Goal: Transaction & Acquisition: Purchase product/service

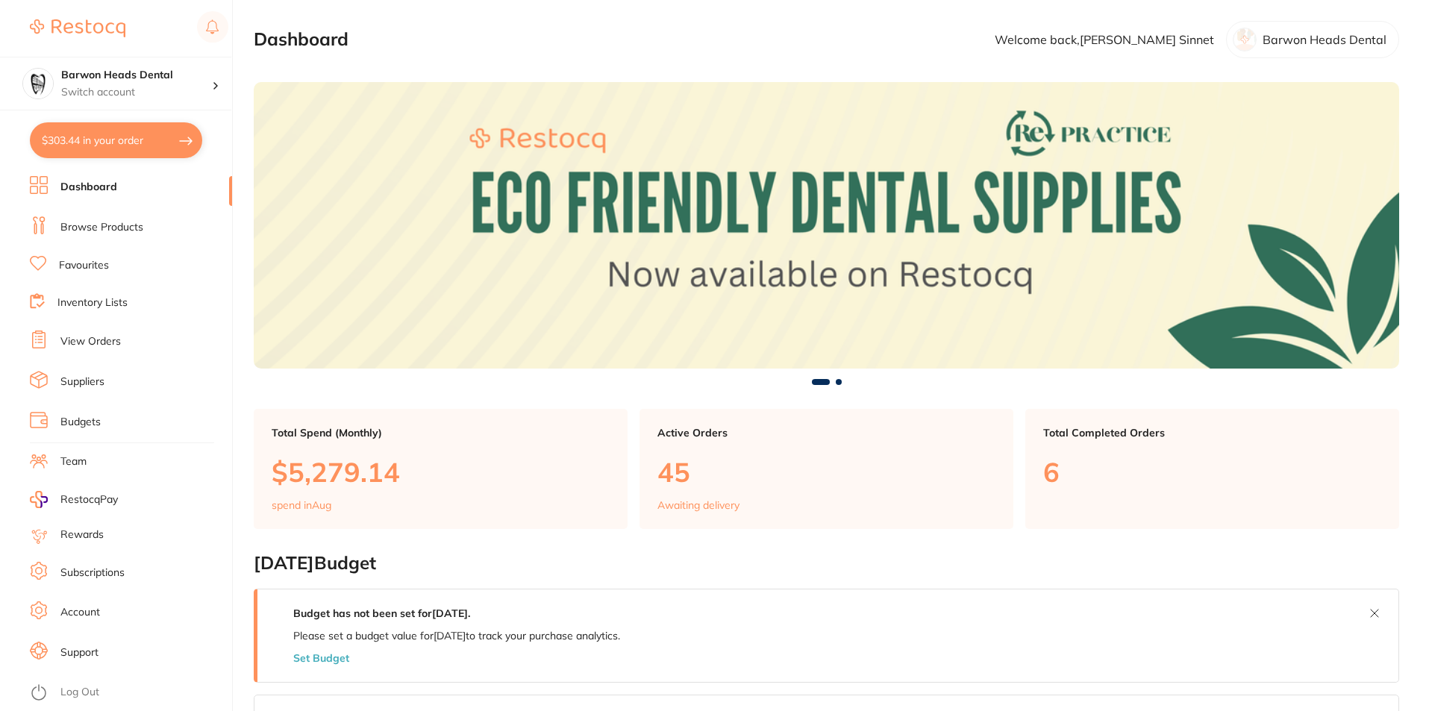
click at [107, 146] on button "$303.44 in your order" at bounding box center [116, 140] width 172 height 36
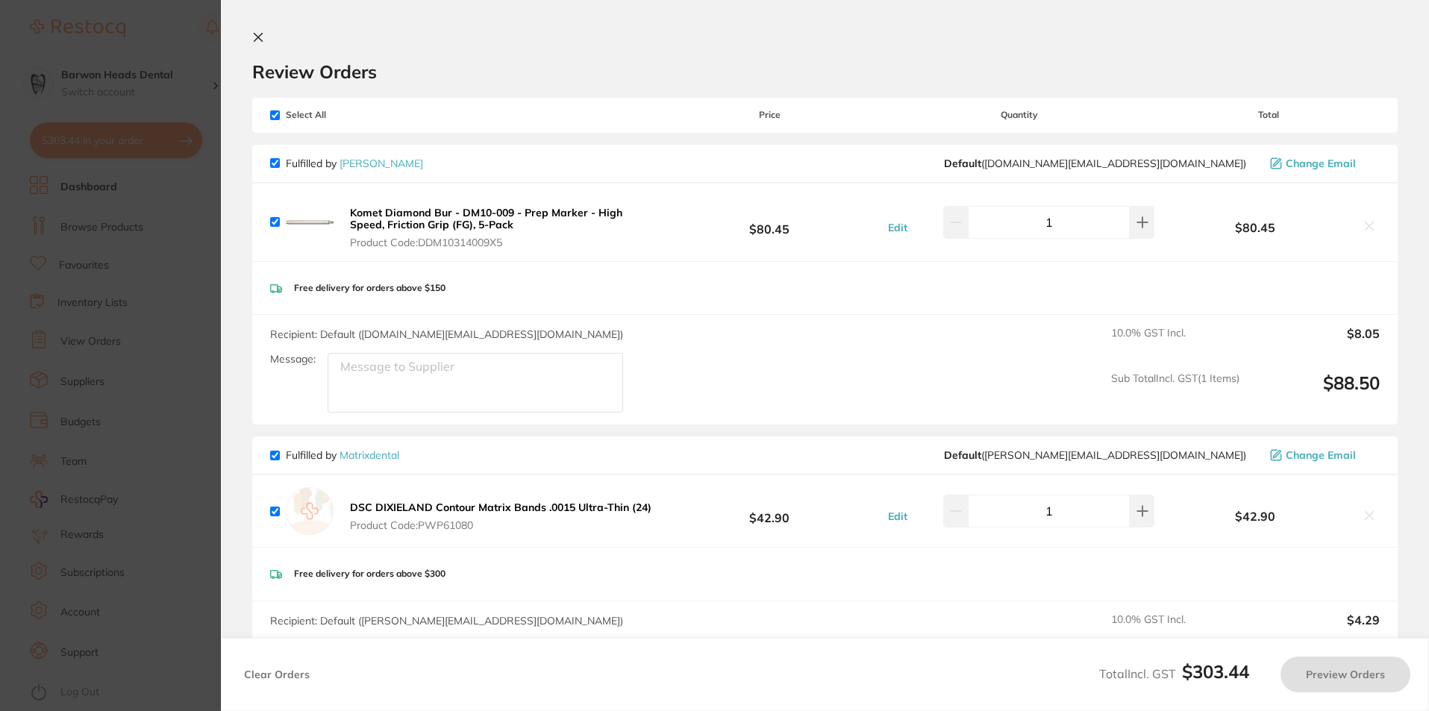
checkbox input "true"
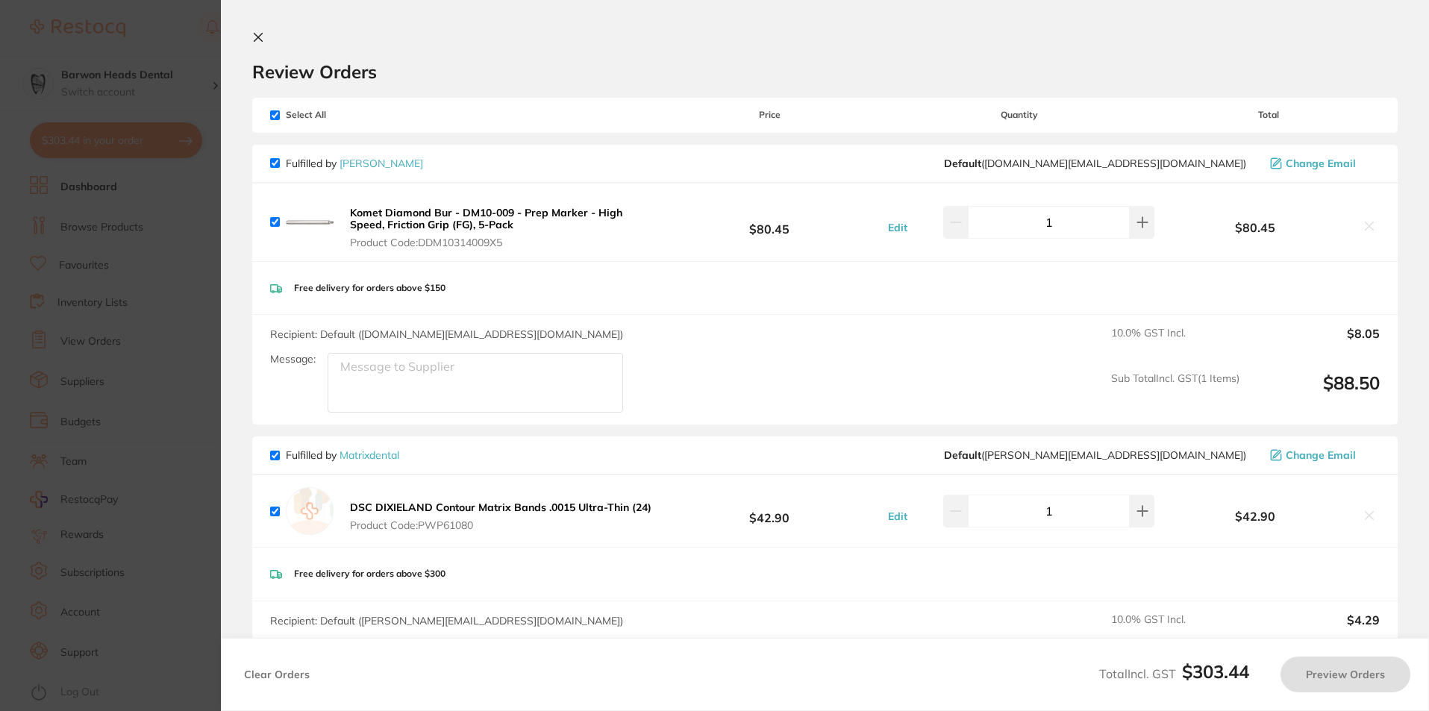
checkbox input "true"
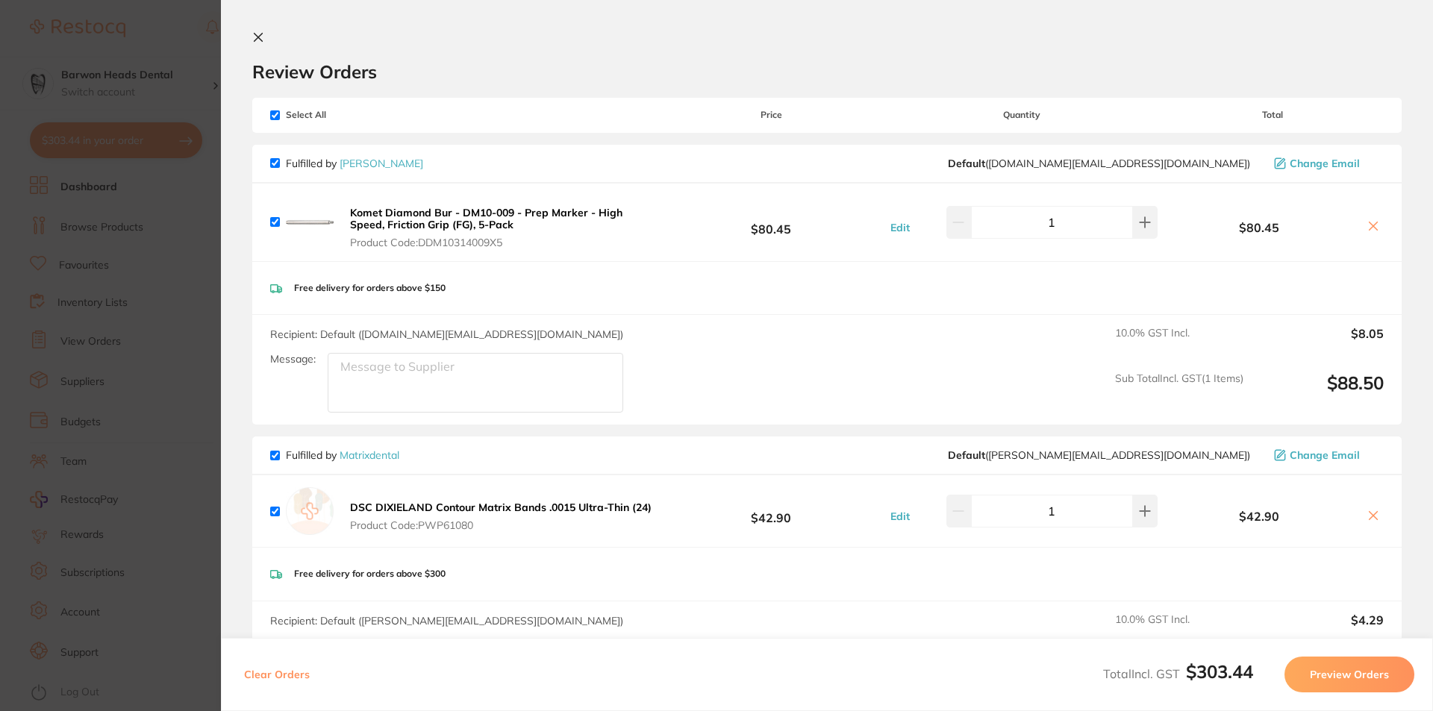
click at [259, 43] on button at bounding box center [261, 38] width 18 height 14
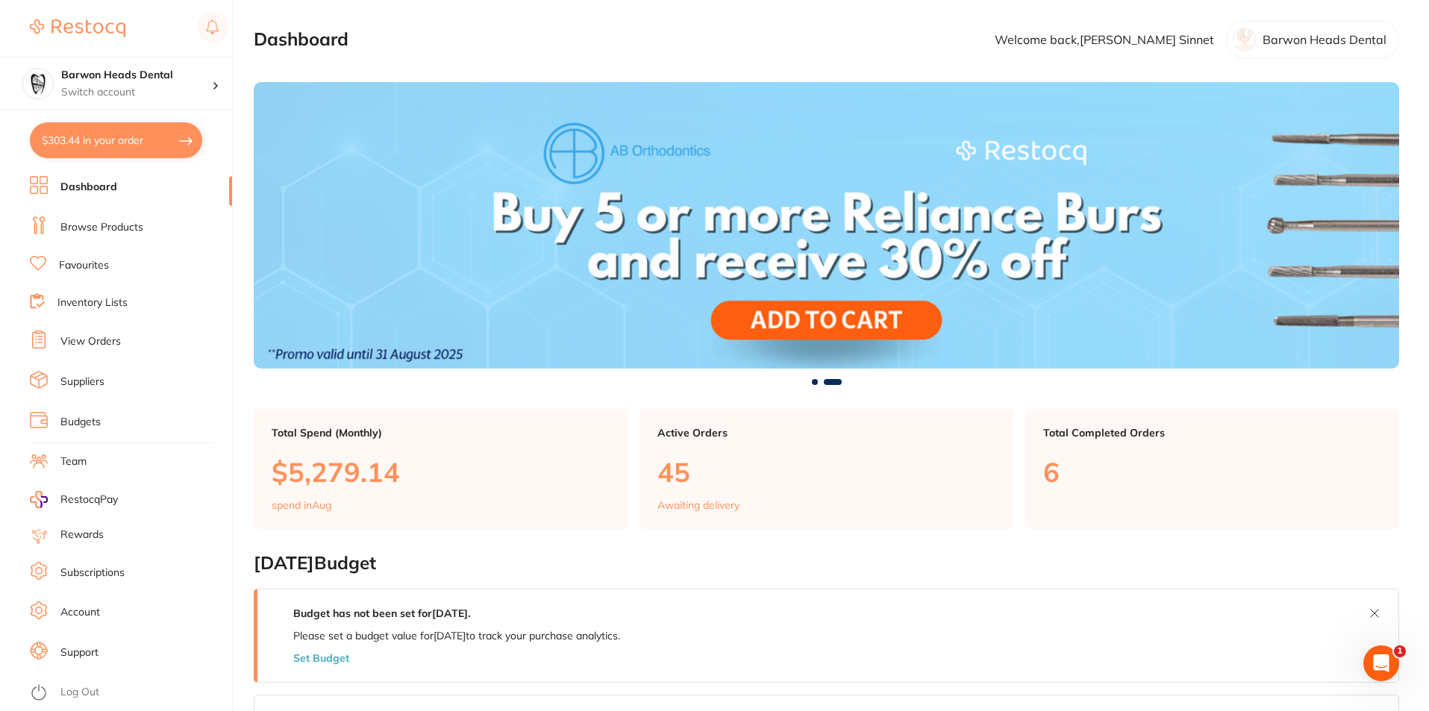
click at [96, 228] on link "Browse Products" at bounding box center [101, 227] width 83 height 15
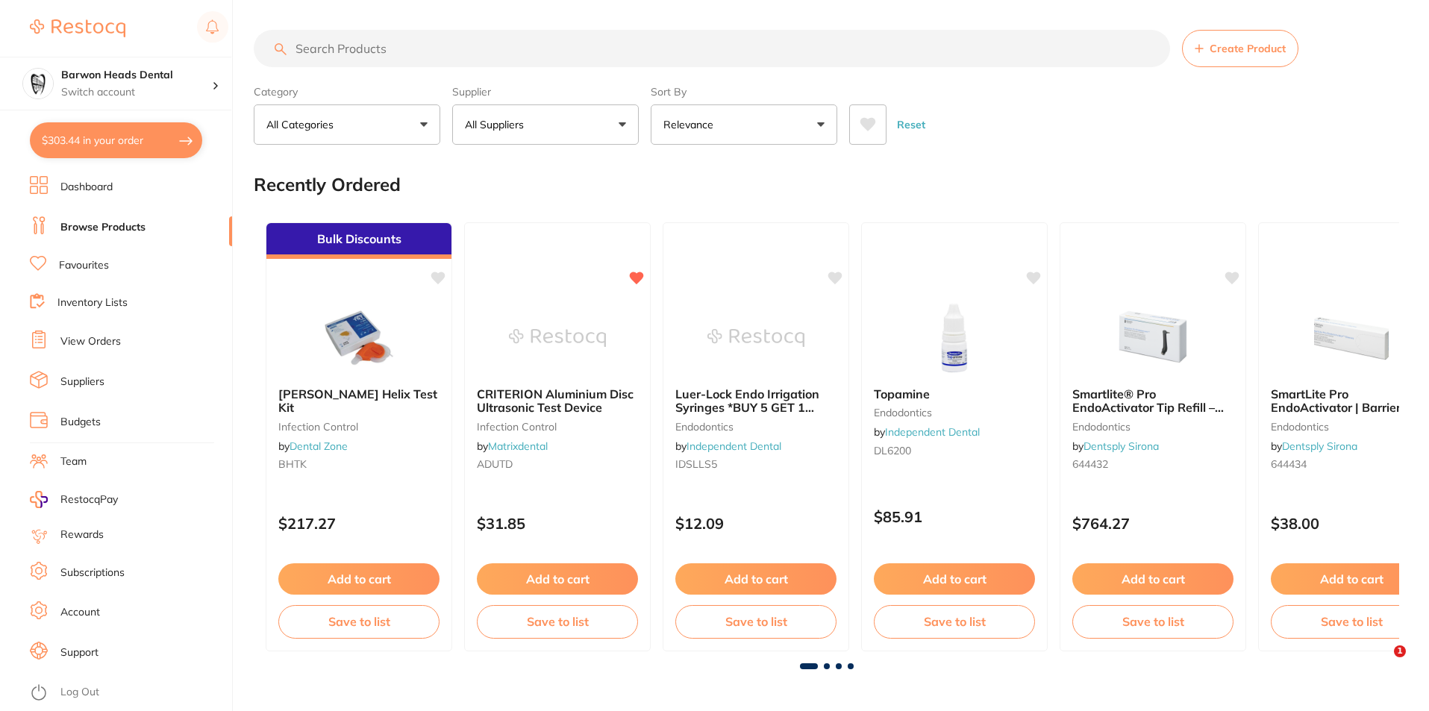
click at [352, 54] on input "search" at bounding box center [712, 48] width 916 height 37
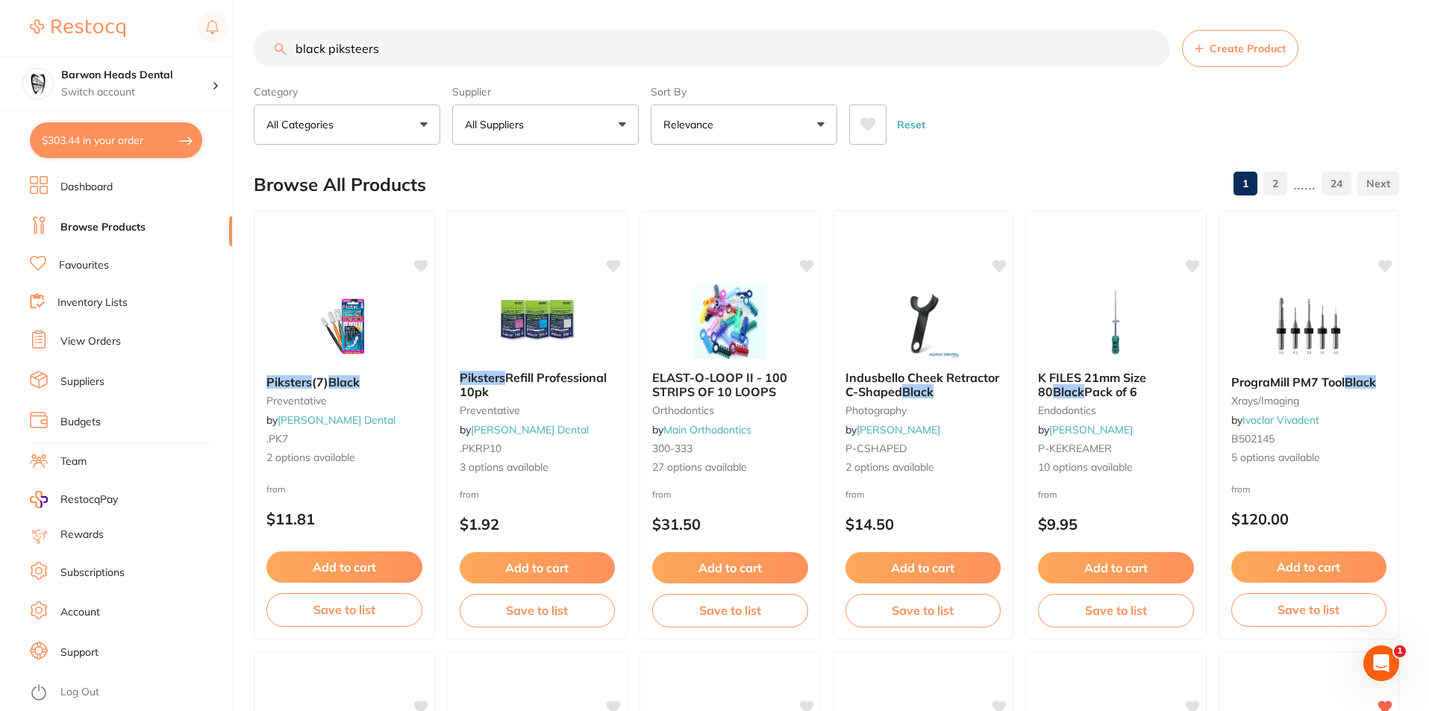
click at [449, 48] on input "black piksteers" at bounding box center [712, 48] width 916 height 37
type input "black piksters"
click at [574, 381] on span "Refill Professional 10pk" at bounding box center [532, 384] width 149 height 29
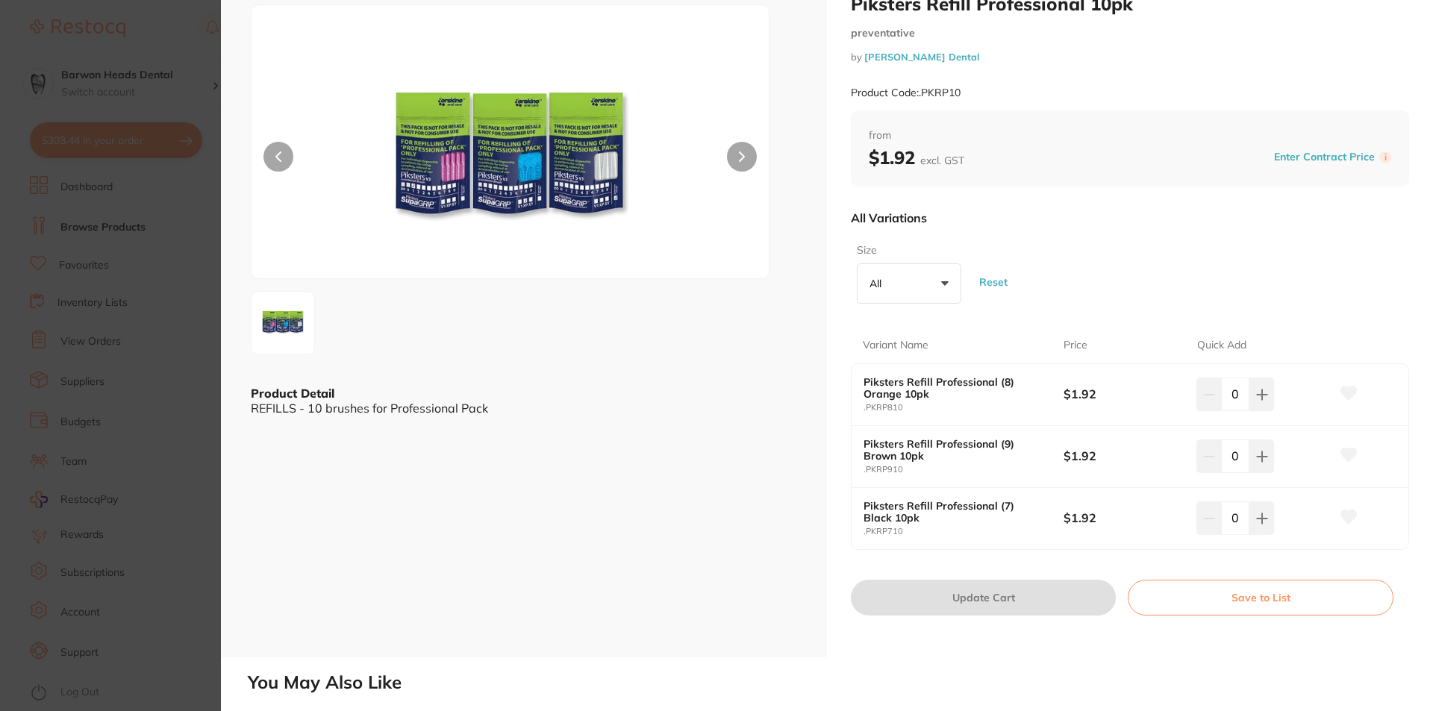
scroll to position [75, 0]
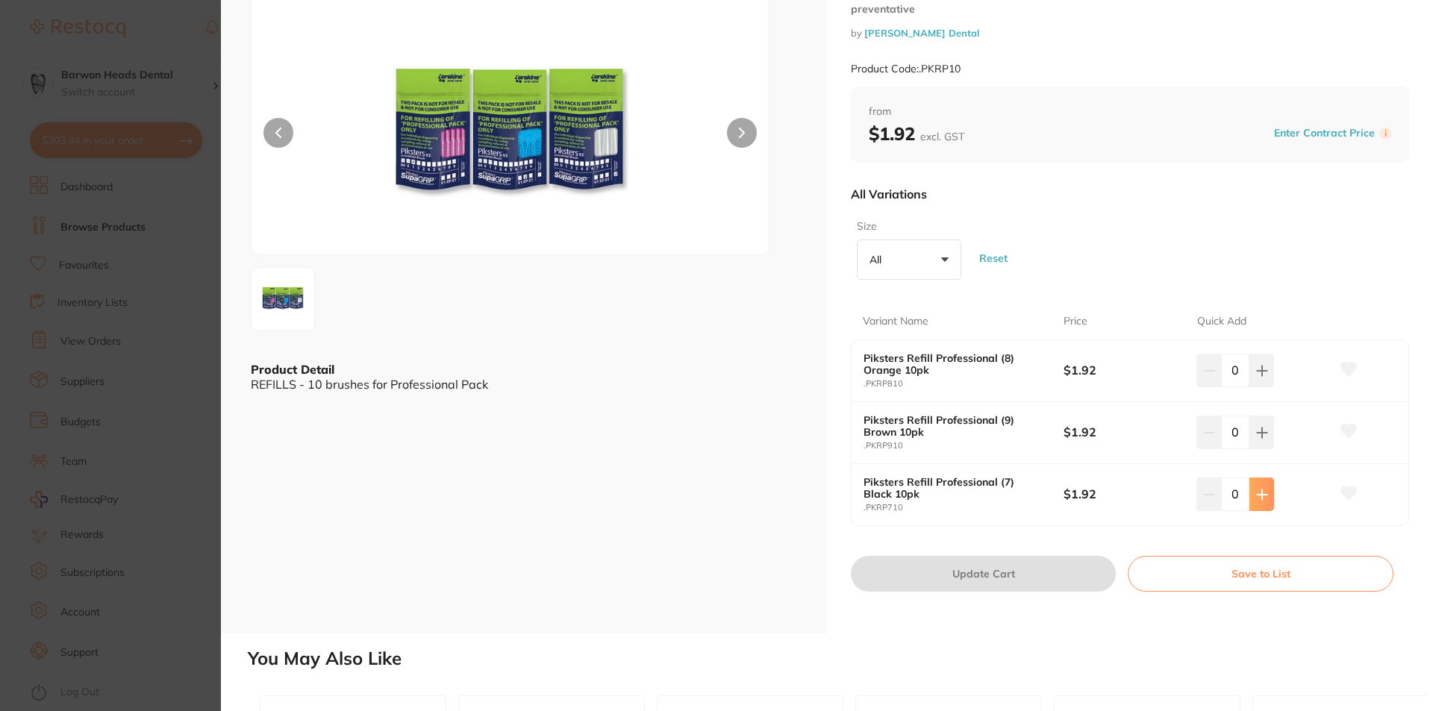
click at [1261, 498] on icon at bounding box center [1262, 495] width 12 height 12
type input "1"
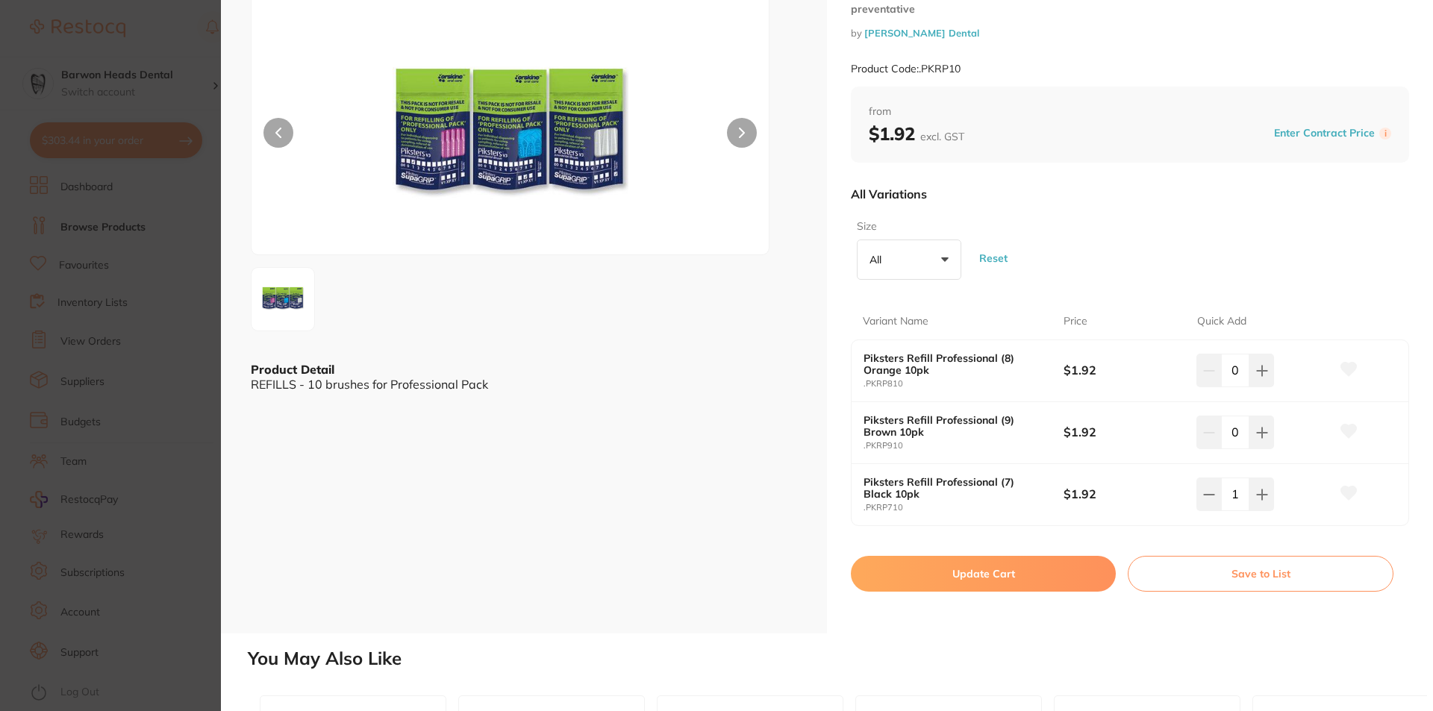
click at [992, 578] on button "Update Cart" at bounding box center [983, 574] width 265 height 36
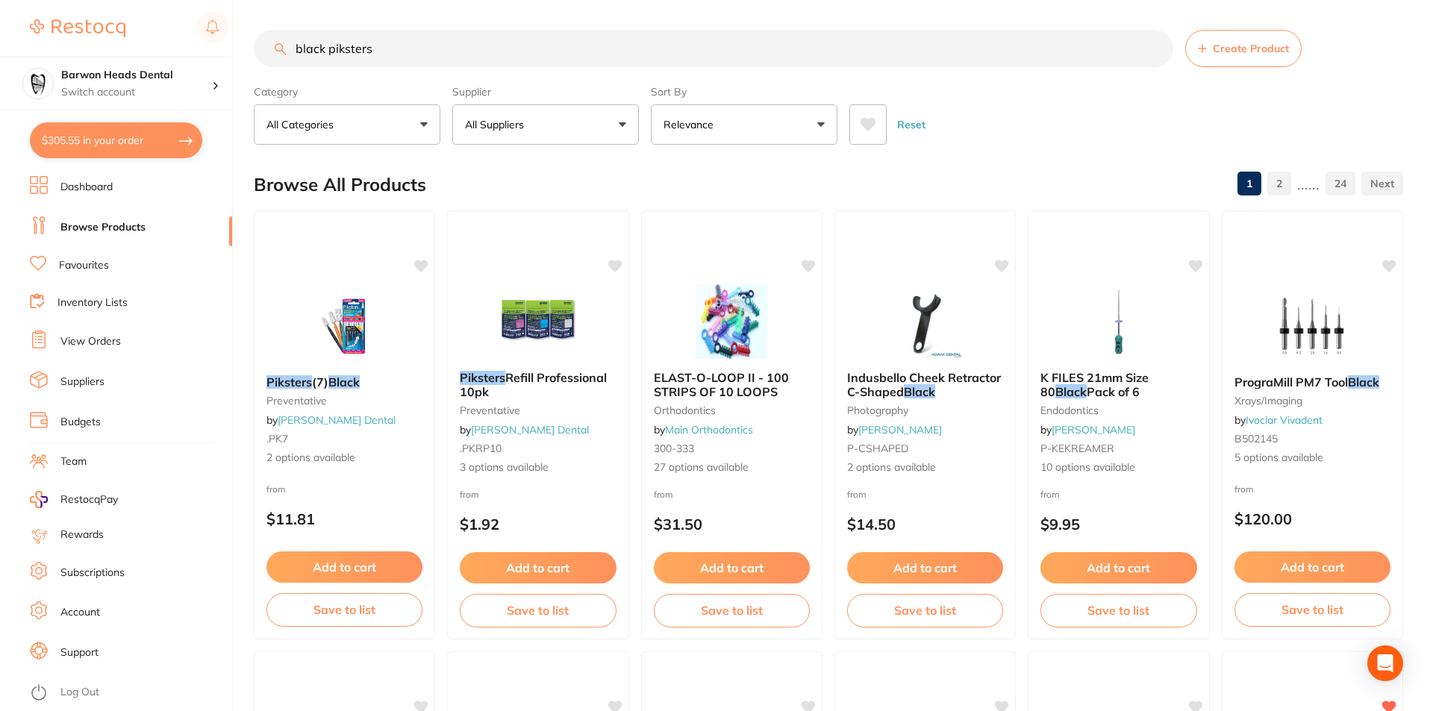
checkbox input "false"
drag, startPoint x: 401, startPoint y: 38, endPoint x: 287, endPoint y: 46, distance: 114.5
click at [287, 46] on input "black piksters" at bounding box center [712, 47] width 916 height 37
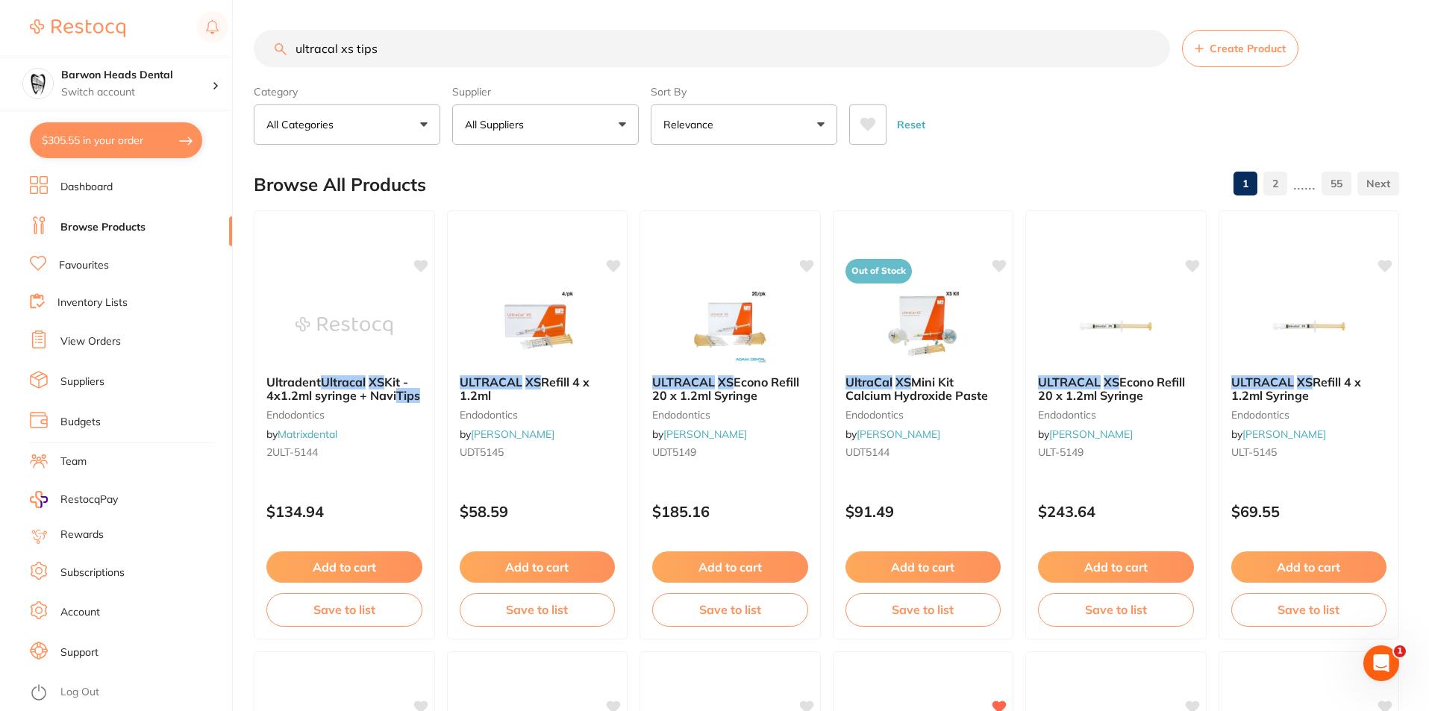
click at [355, 49] on input "ultracal xs tips" at bounding box center [712, 48] width 916 height 37
type input "ultracal xs navitips"
click at [604, 114] on button "All Suppliers" at bounding box center [545, 124] width 187 height 40
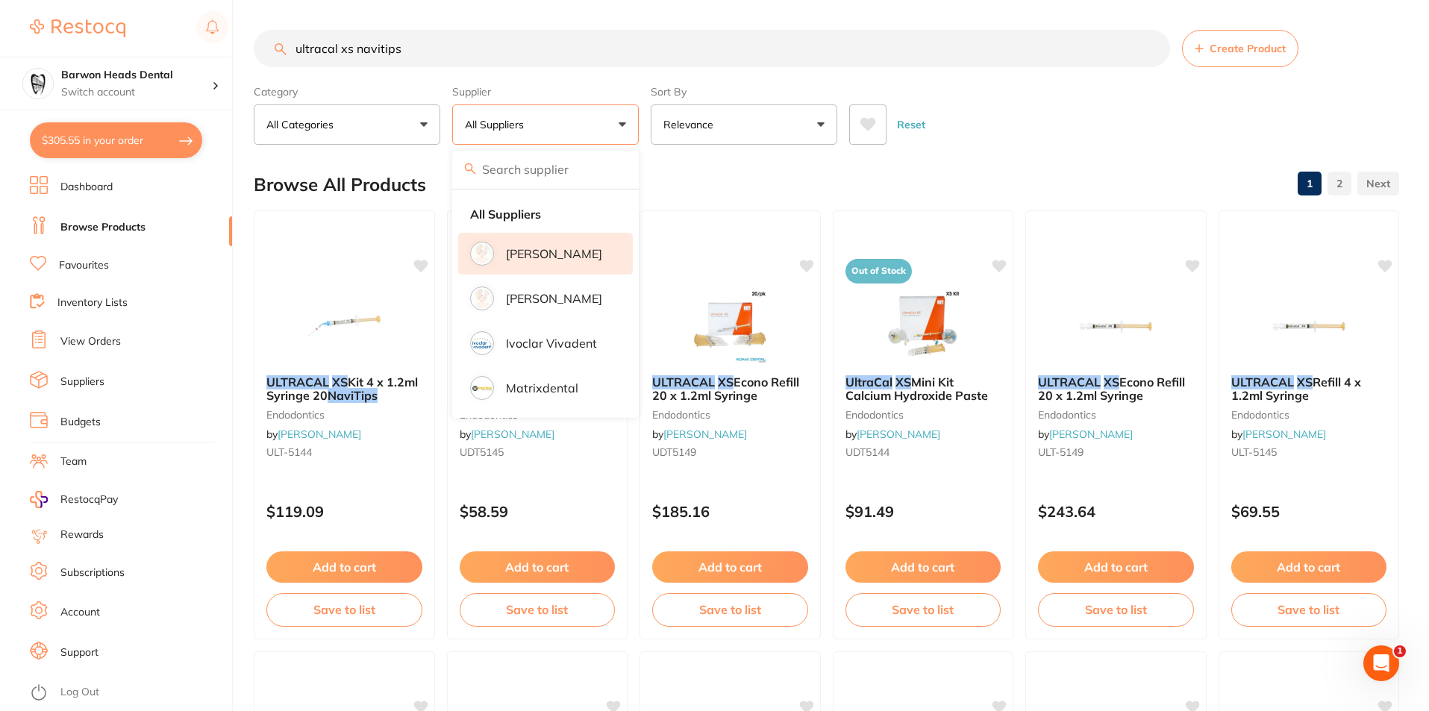
click at [528, 257] on p "[PERSON_NAME]" at bounding box center [554, 253] width 96 height 13
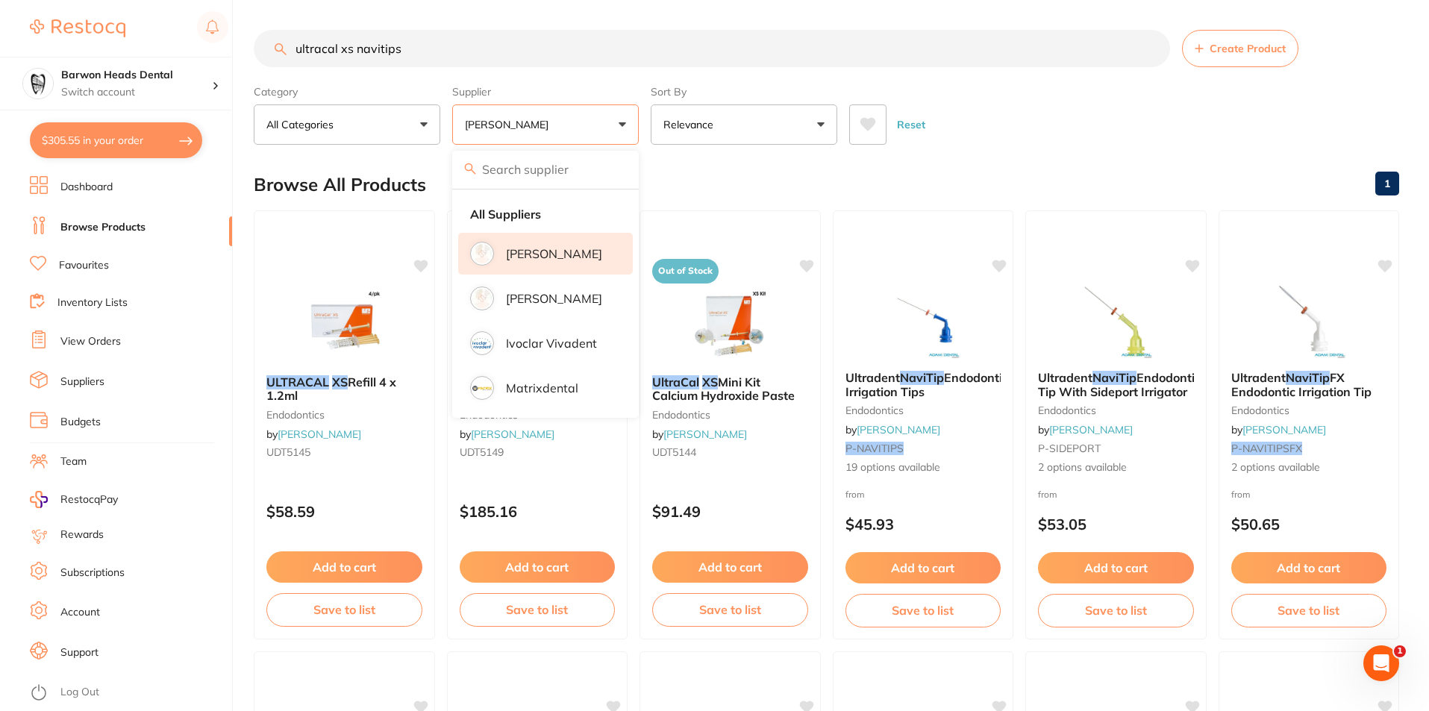
click at [970, 152] on main "ultracal xs navitips Create Product Category All Categories All Categories endo…" at bounding box center [841, 579] width 1175 height 1158
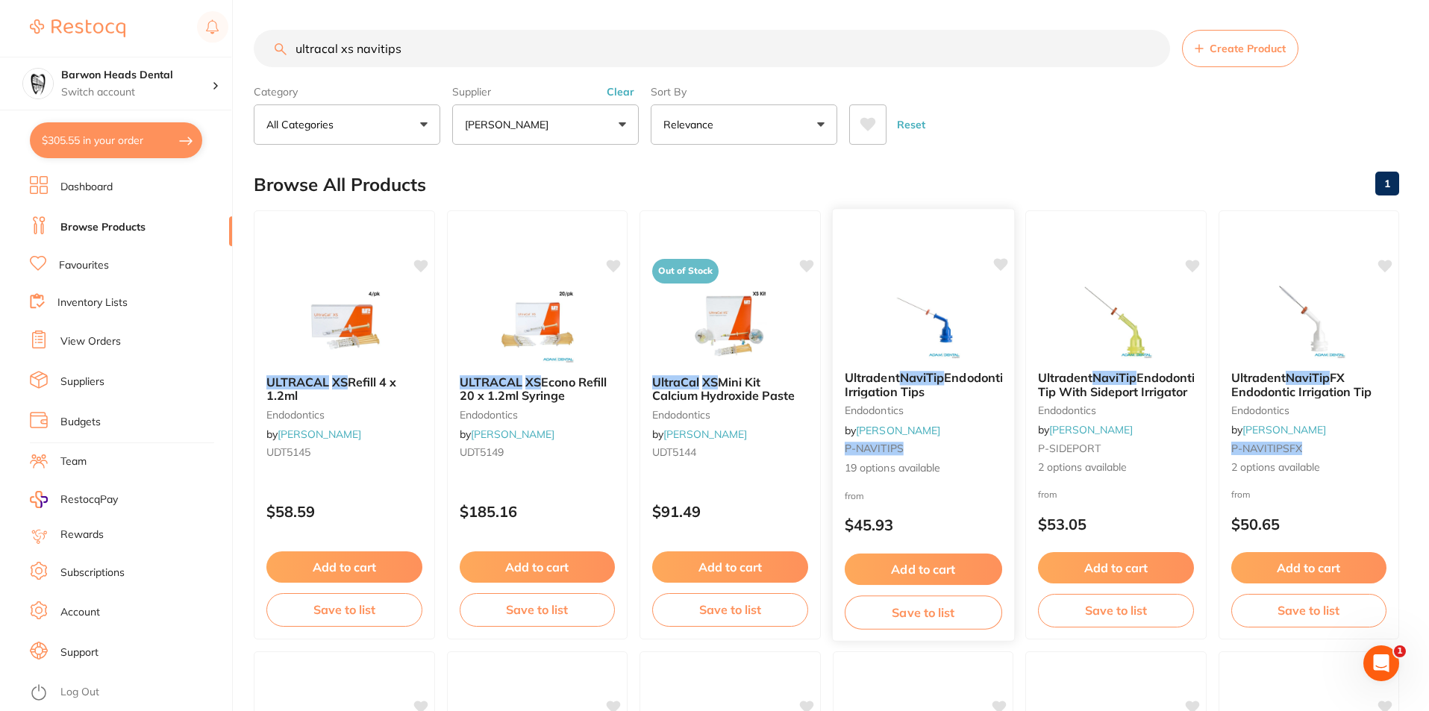
click at [953, 393] on span "Endodontic Irrigation Tips" at bounding box center [926, 384] width 164 height 29
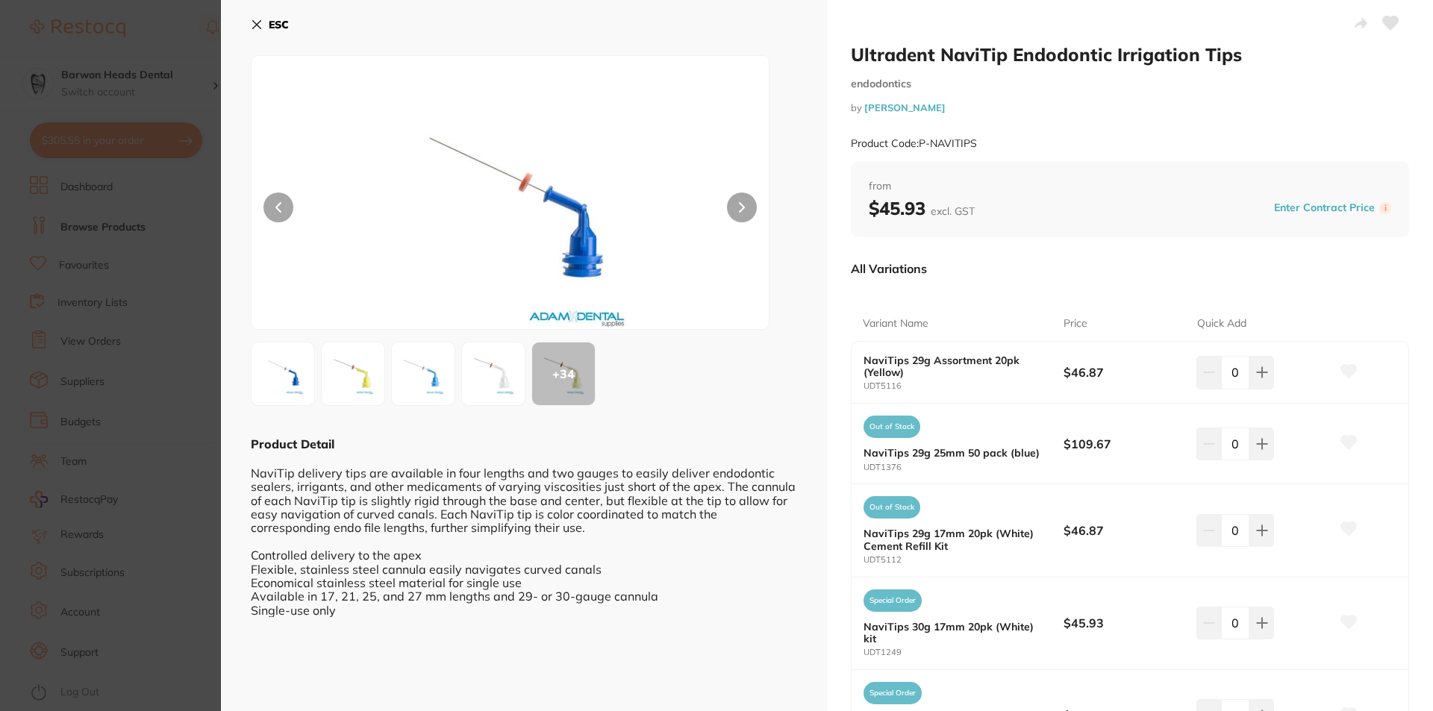
click at [441, 382] on img at bounding box center [423, 374] width 54 height 54
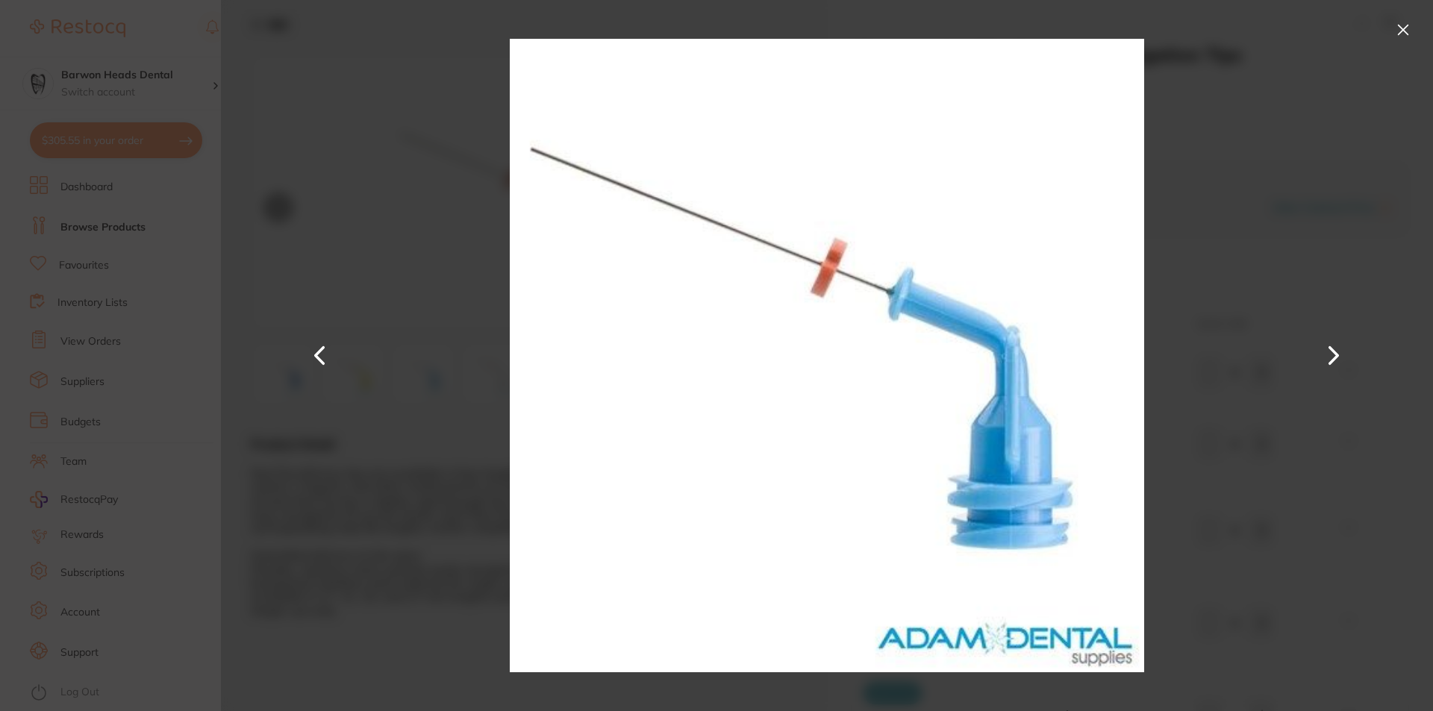
click at [1405, 30] on button at bounding box center [1403, 30] width 24 height 24
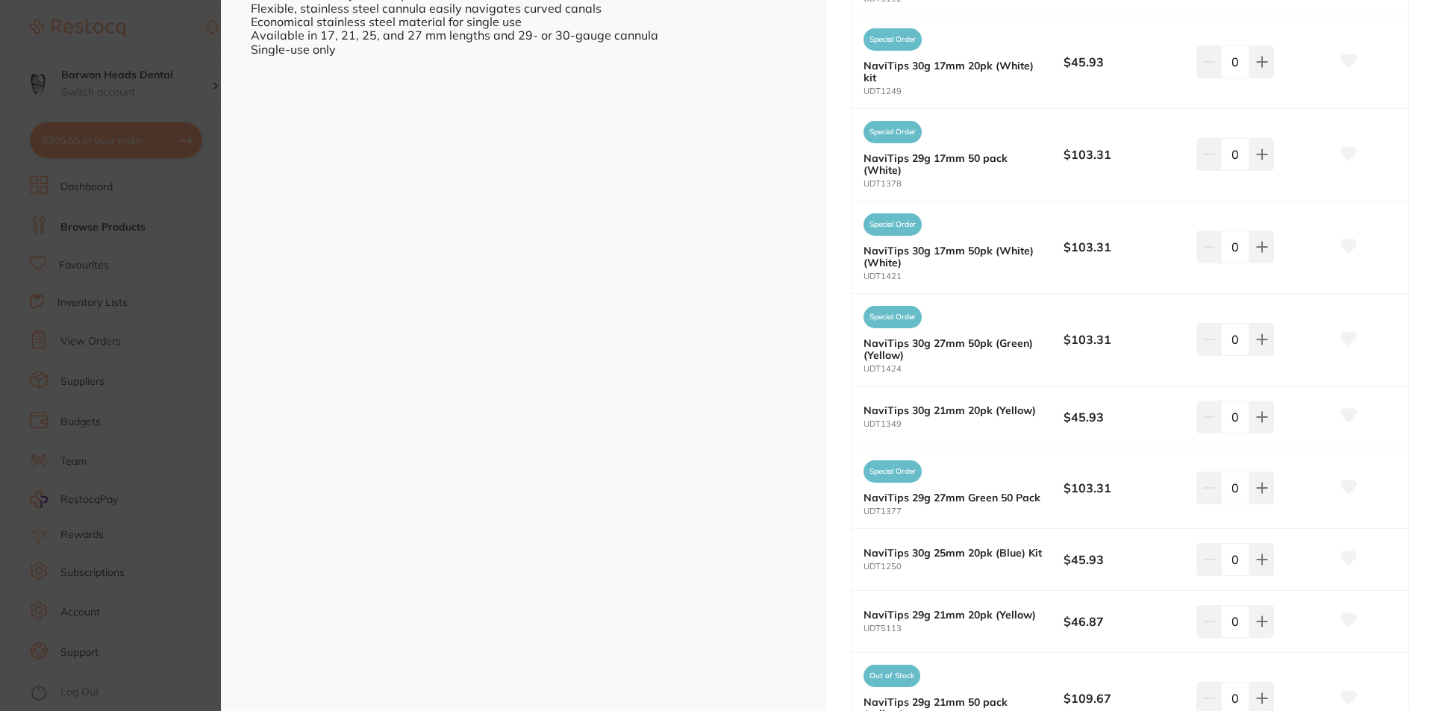
scroll to position [597, 0]
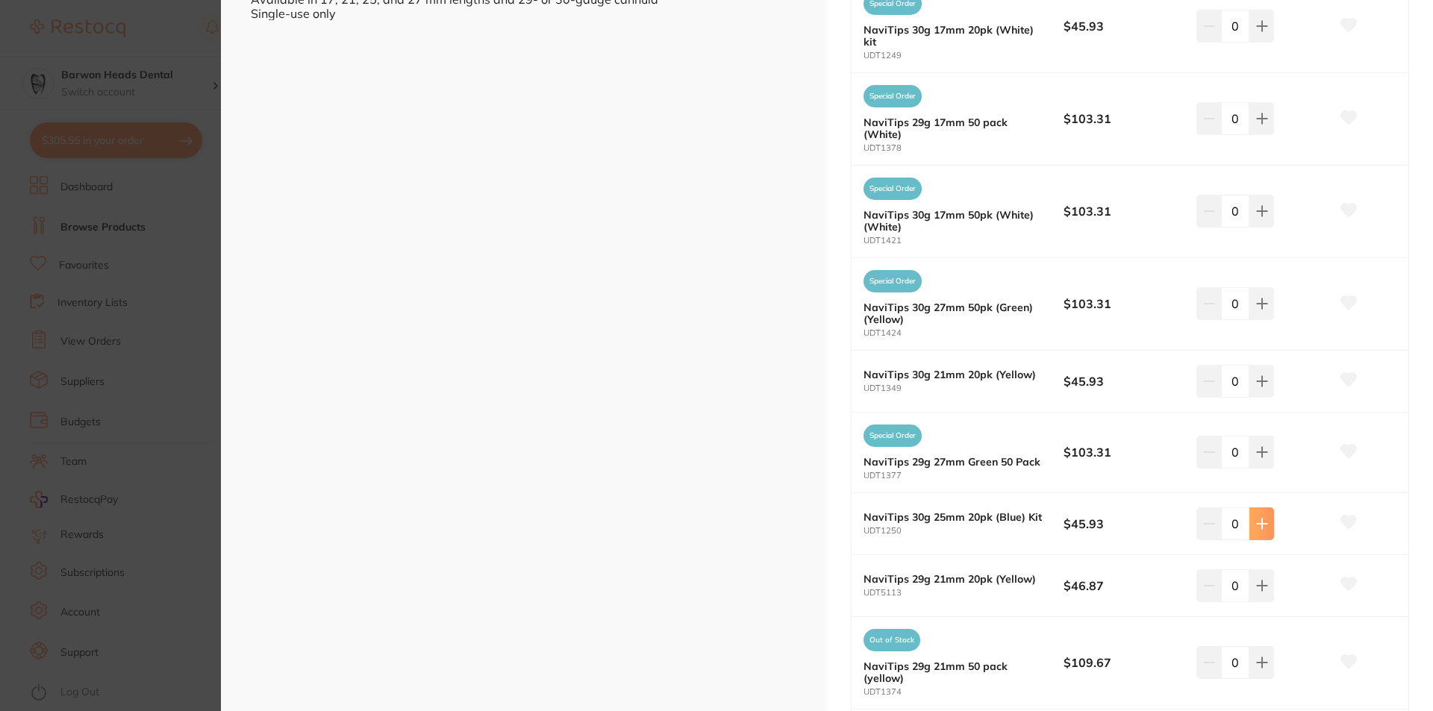
click at [1256, 521] on icon at bounding box center [1262, 524] width 12 height 12
type input "1"
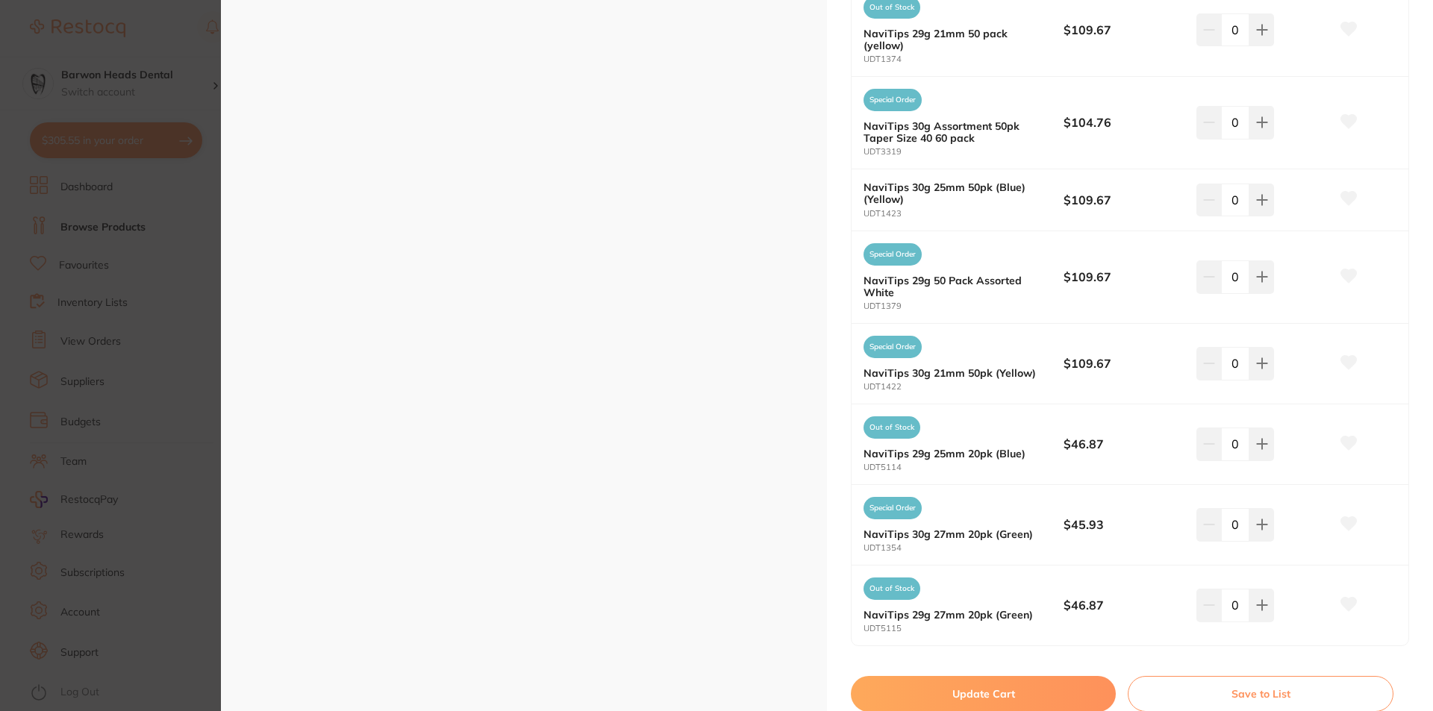
scroll to position [1284, 0]
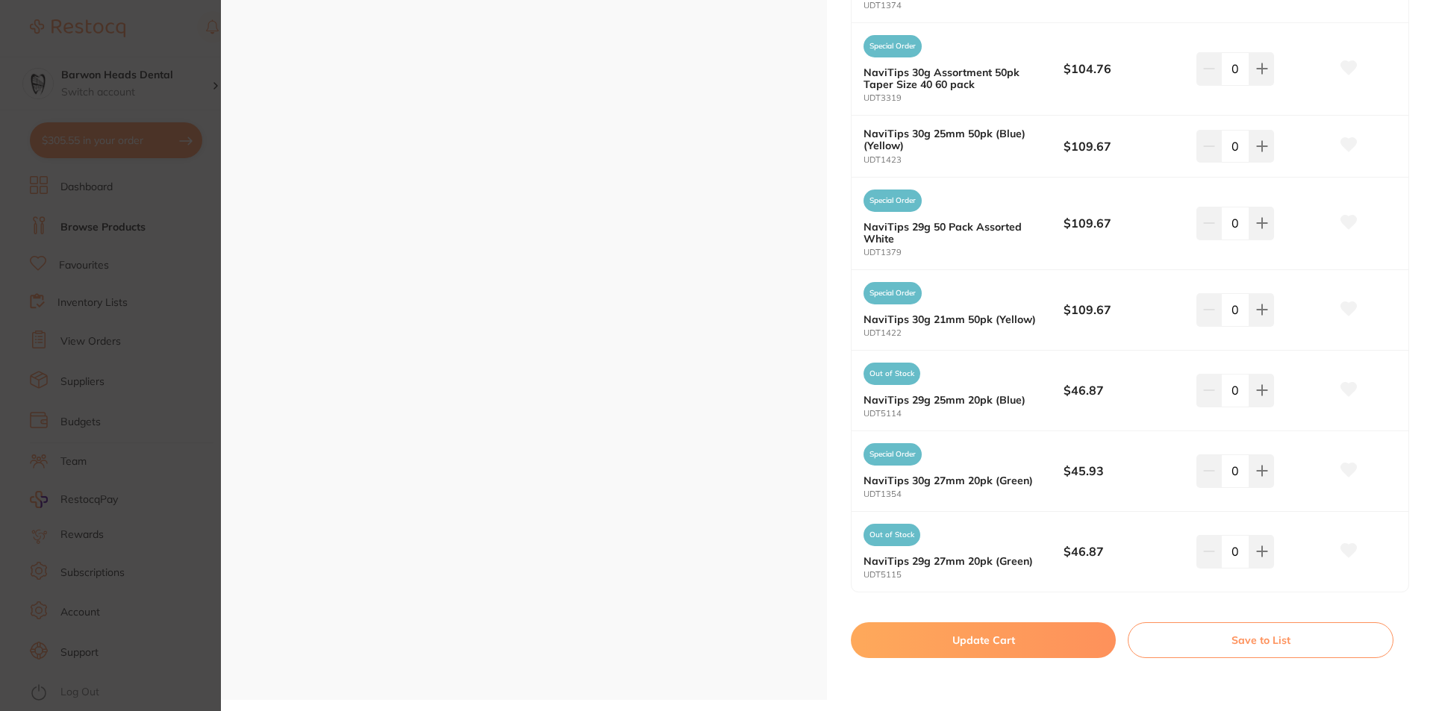
click at [996, 640] on button "Update Cart" at bounding box center [983, 640] width 265 height 36
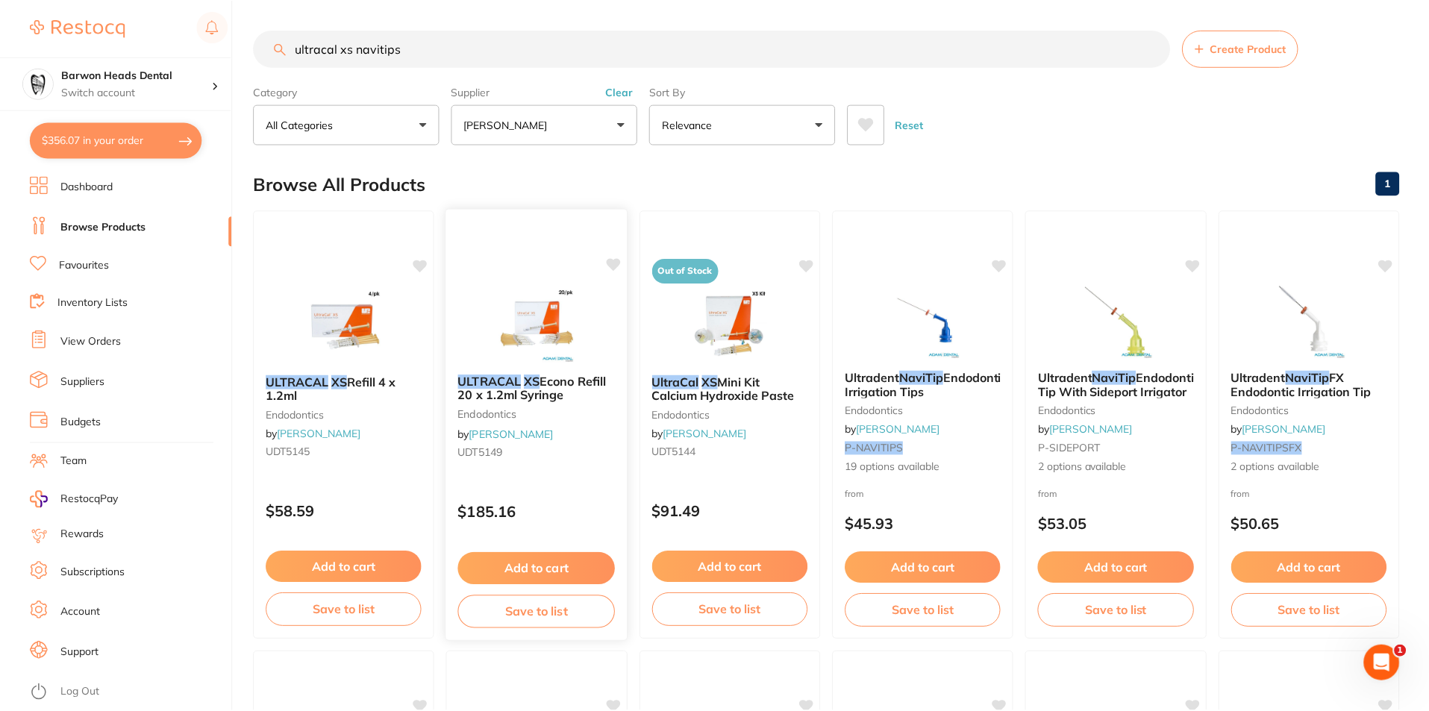
scroll to position [1, 0]
click at [101, 143] on button "$356.07 in your order" at bounding box center [116, 140] width 172 height 36
checkbox input "true"
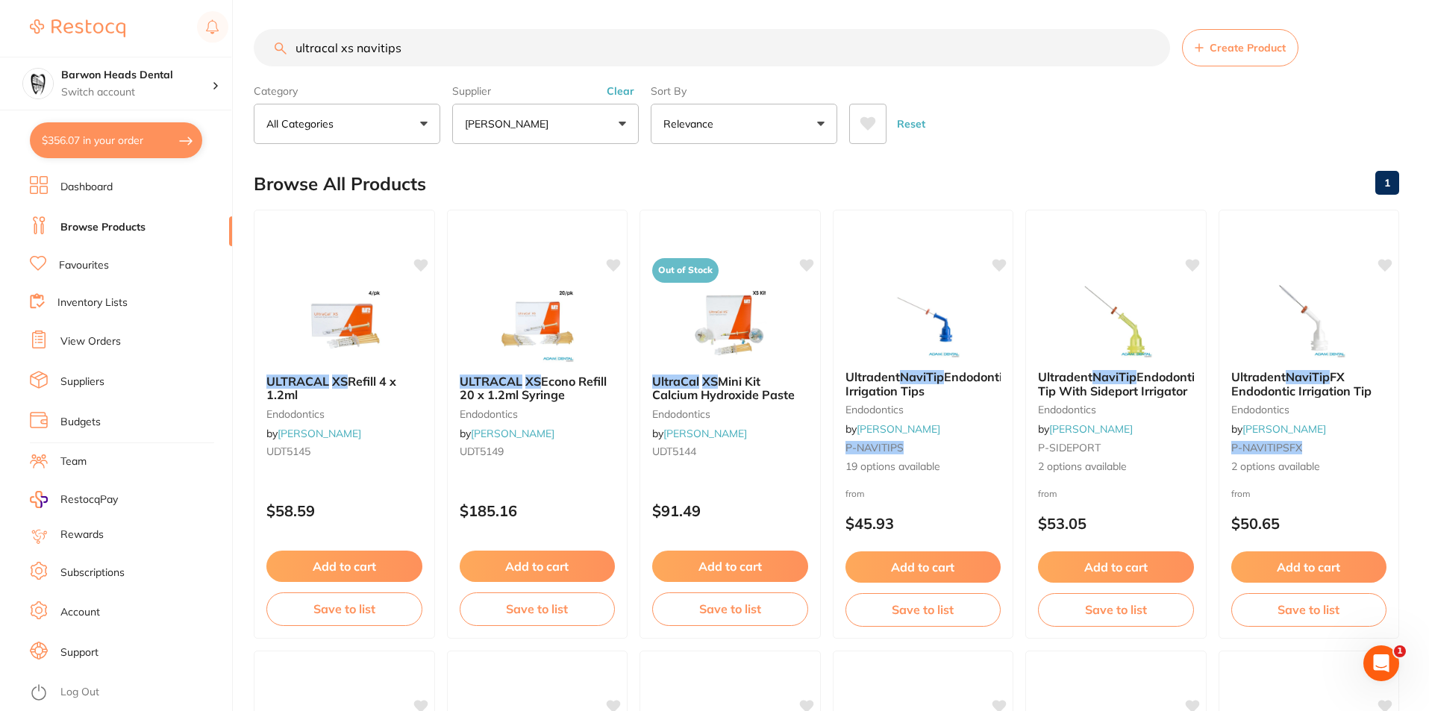
checkbox input "true"
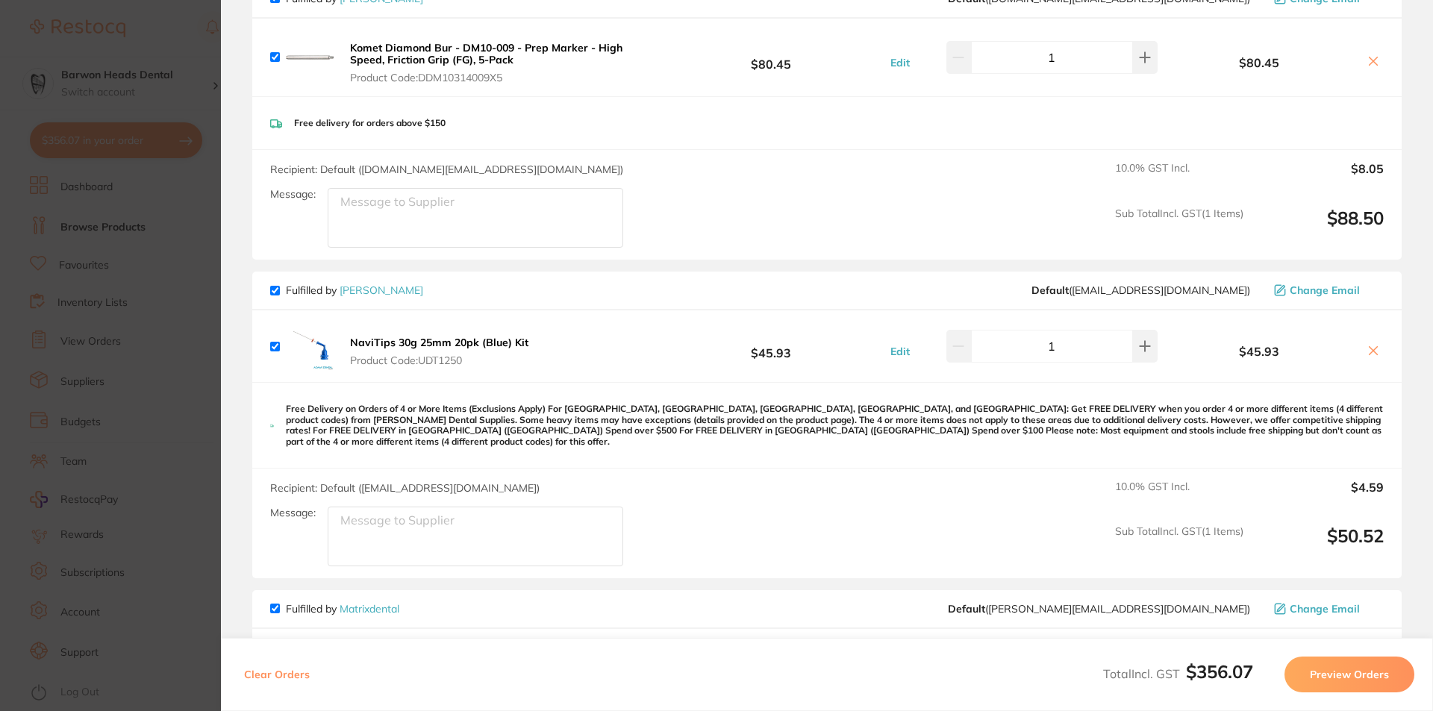
scroll to position [224, 0]
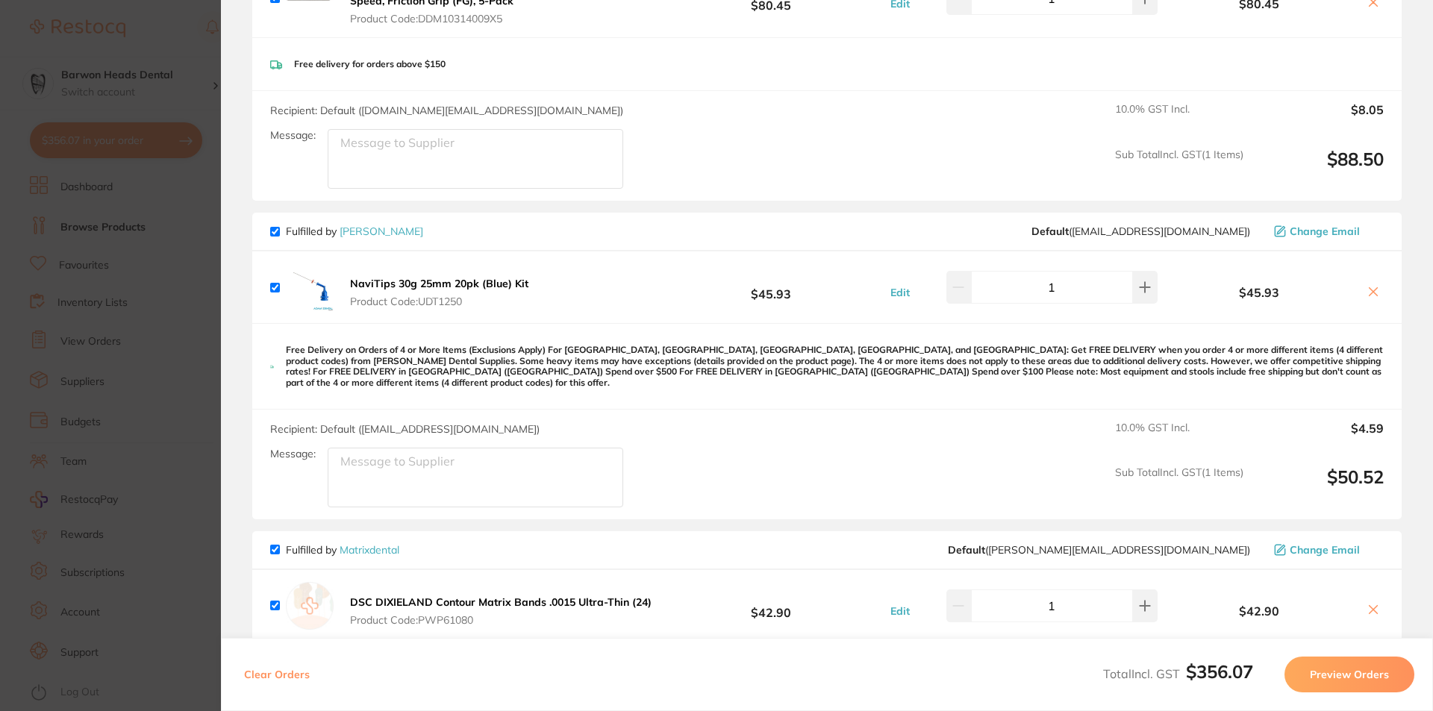
click at [396, 466] on textarea "Message:" at bounding box center [476, 478] width 296 height 60
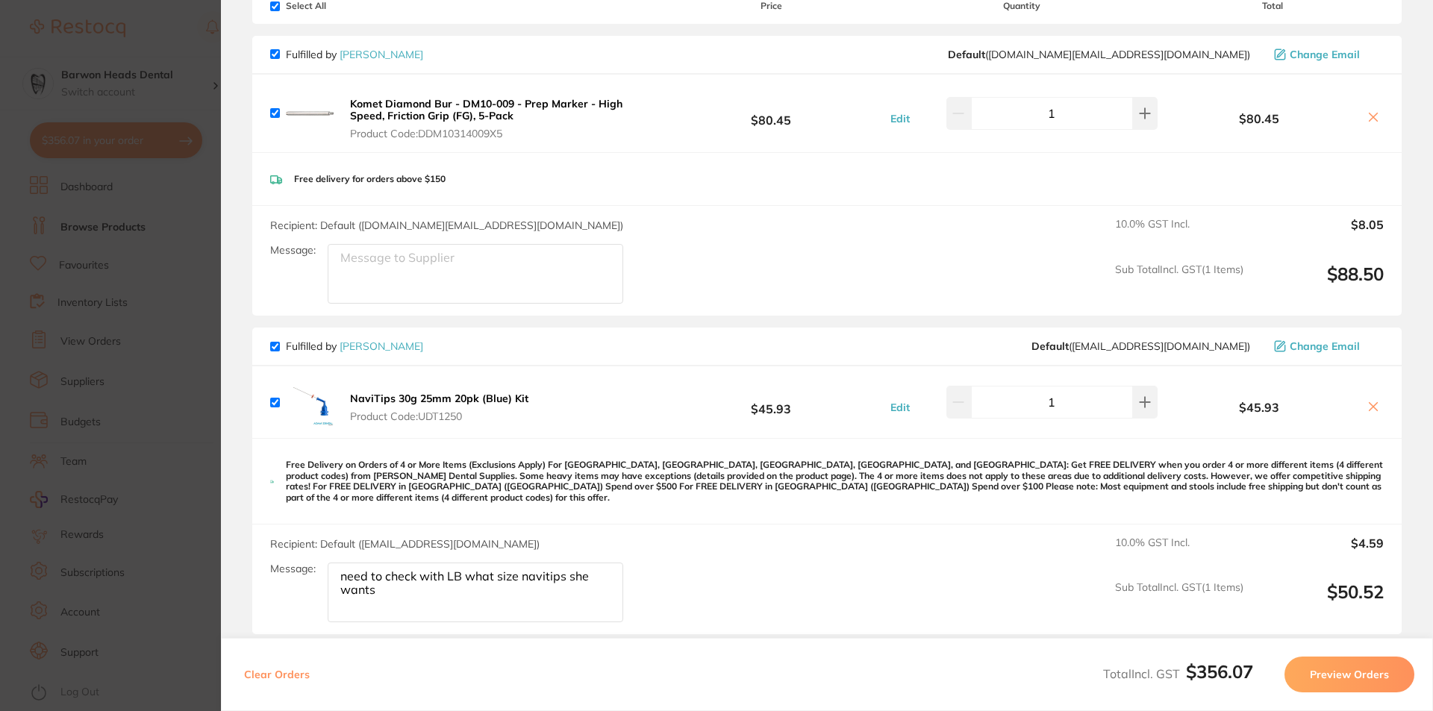
scroll to position [0, 0]
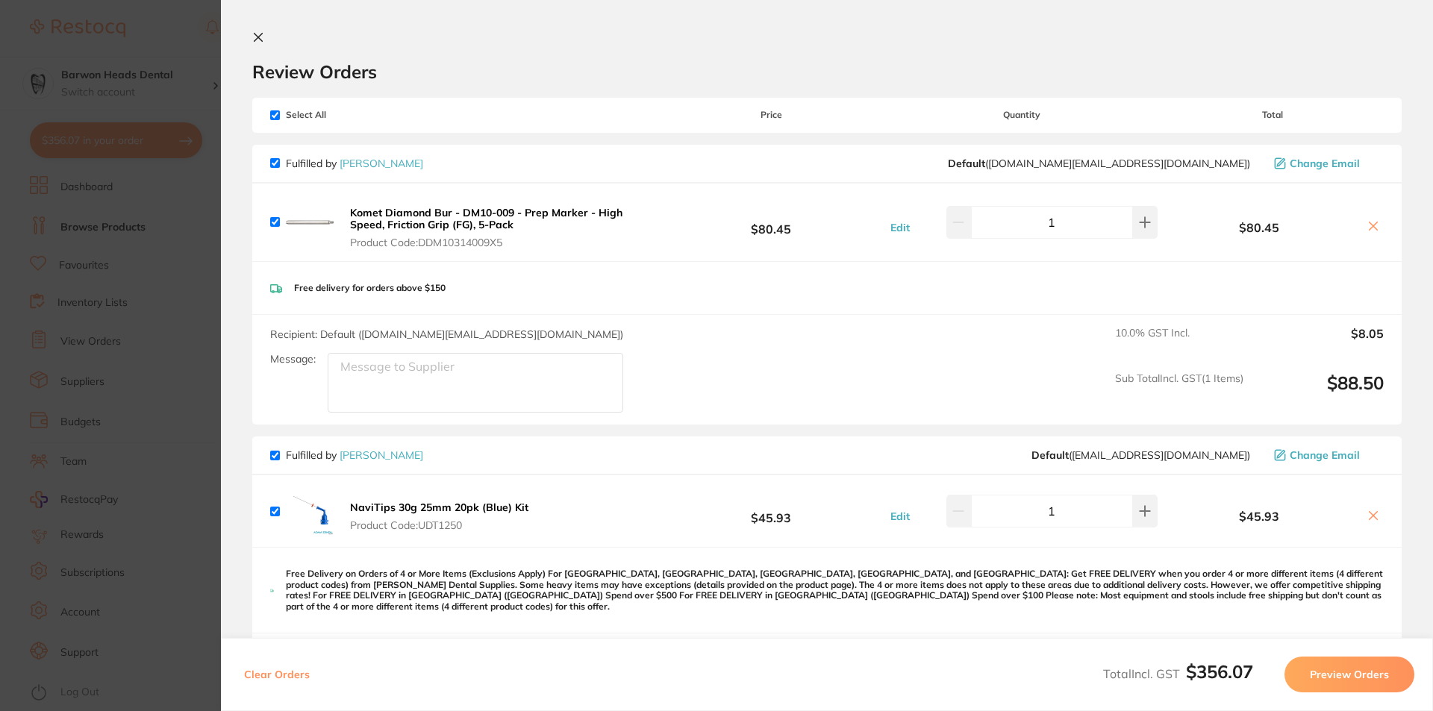
type textarea "need to check with LB what size navitips she wants"
drag, startPoint x: 258, startPoint y: 37, endPoint x: 232, endPoint y: 101, distance: 69.3
click at [258, 38] on icon at bounding box center [258, 38] width 8 height 8
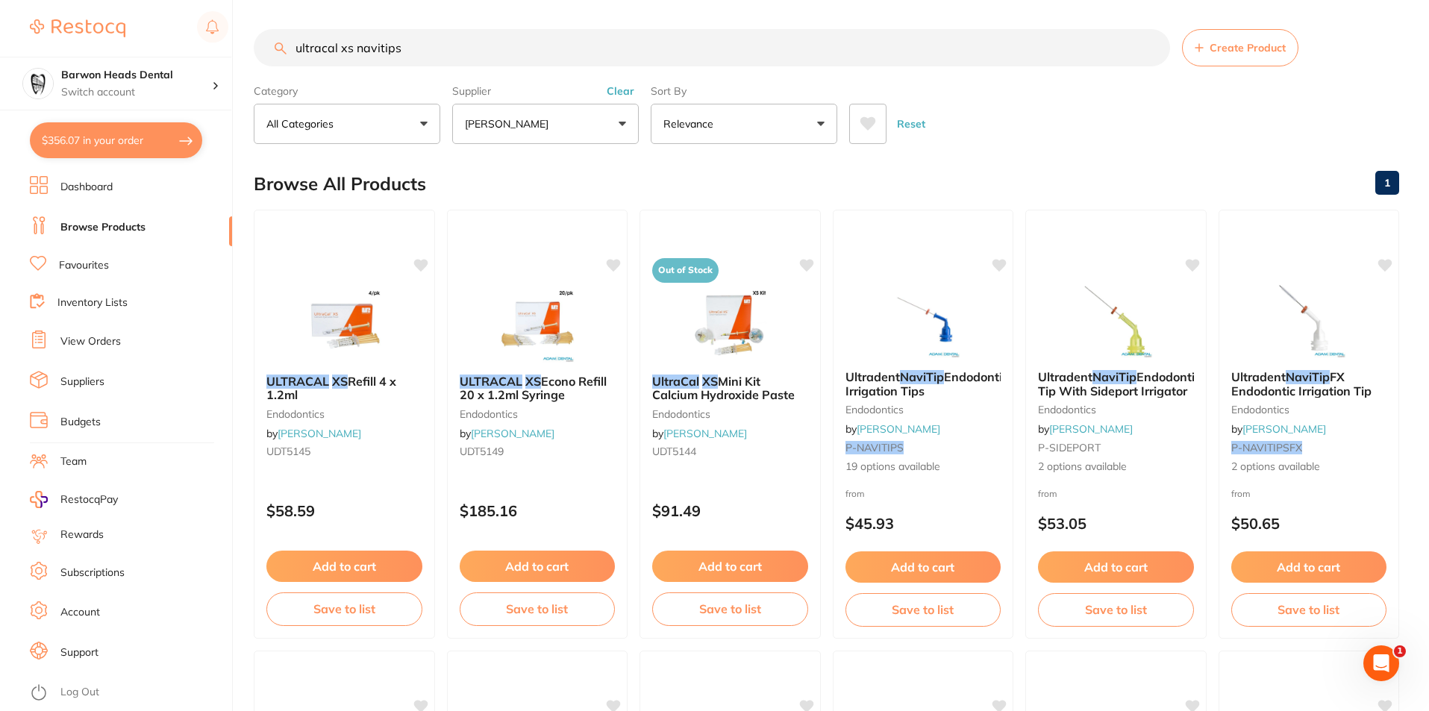
drag, startPoint x: 435, startPoint y: 49, endPoint x: 242, endPoint y: 49, distance: 193.3
click at [243, 51] on div "$356.07 Barwon Heads Dental Switch account Barwon Heads Dental Queenscliff Fami…" at bounding box center [714, 354] width 1429 height 711
type input "slow speed bur size 4"
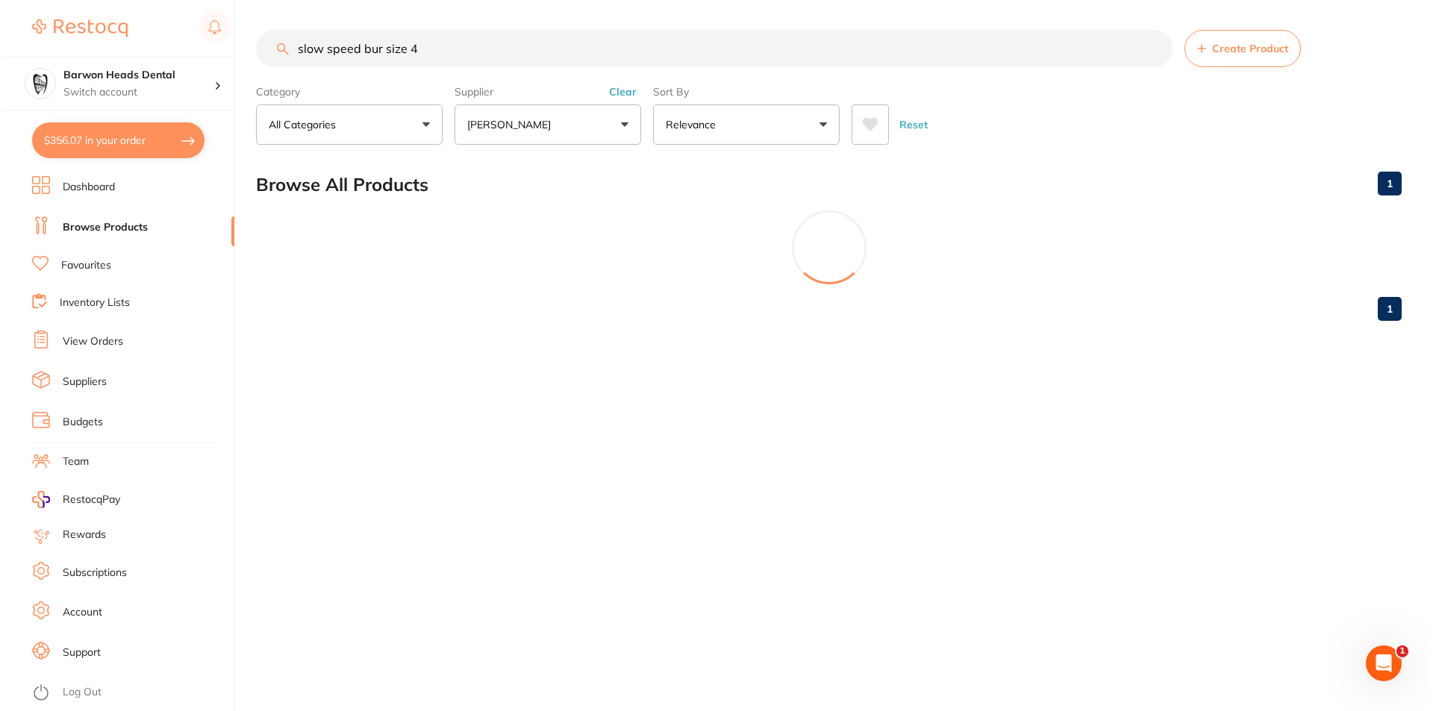
scroll to position [0, 0]
click at [581, 137] on button "[PERSON_NAME]" at bounding box center [545, 124] width 187 height 40
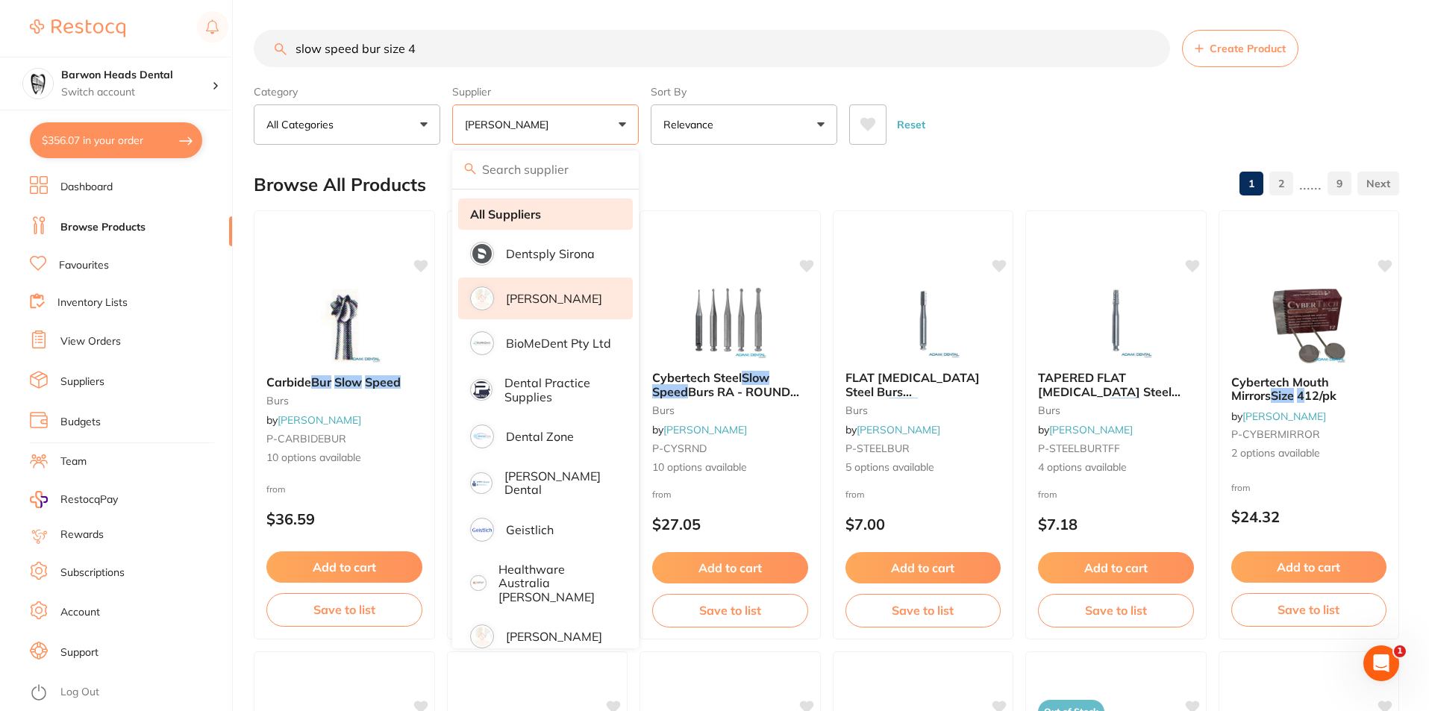
click at [520, 214] on strong "All Suppliers" at bounding box center [505, 213] width 71 height 13
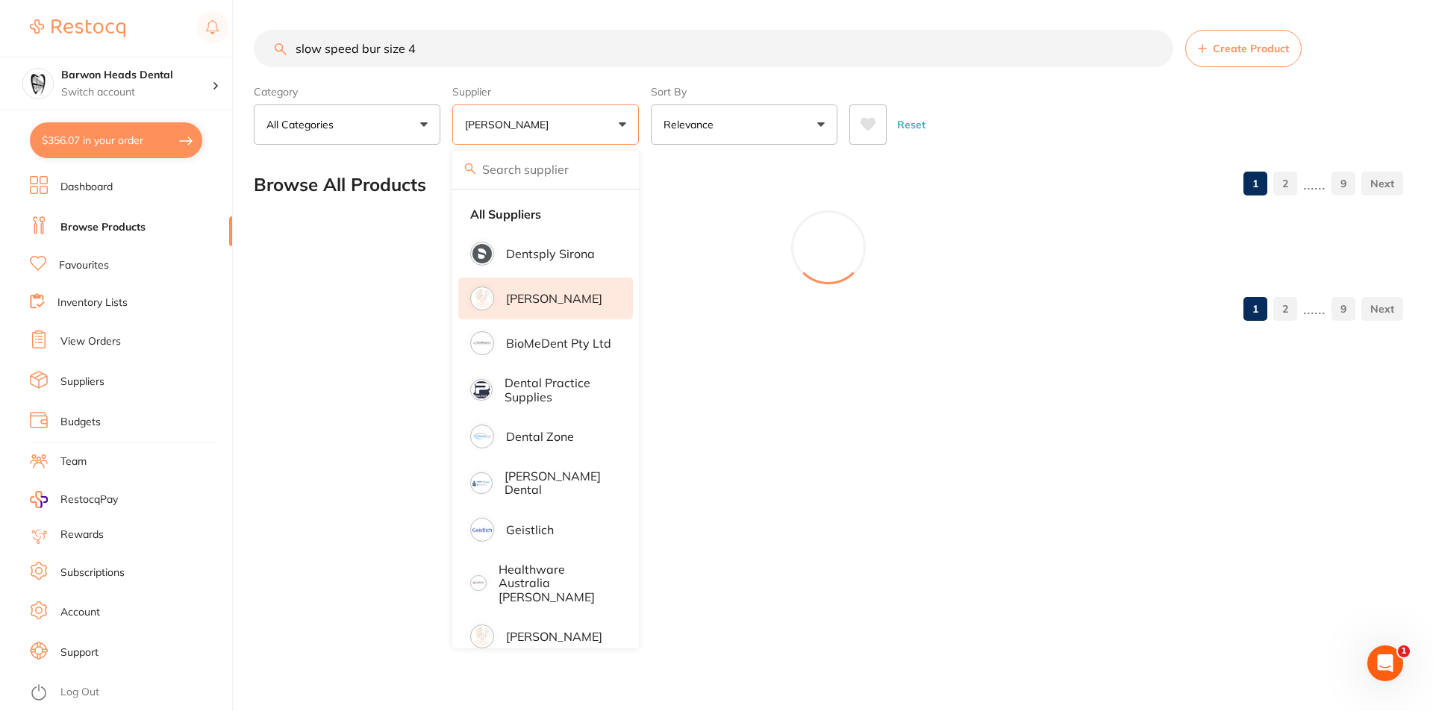
click at [999, 101] on div "Reset" at bounding box center [1120, 119] width 542 height 52
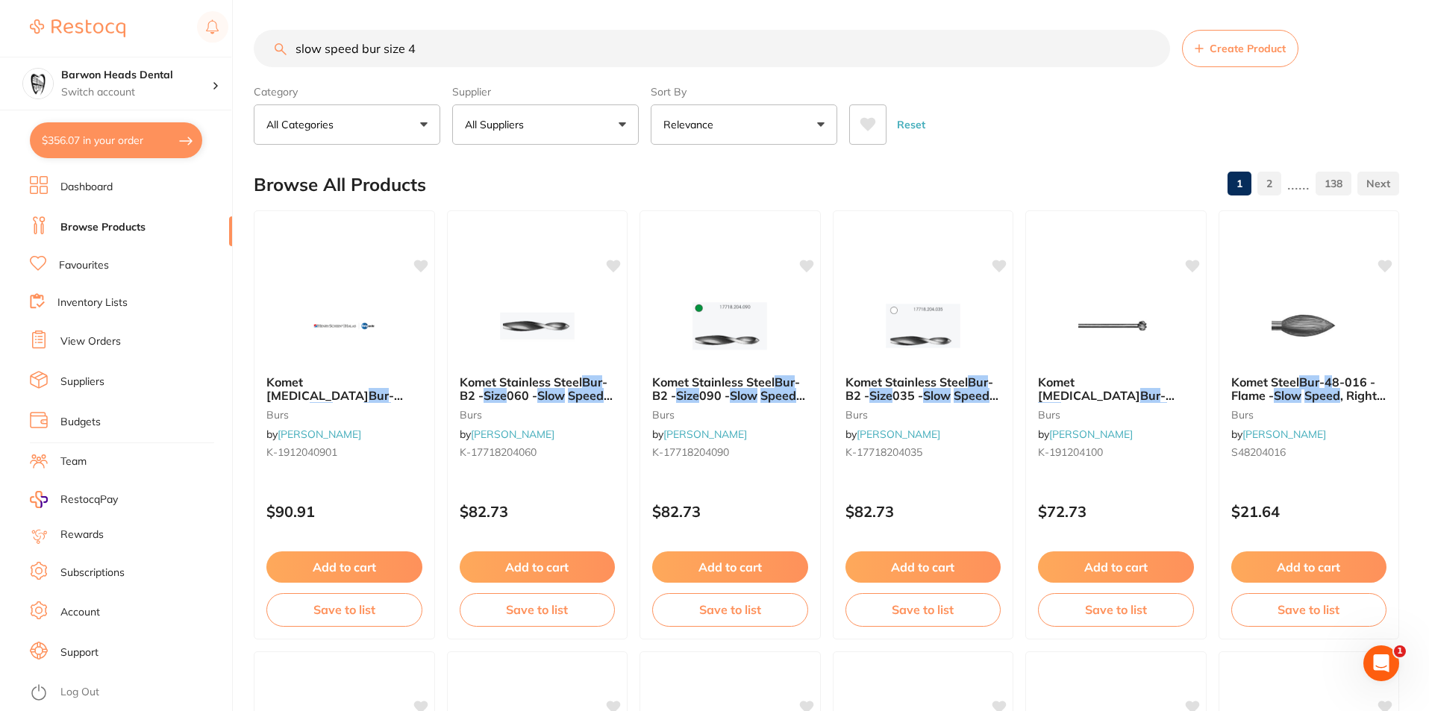
scroll to position [1, 0]
drag, startPoint x: 464, startPoint y: 55, endPoint x: 261, endPoint y: 58, distance: 203.0
click at [259, 63] on div "slow speed bur size 4 Create Product" at bounding box center [827, 48] width 1146 height 37
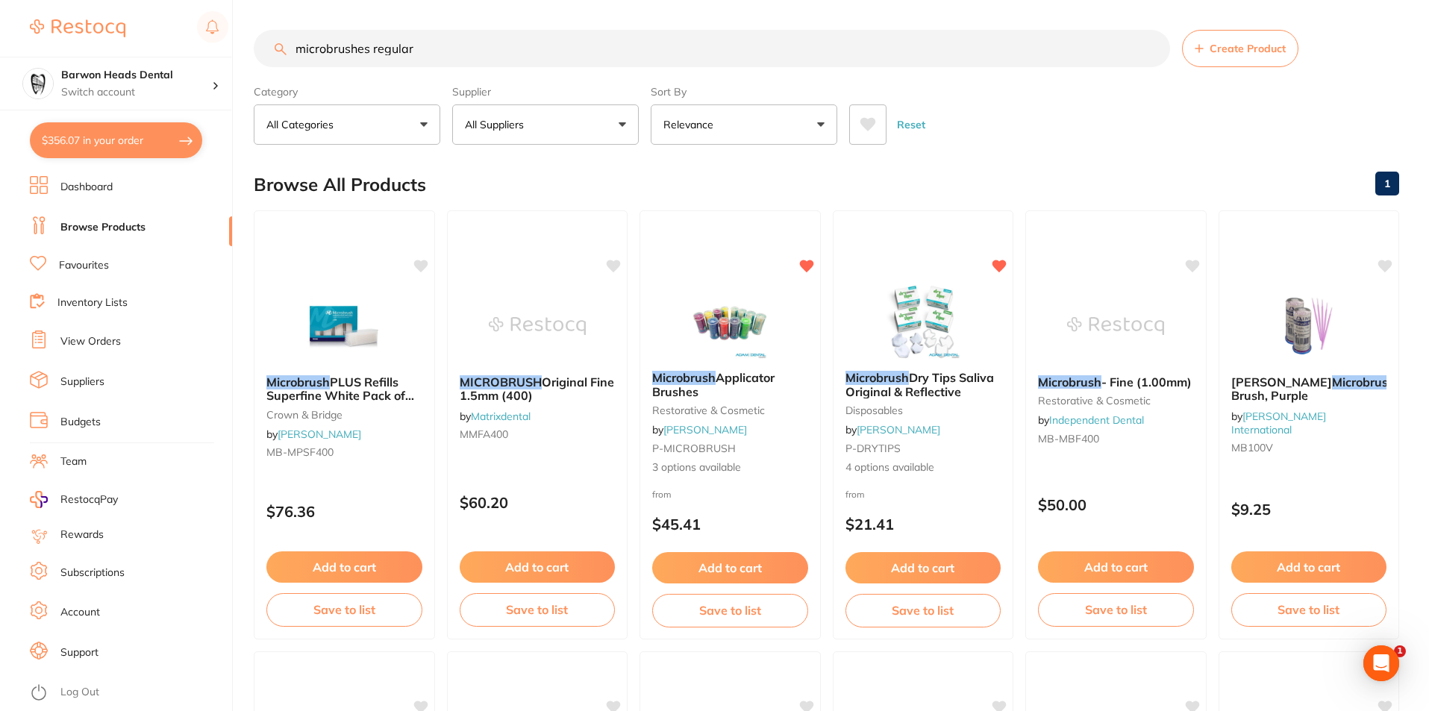
scroll to position [0, 0]
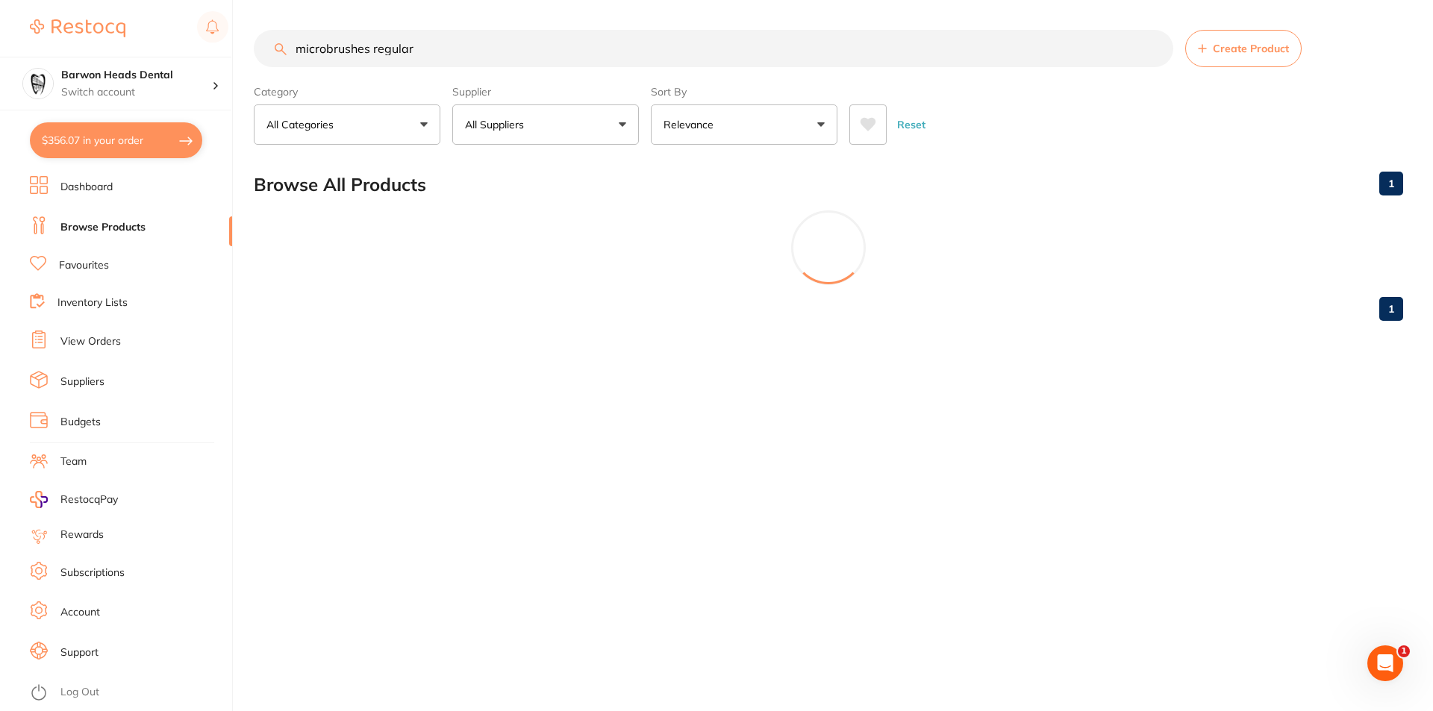
type input "microbrushes regular"
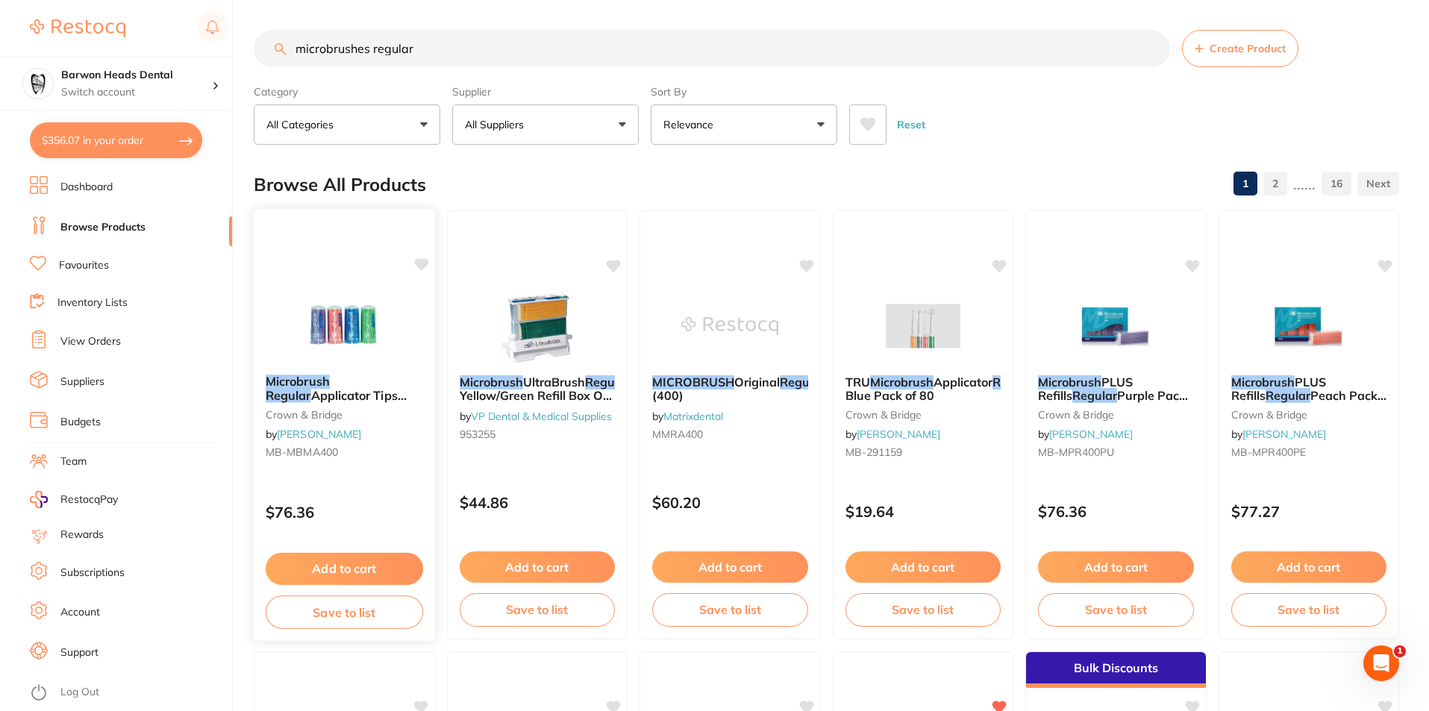
click at [309, 393] on span "Applicator Tips Assorted Pack of 400" at bounding box center [336, 402] width 141 height 29
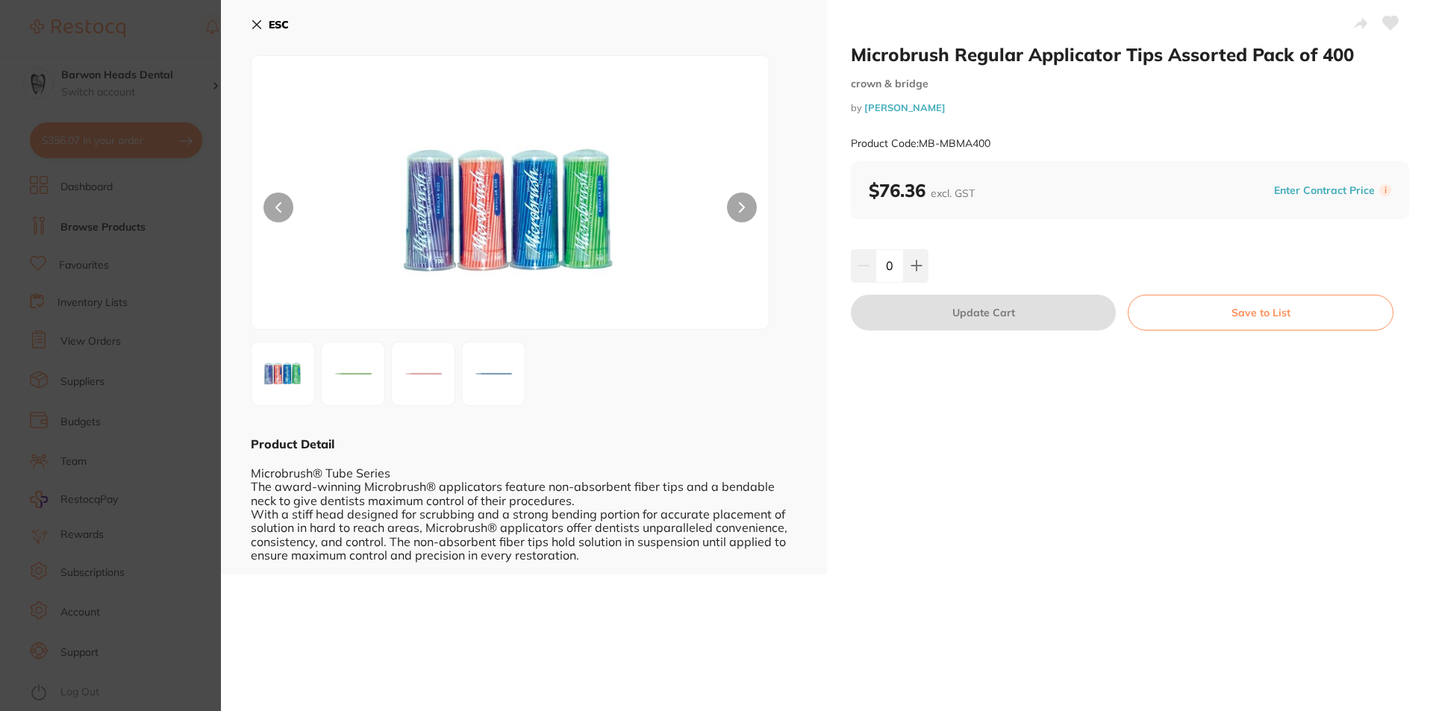
click at [257, 23] on icon at bounding box center [257, 25] width 12 height 12
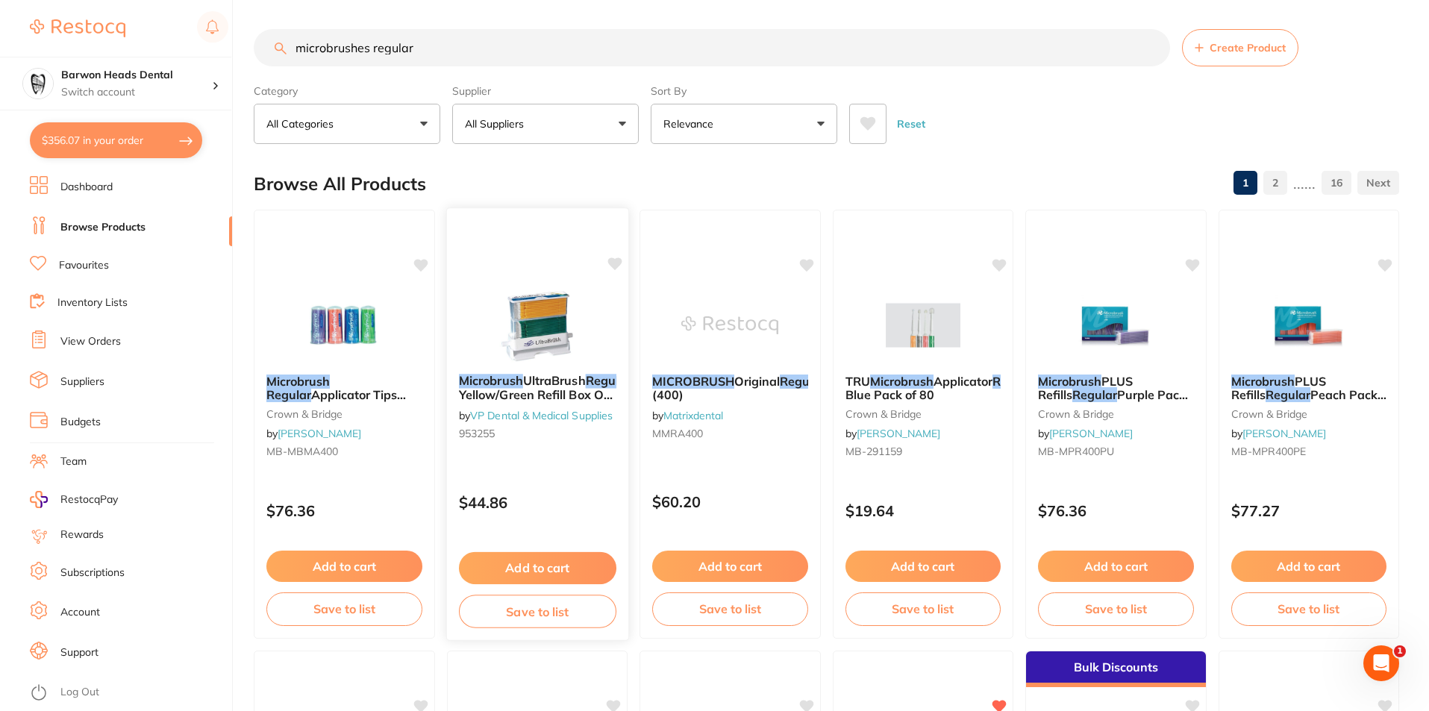
click at [539, 387] on span "2.0mm Yellow/Green Refill Box Of 200" at bounding box center [563, 394] width 211 height 43
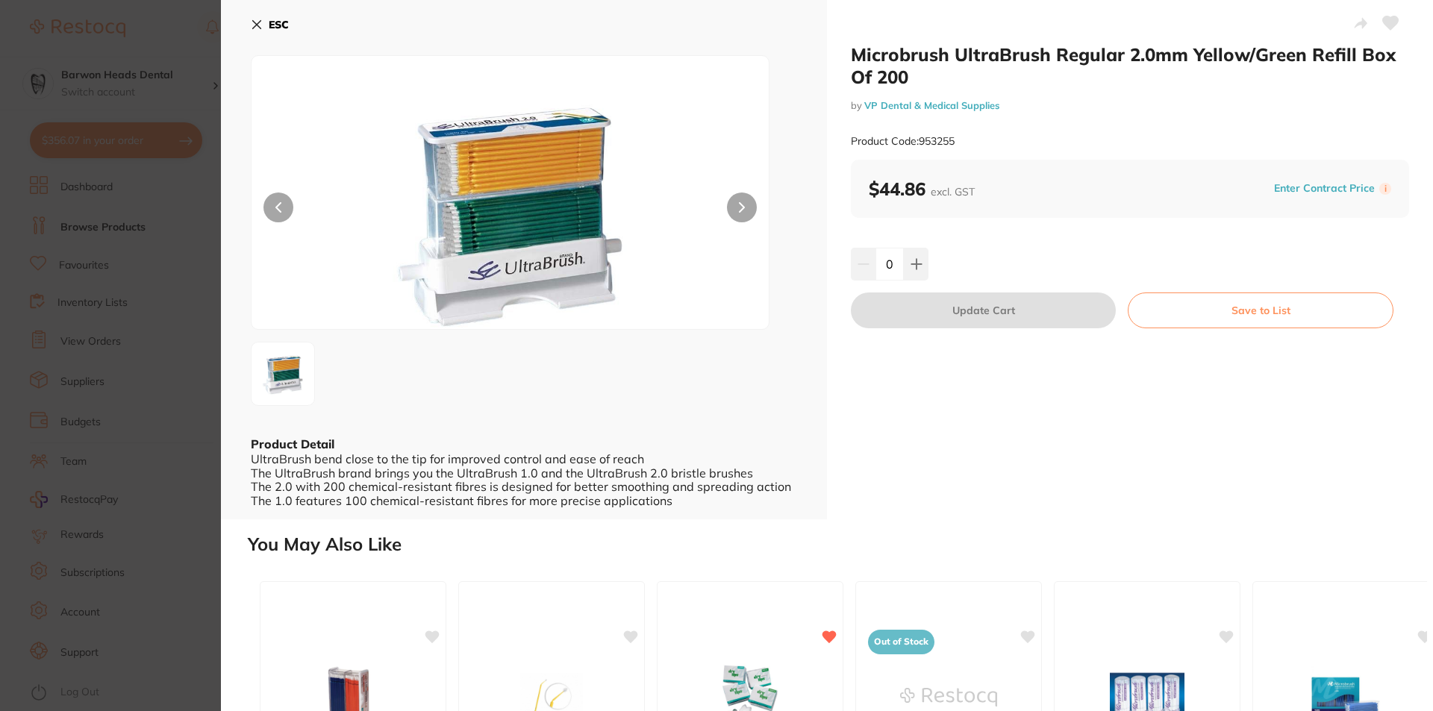
click at [258, 22] on icon at bounding box center [257, 25] width 12 height 12
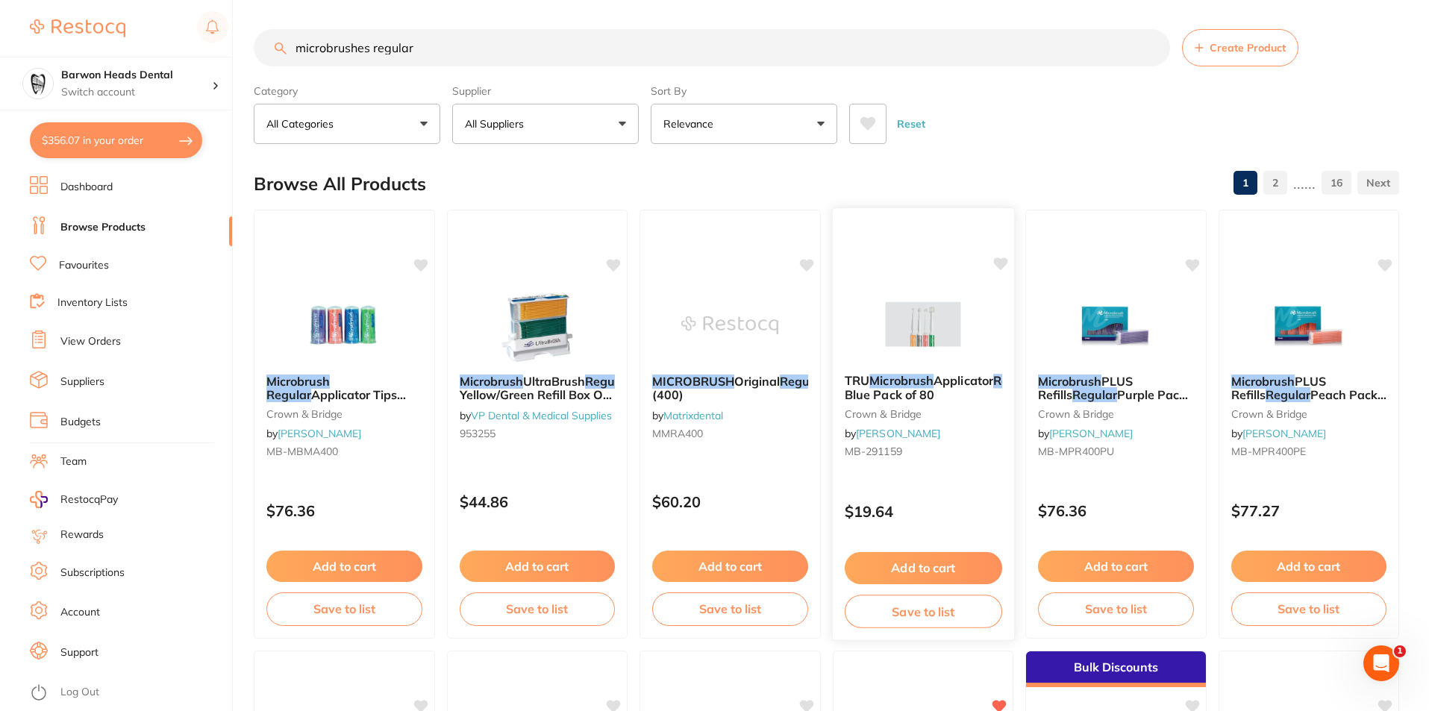
click at [930, 393] on span "2mm Blue Pack of 80" at bounding box center [955, 387] width 222 height 29
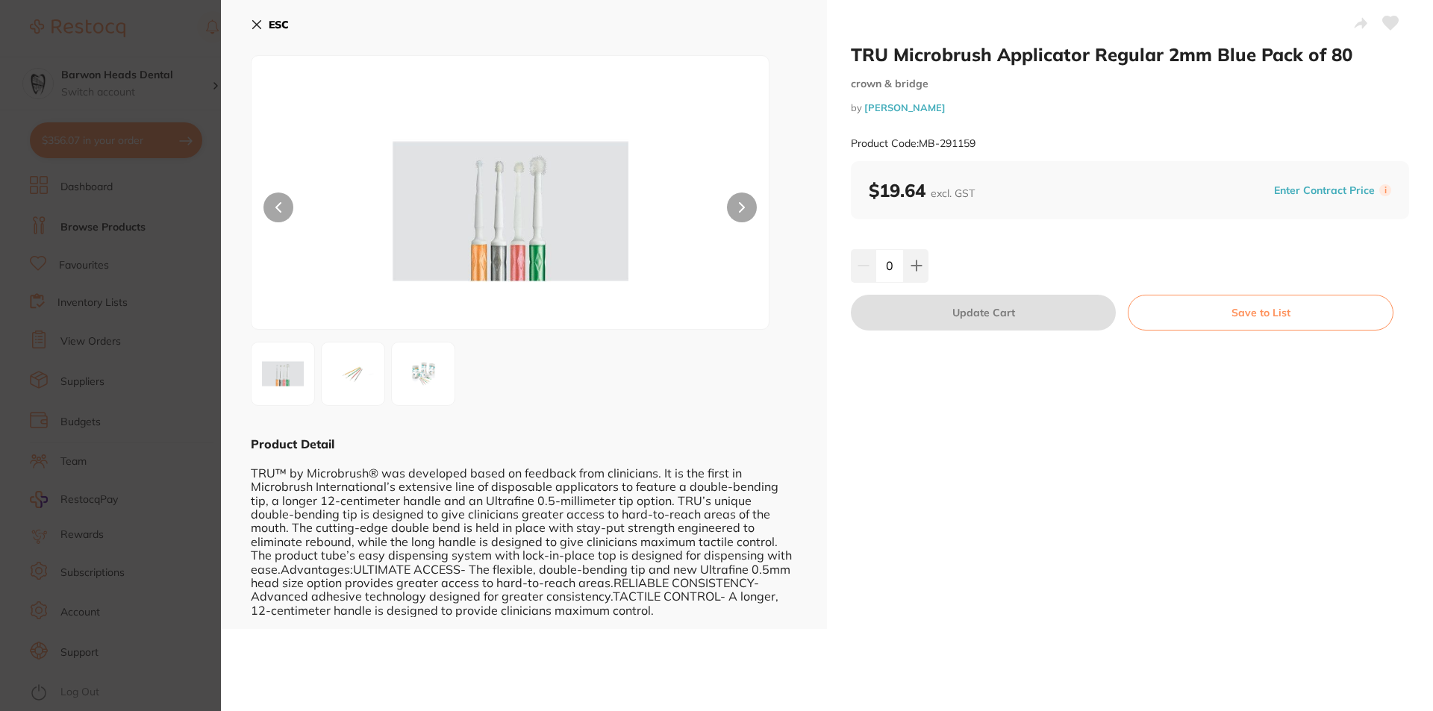
click at [260, 27] on icon at bounding box center [257, 25] width 12 height 12
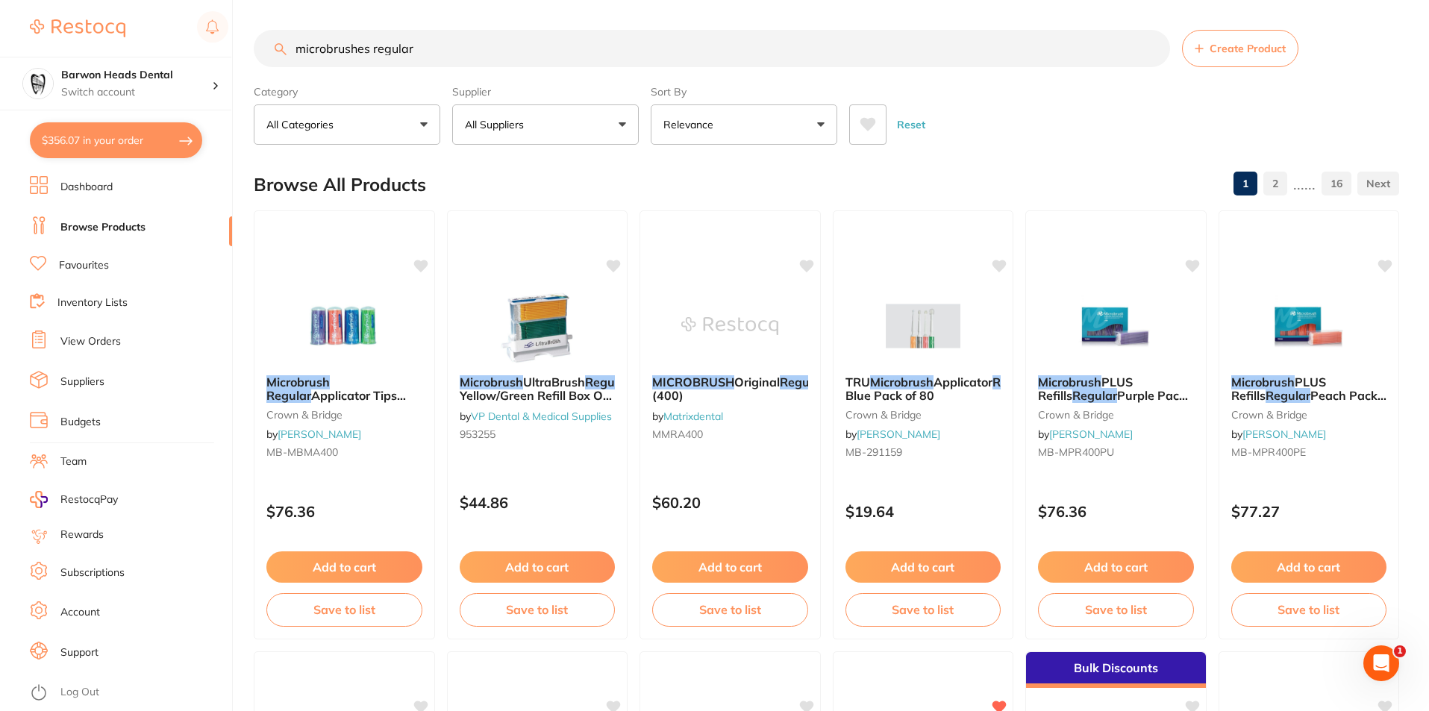
click at [766, 129] on button "Relevance" at bounding box center [744, 124] width 187 height 40
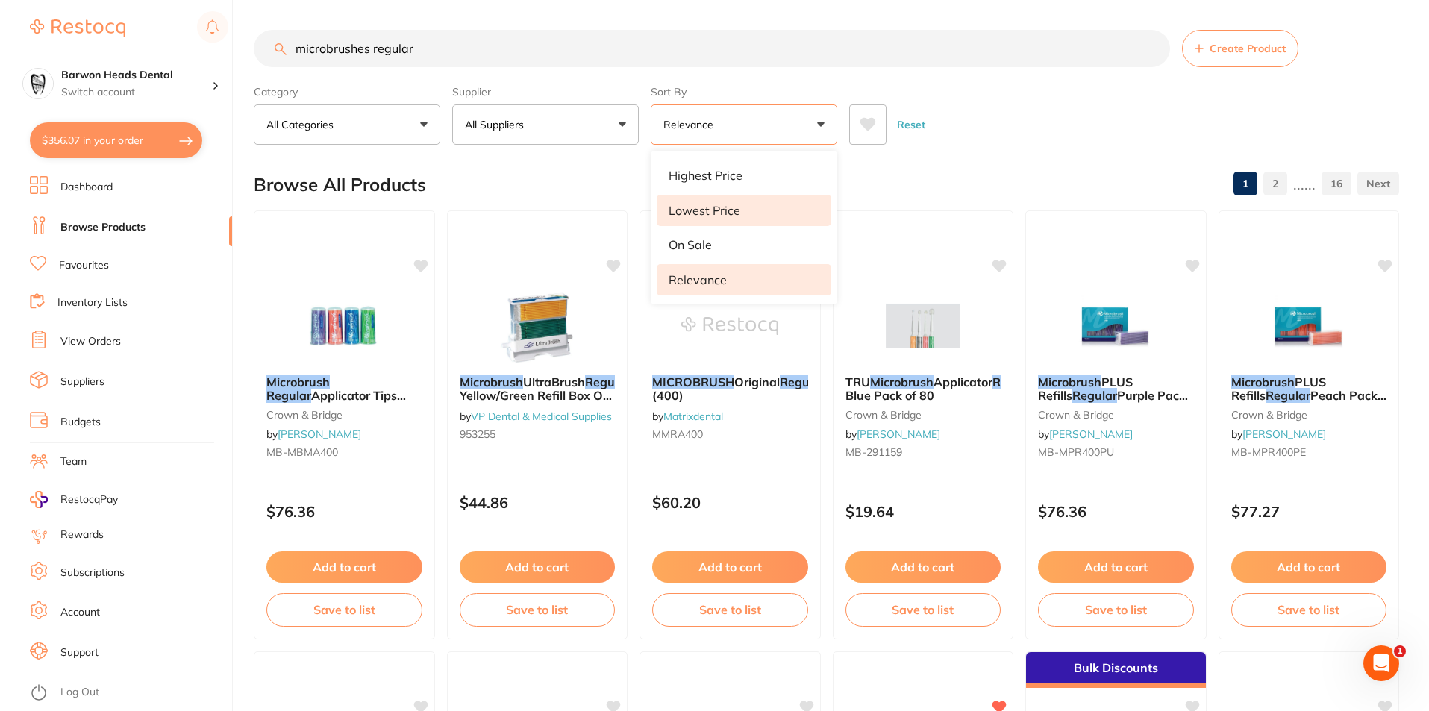
click at [710, 217] on p "Lowest Price" at bounding box center [705, 210] width 72 height 13
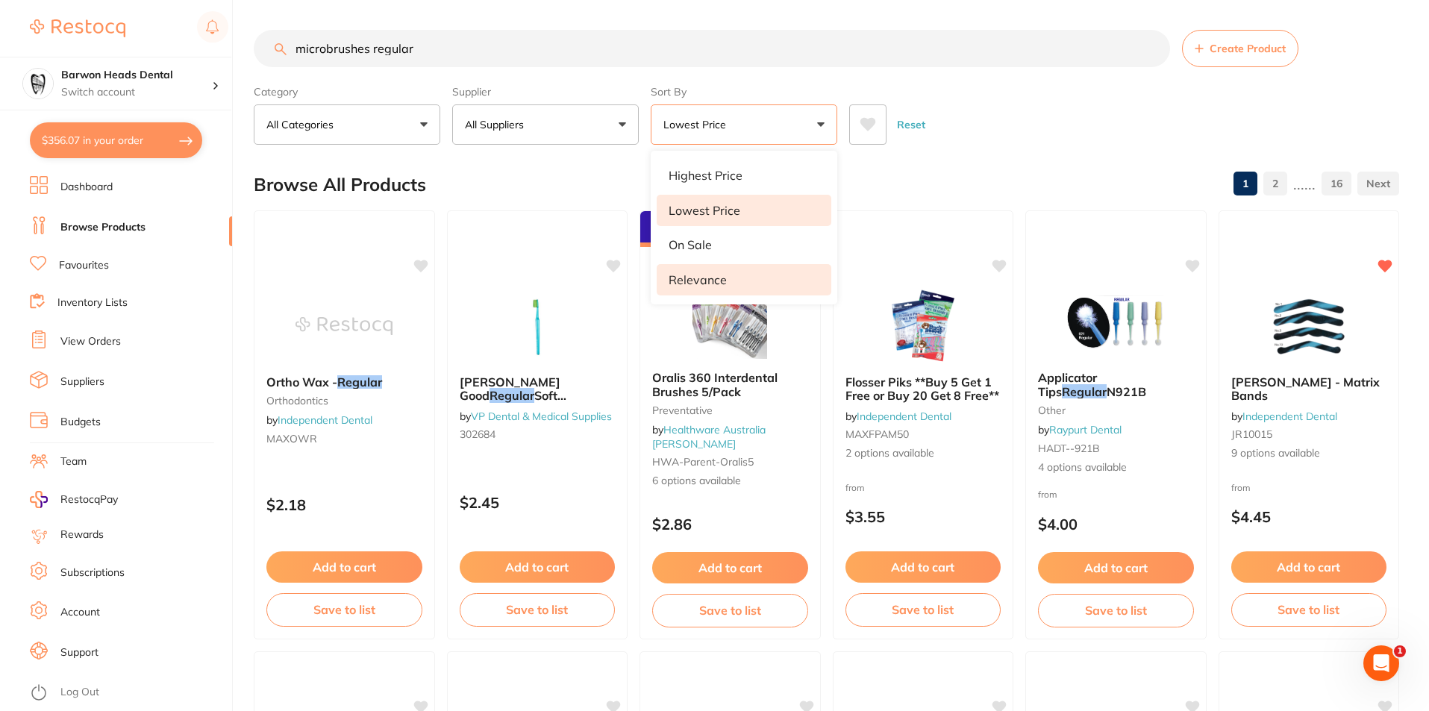
click at [693, 279] on p "Relevance" at bounding box center [698, 279] width 58 height 13
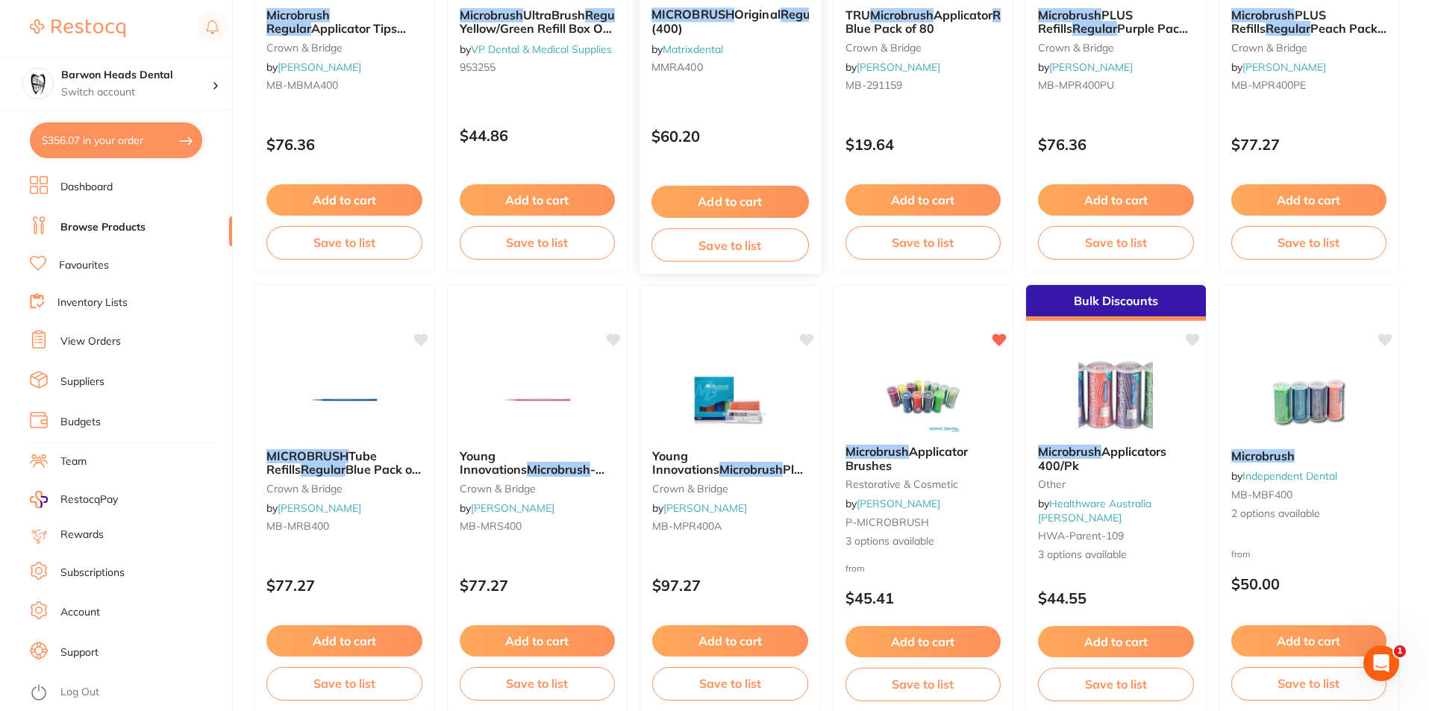
scroll to position [373, 0]
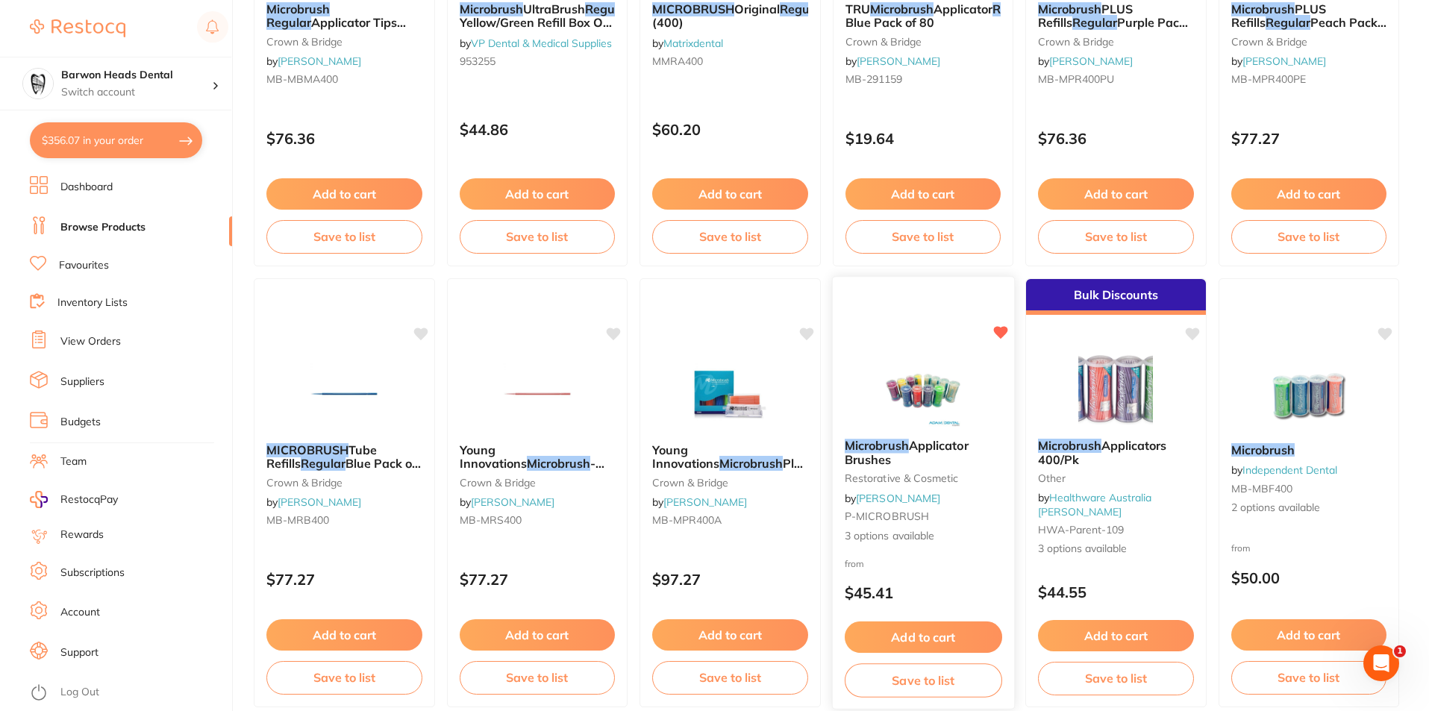
click at [942, 407] on img at bounding box center [923, 389] width 98 height 75
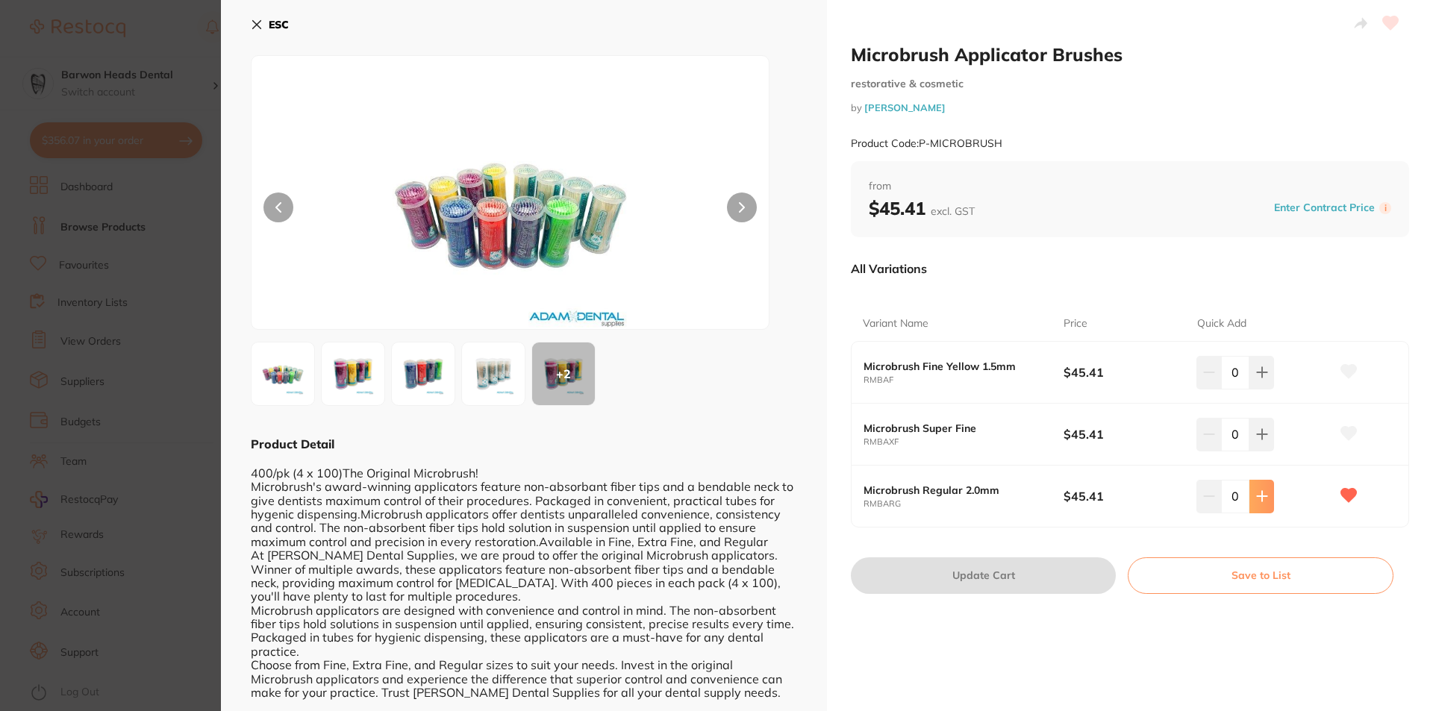
click at [1259, 501] on icon at bounding box center [1262, 497] width 10 height 10
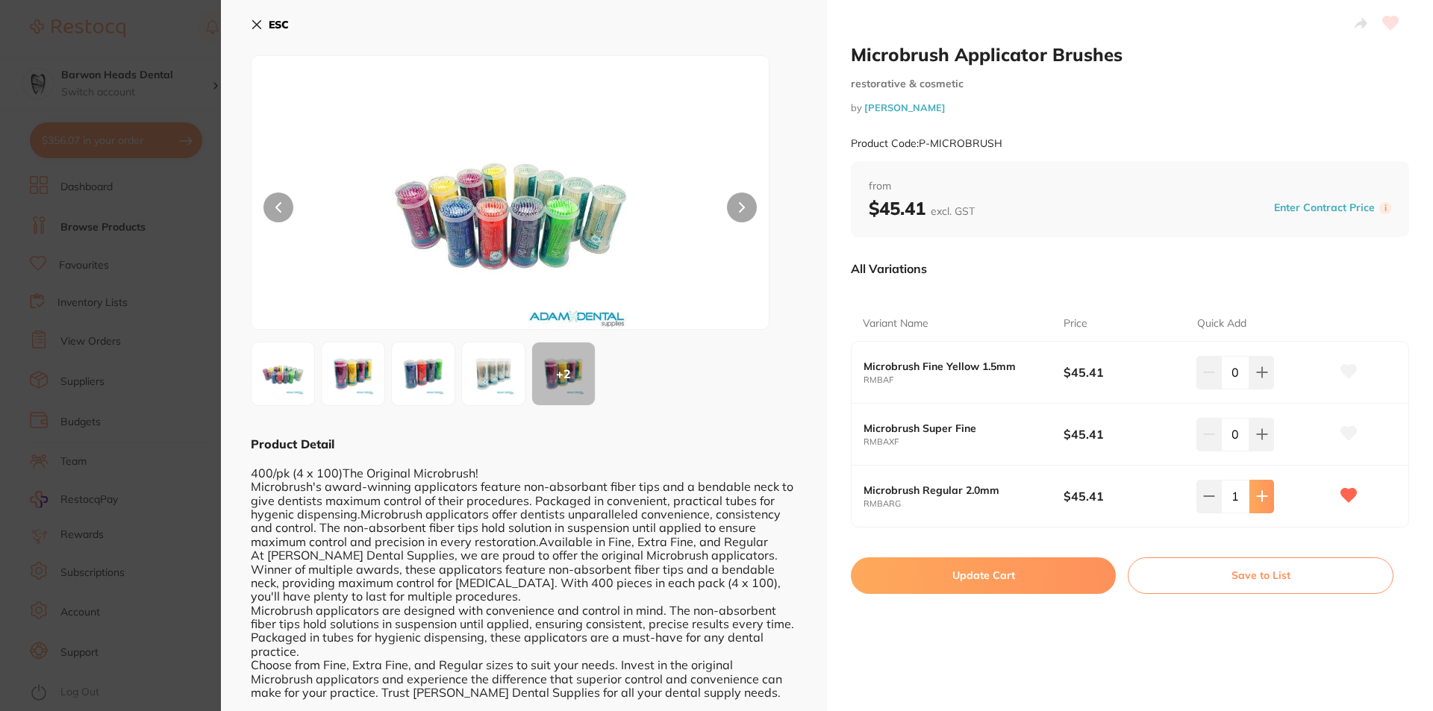
click at [1259, 501] on icon at bounding box center [1262, 497] width 10 height 10
click at [1207, 496] on icon at bounding box center [1209, 496] width 10 height 0
type input "3"
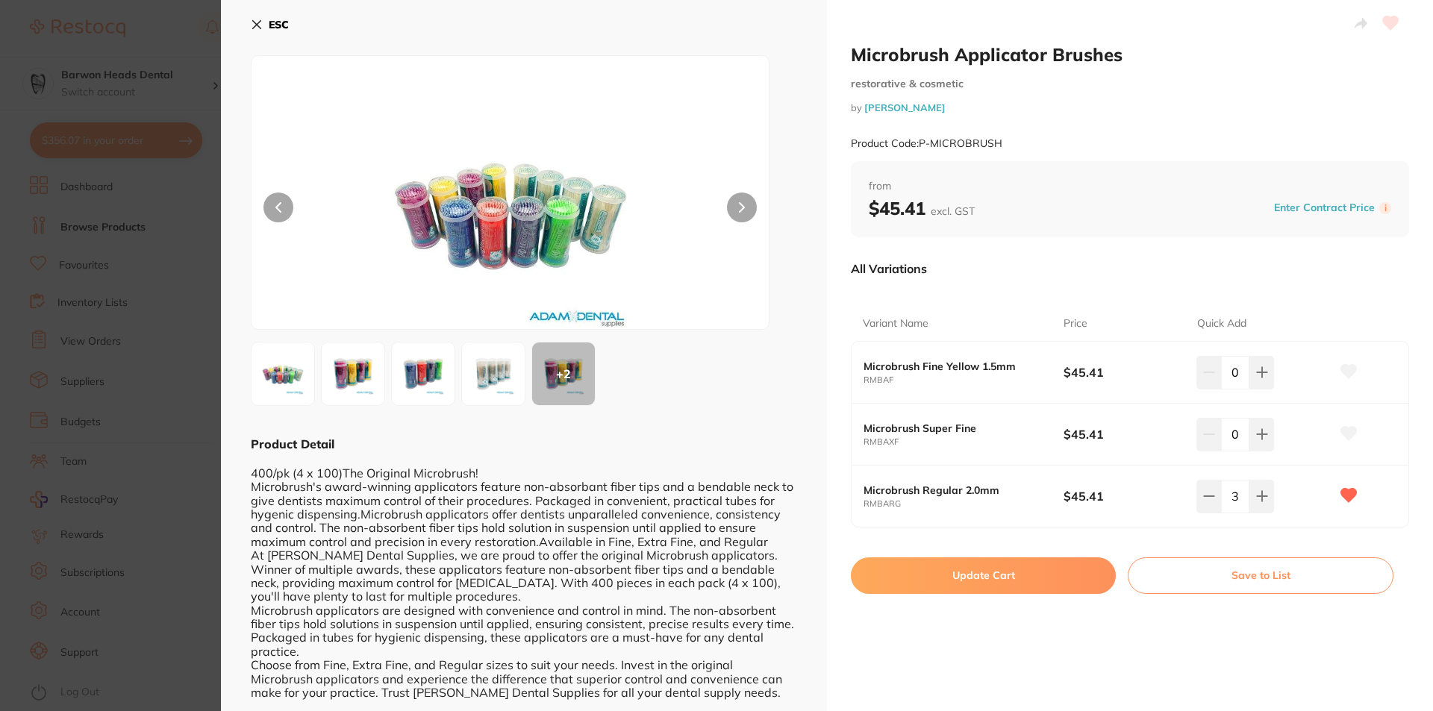
click at [981, 577] on button "Update Cart" at bounding box center [983, 575] width 265 height 36
checkbox input "false"
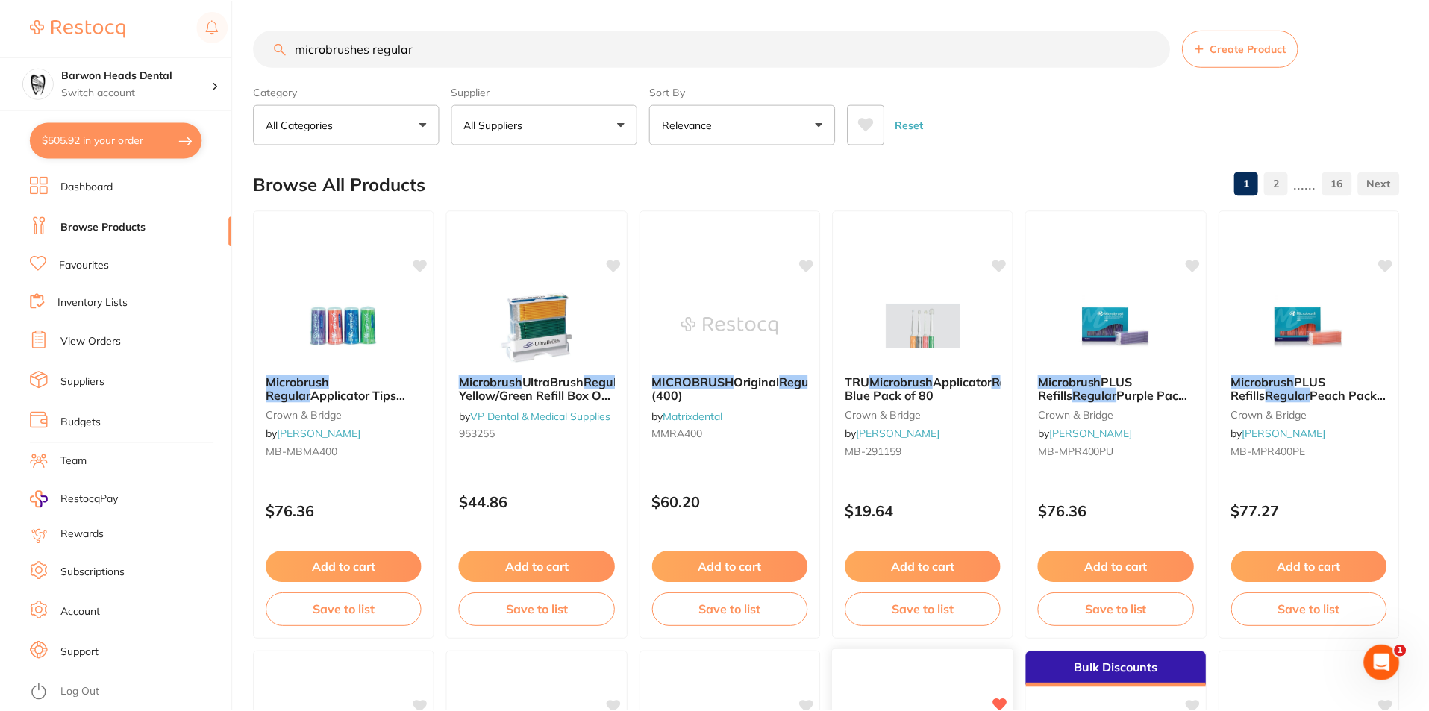
scroll to position [373, 0]
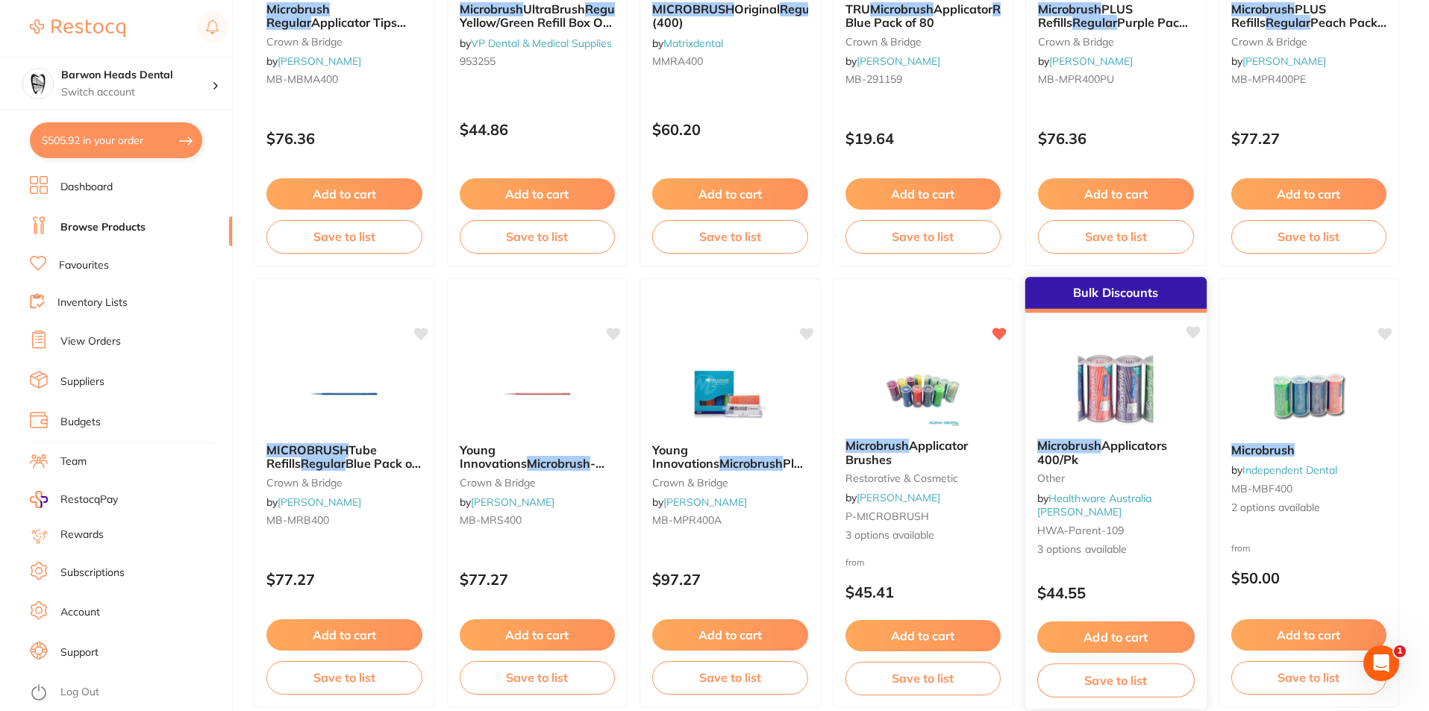
click at [1094, 452] on em "Microbrush" at bounding box center [1069, 445] width 64 height 15
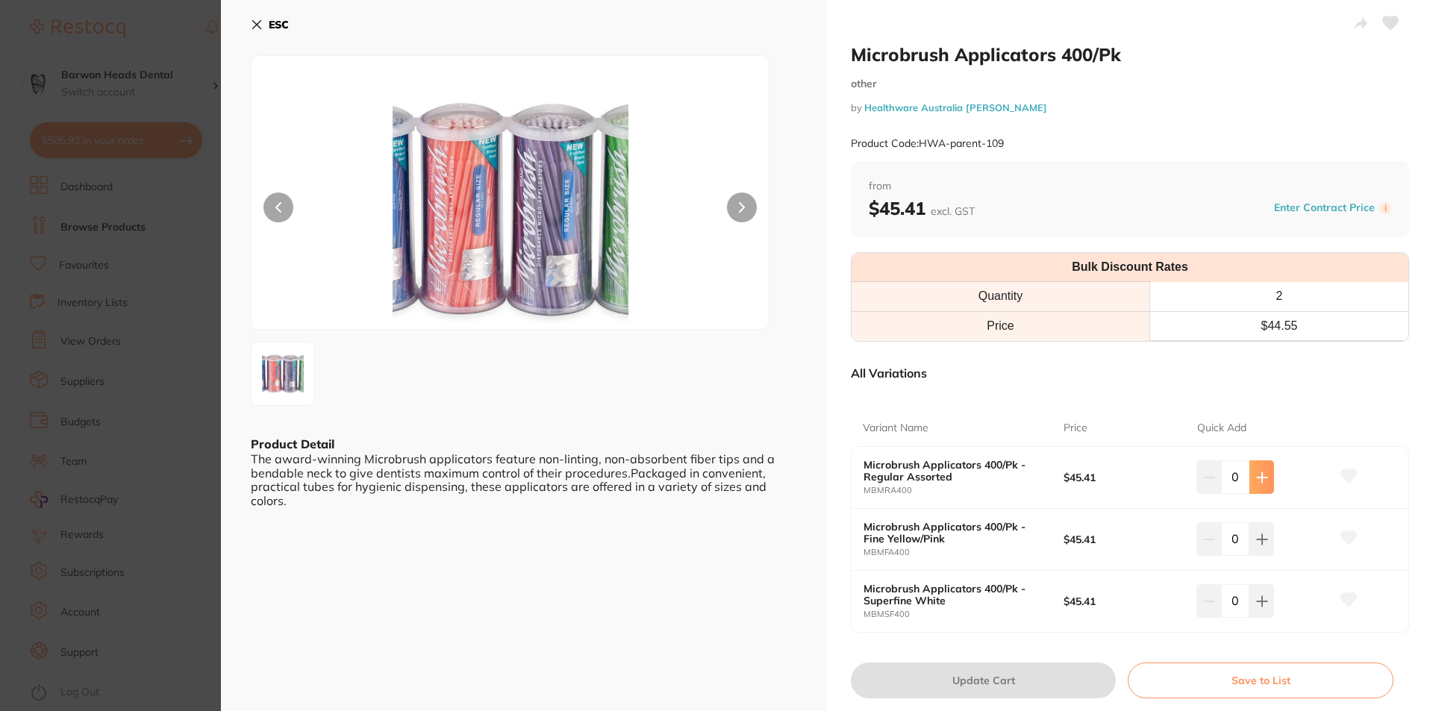
click at [1268, 478] on button at bounding box center [1261, 476] width 25 height 33
type input "3"
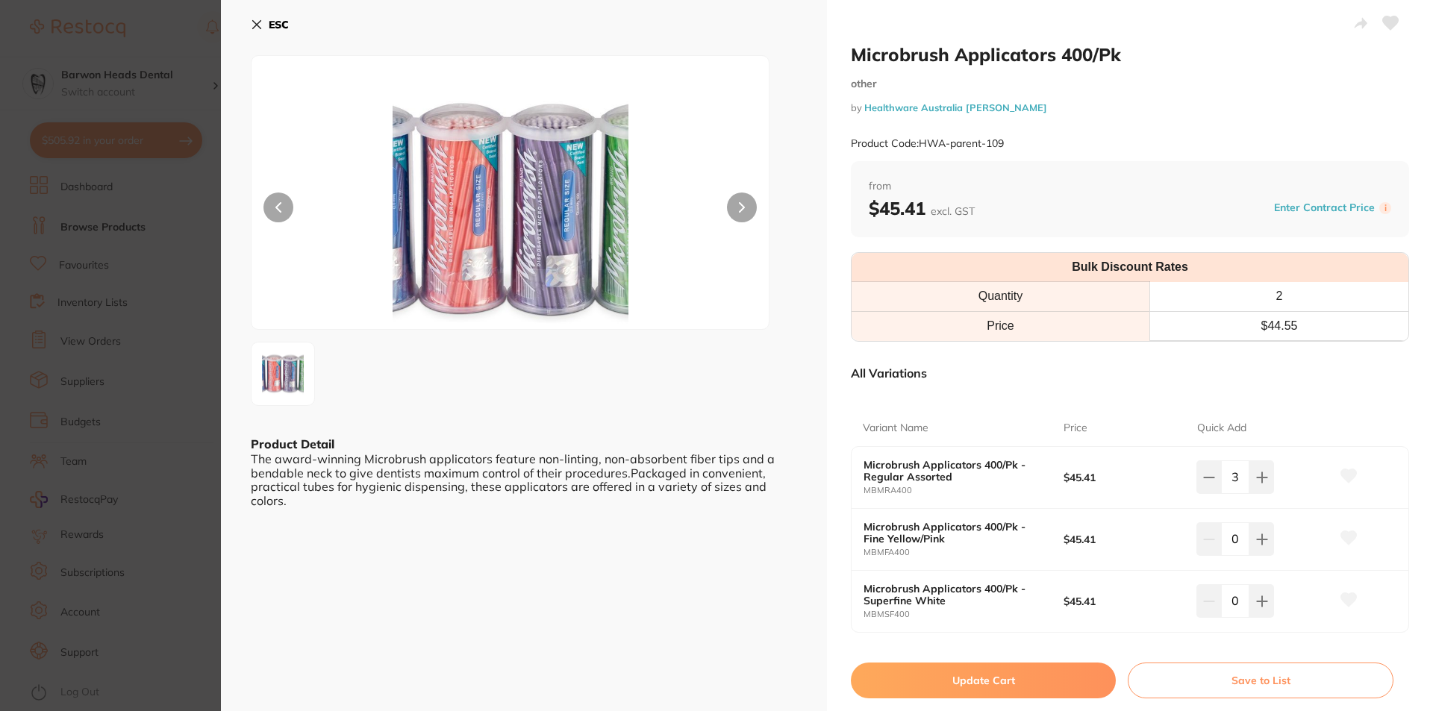
click at [987, 682] on button "Update Cart" at bounding box center [983, 681] width 265 height 36
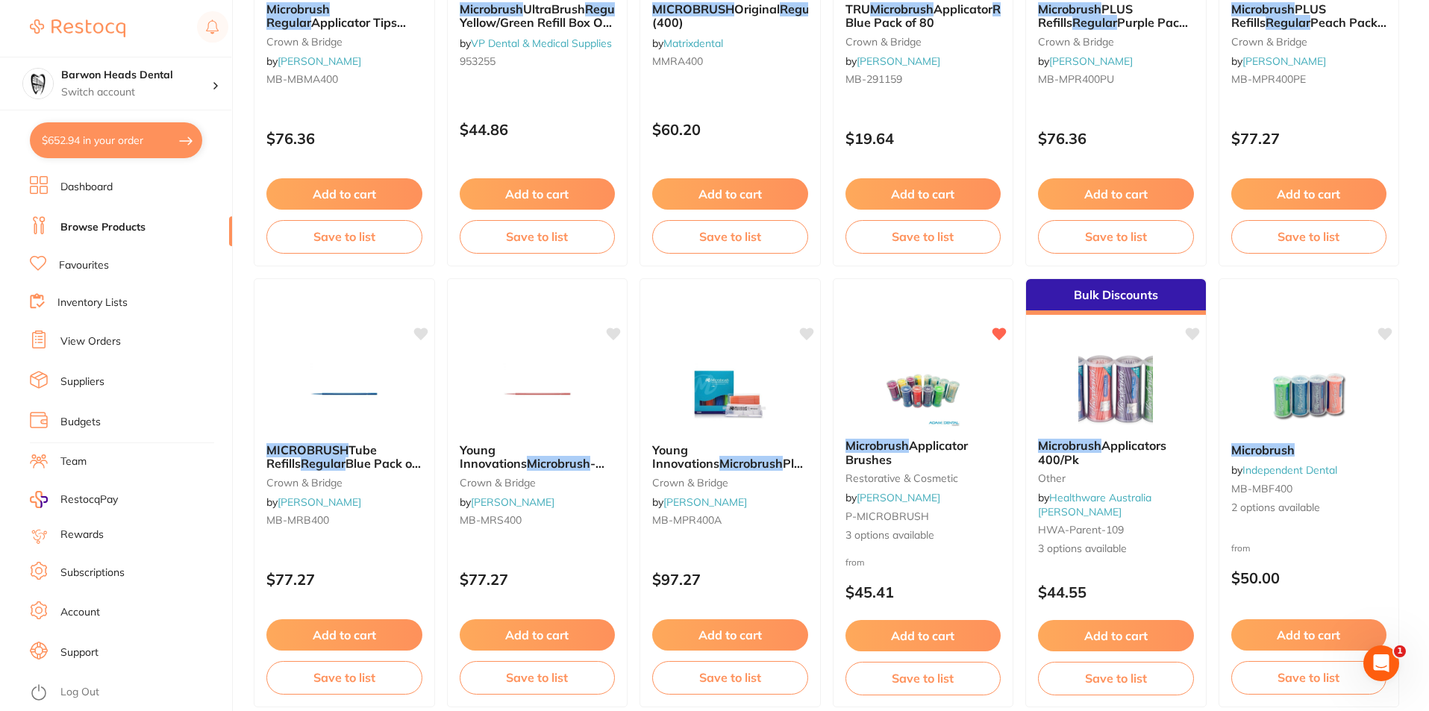
click at [87, 145] on button "$652.94 in your order" at bounding box center [116, 140] width 172 height 36
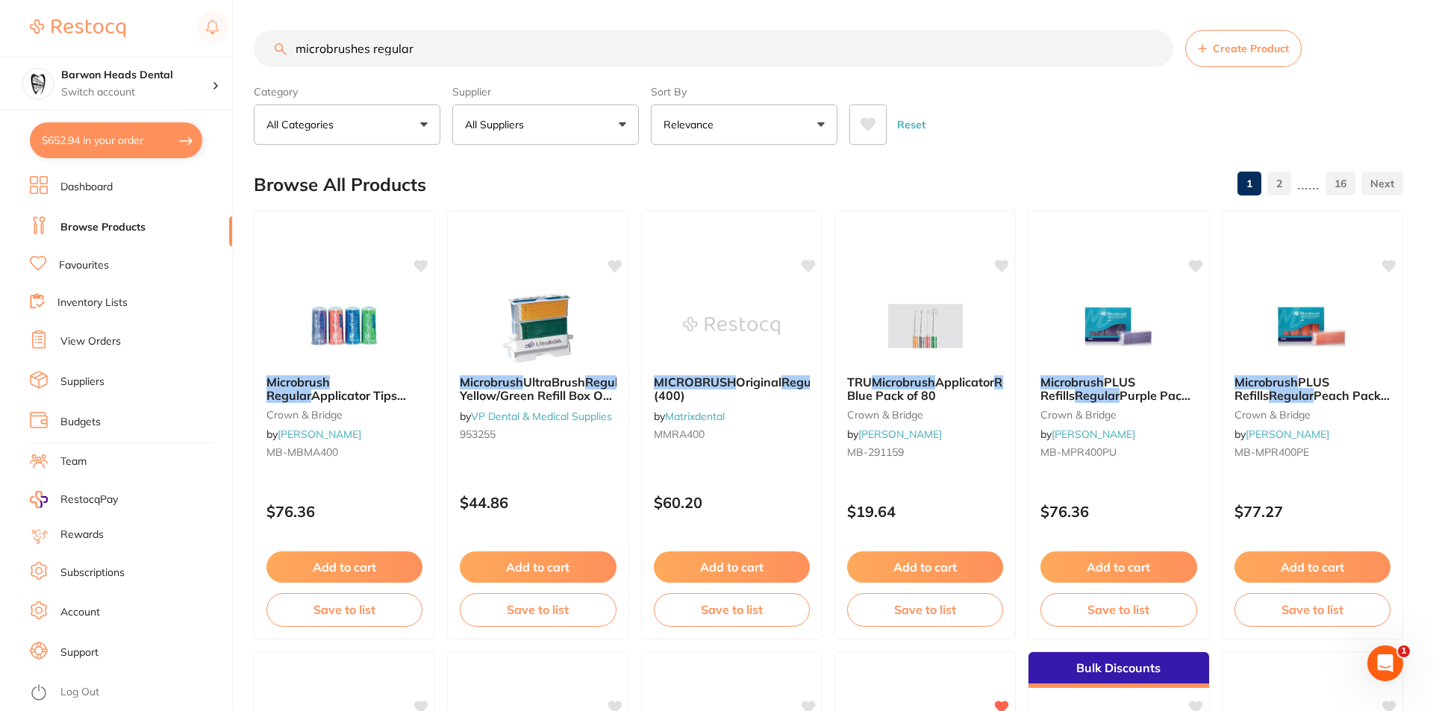
checkbox input "true"
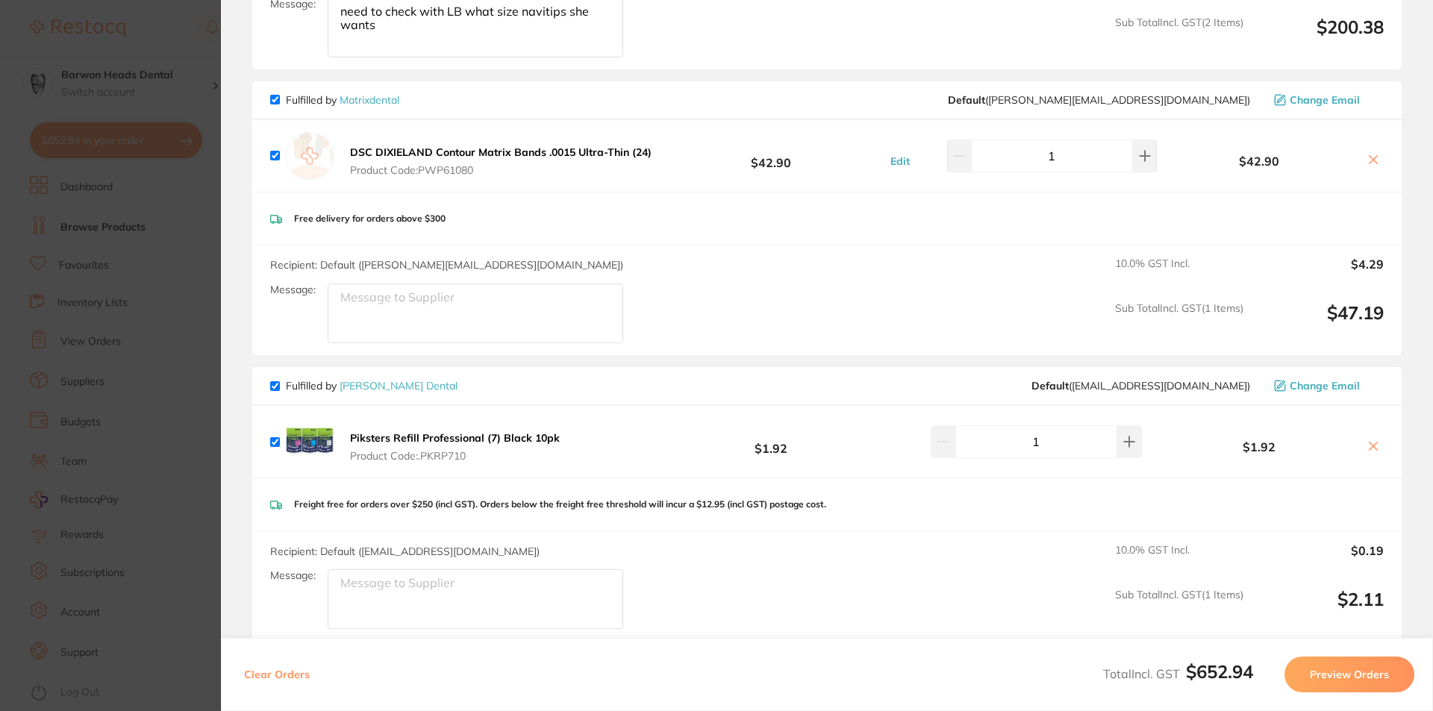
scroll to position [1119, 0]
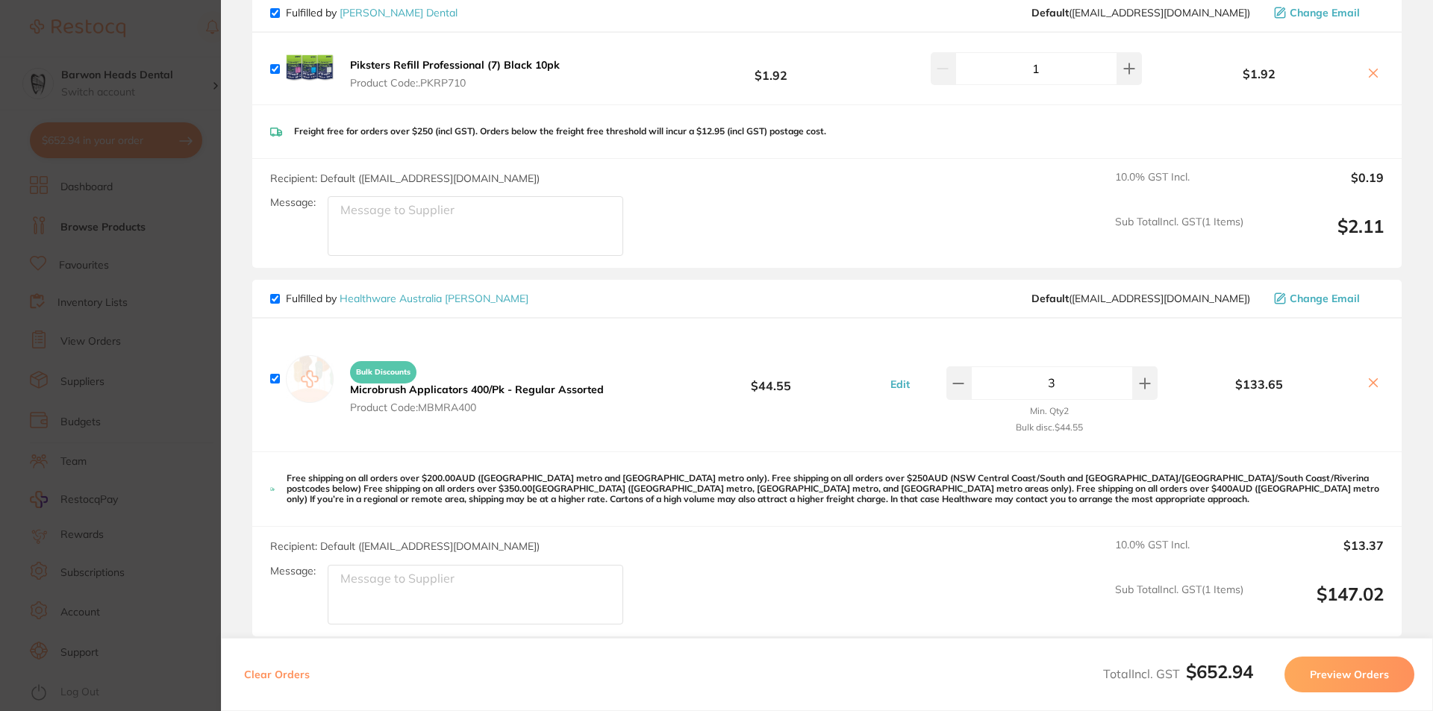
click at [1369, 379] on icon at bounding box center [1373, 383] width 8 height 8
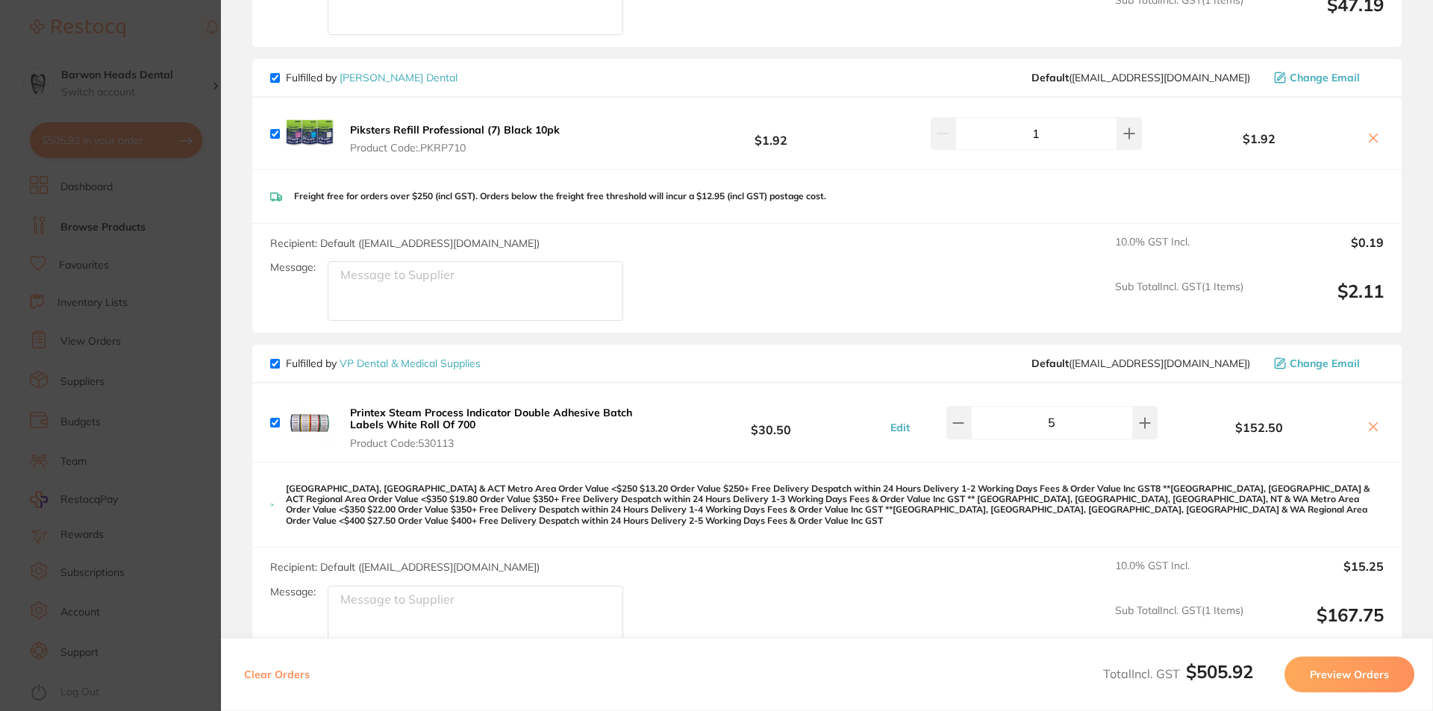
scroll to position [970, 0]
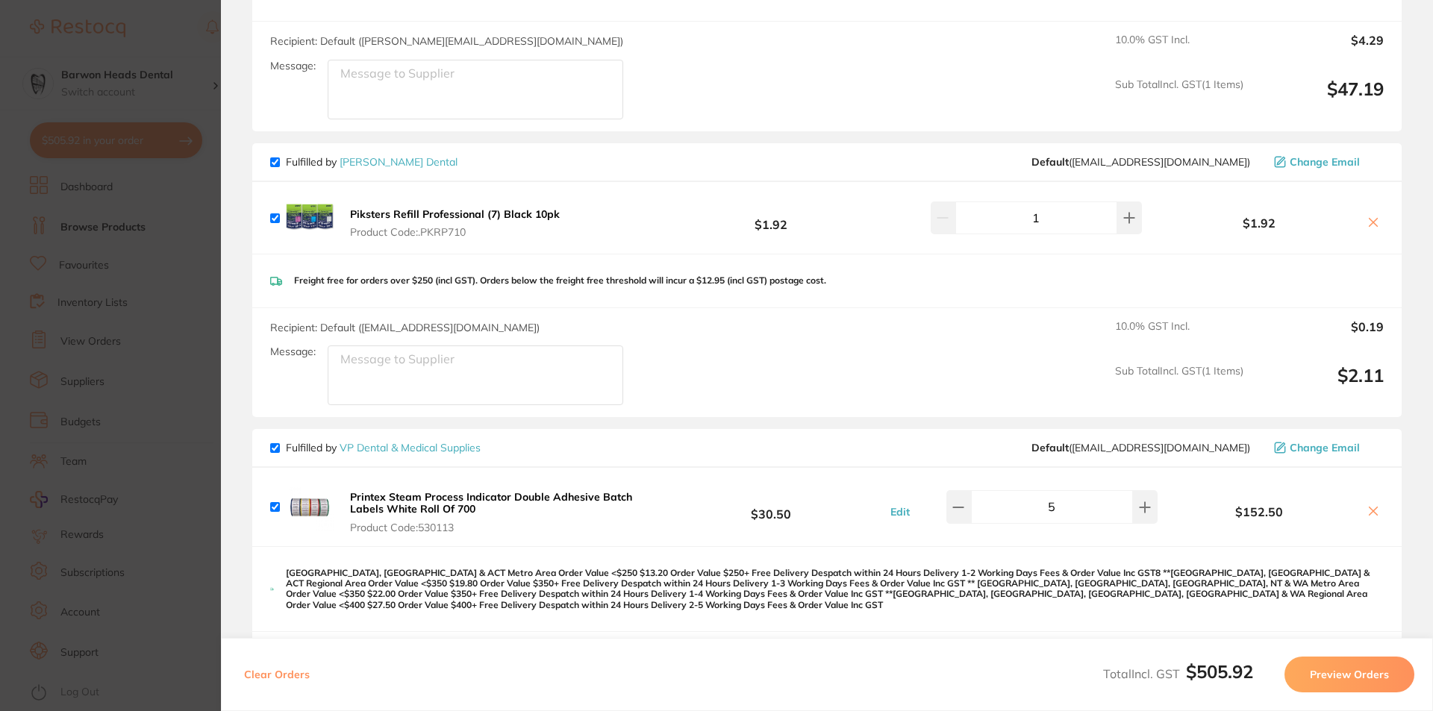
checkbox input "true"
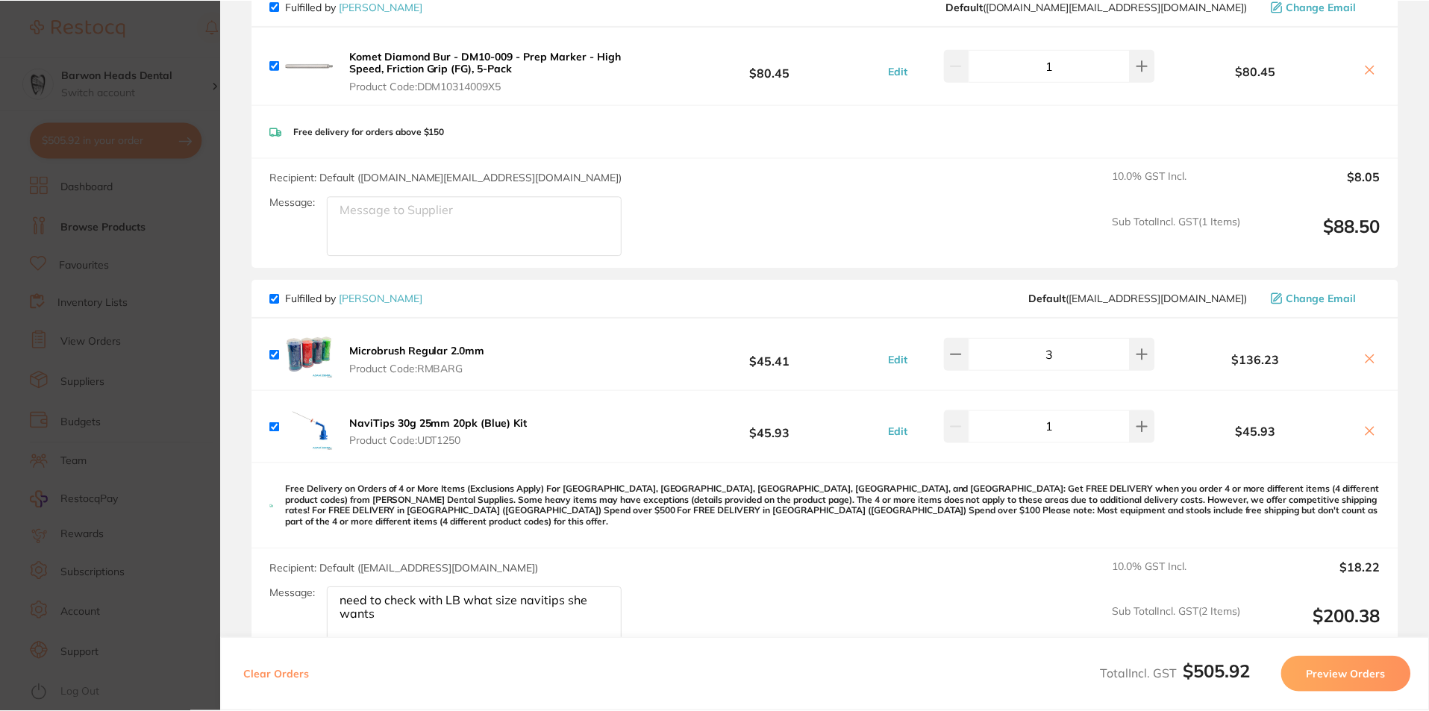
scroll to position [0, 0]
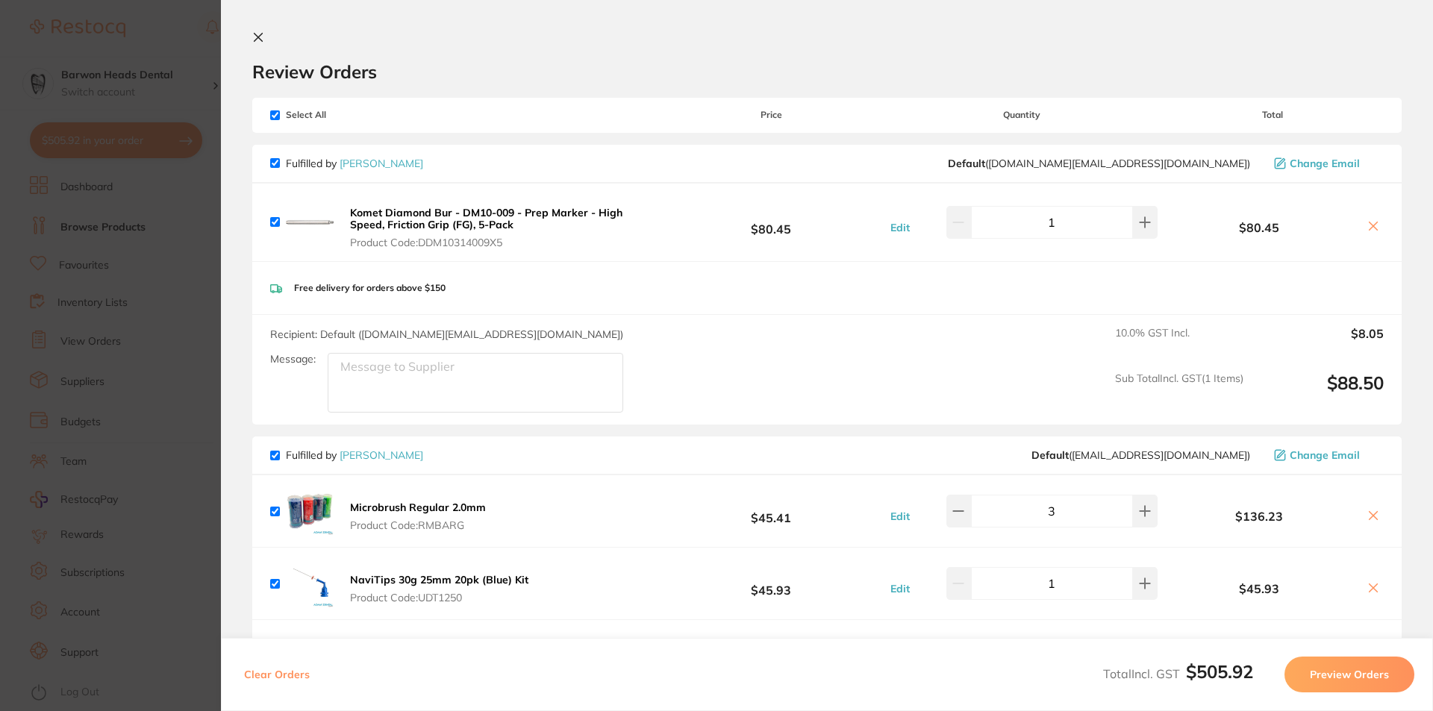
click at [260, 37] on icon at bounding box center [258, 38] width 8 height 8
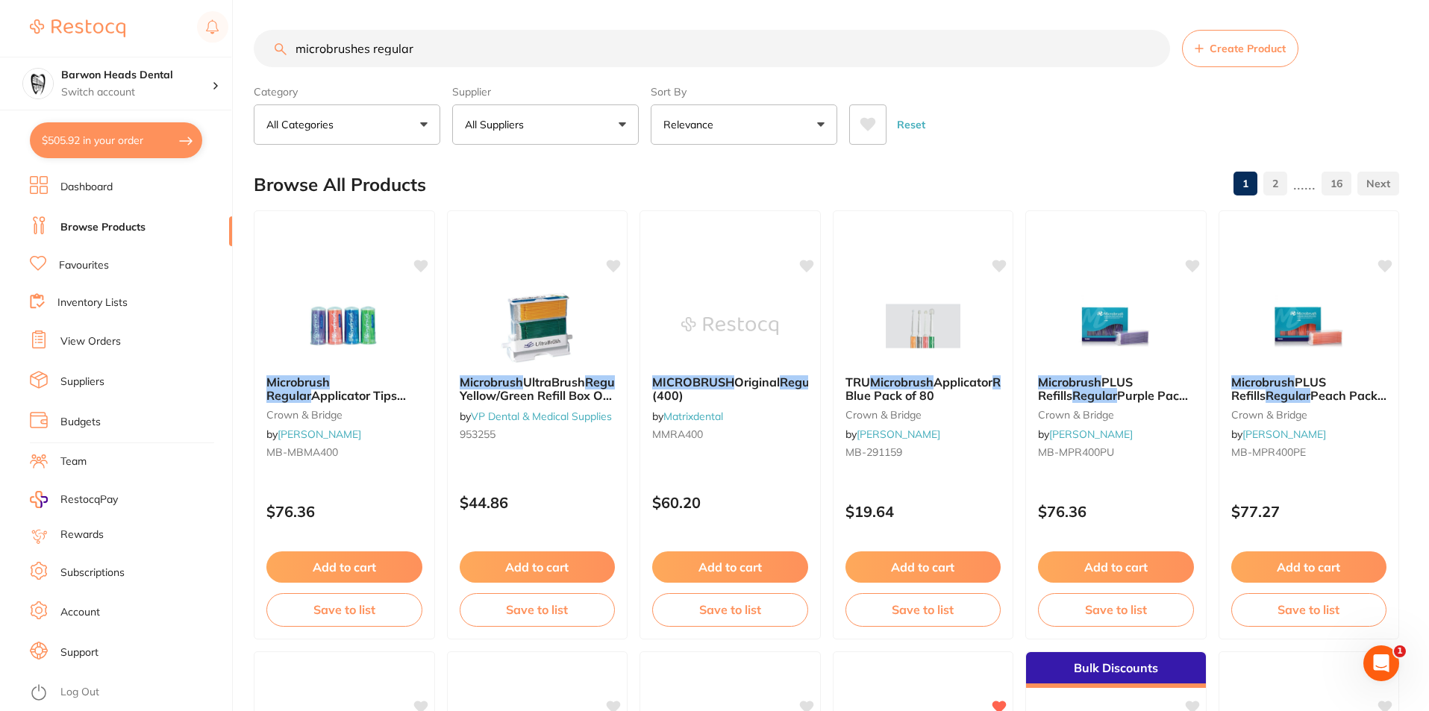
drag, startPoint x: 490, startPoint y: 45, endPoint x: 234, endPoint y: 43, distance: 255.2
click at [234, 46] on div "$505.92 Barwon Heads Dental Switch account Barwon Heads Dental Queenscliff Fami…" at bounding box center [714, 355] width 1429 height 711
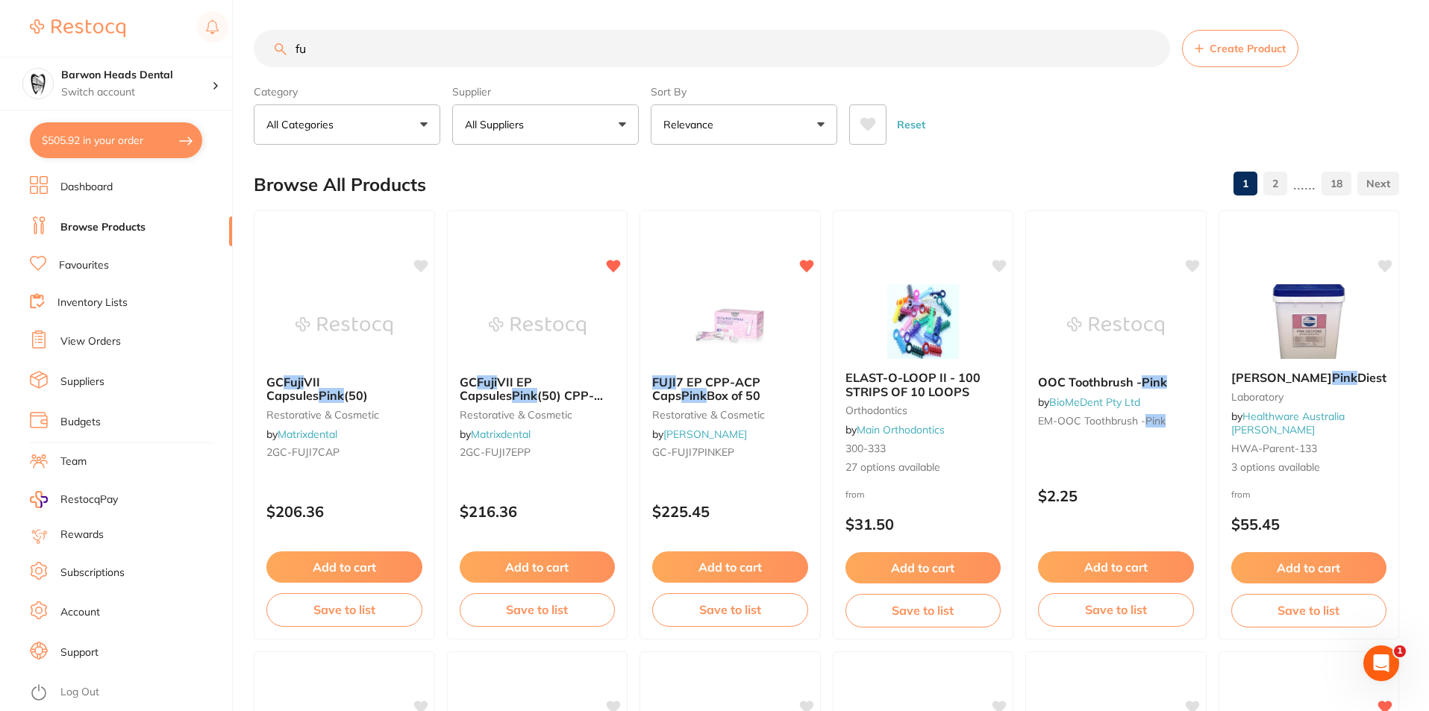
type input "f"
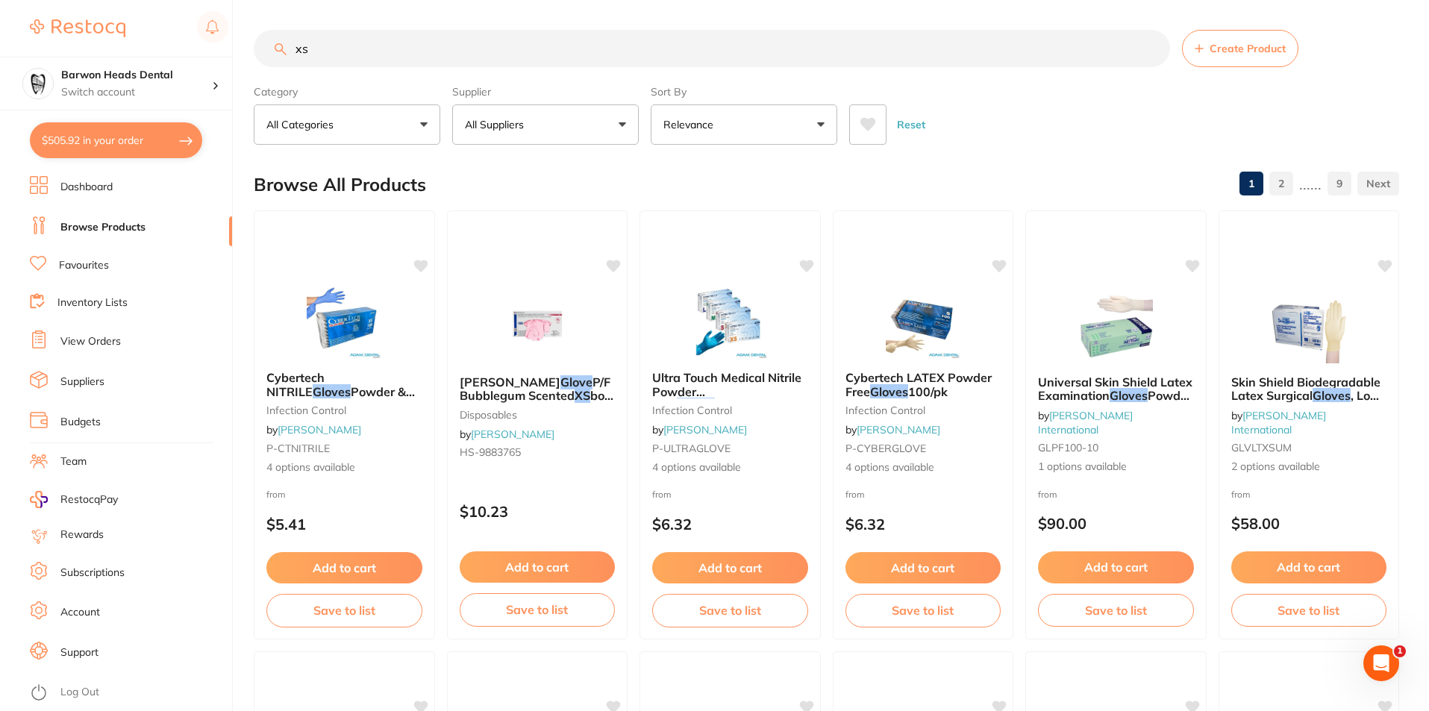
type input "x"
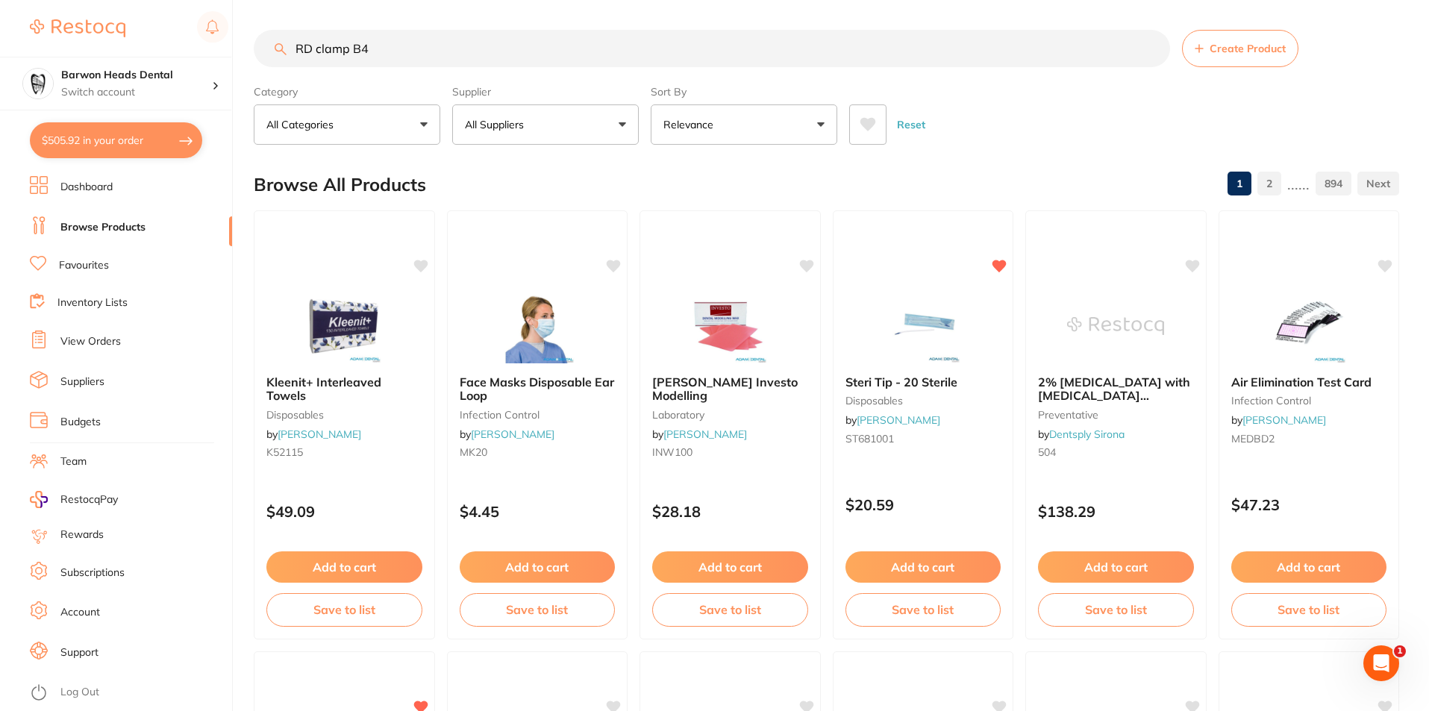
type input "RD clamp B4"
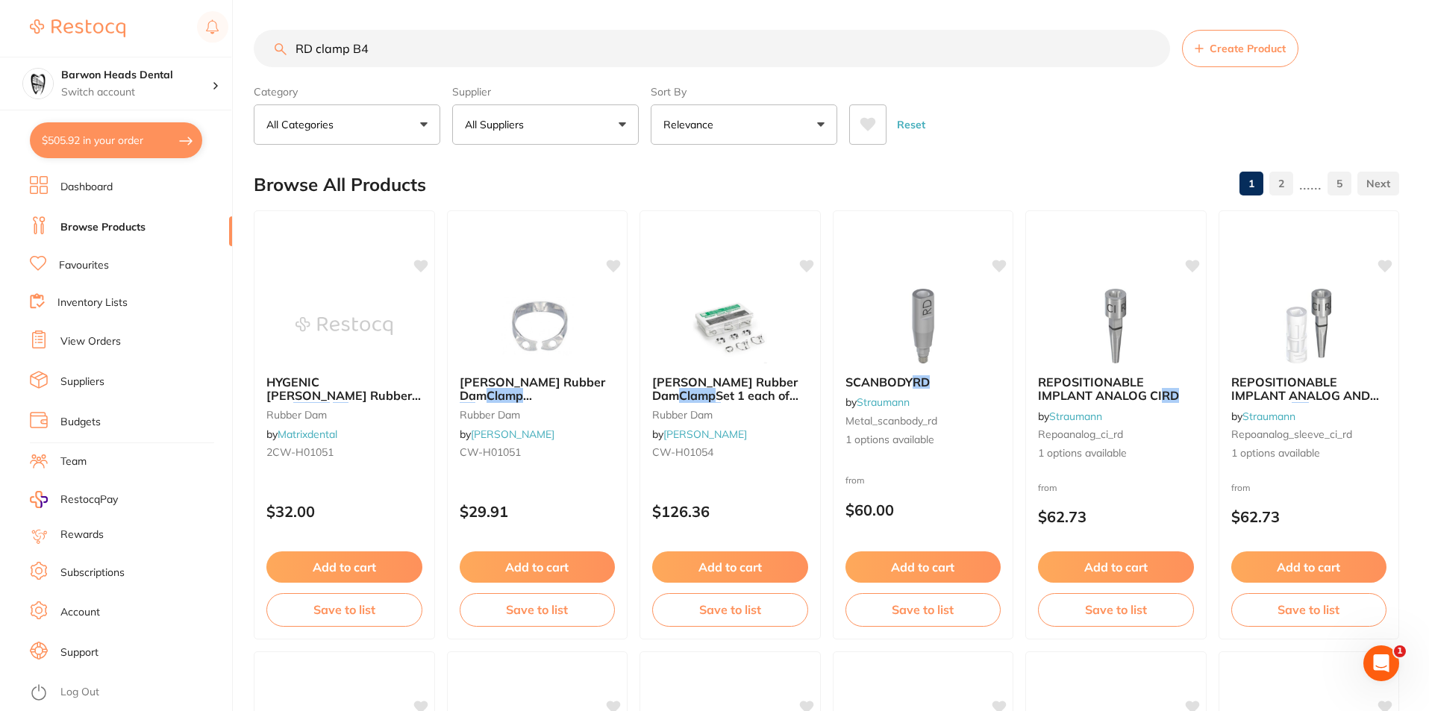
drag, startPoint x: 408, startPoint y: 51, endPoint x: 299, endPoint y: 49, distance: 109.7
click at [299, 49] on input "RD clamp B4" at bounding box center [712, 48] width 916 height 37
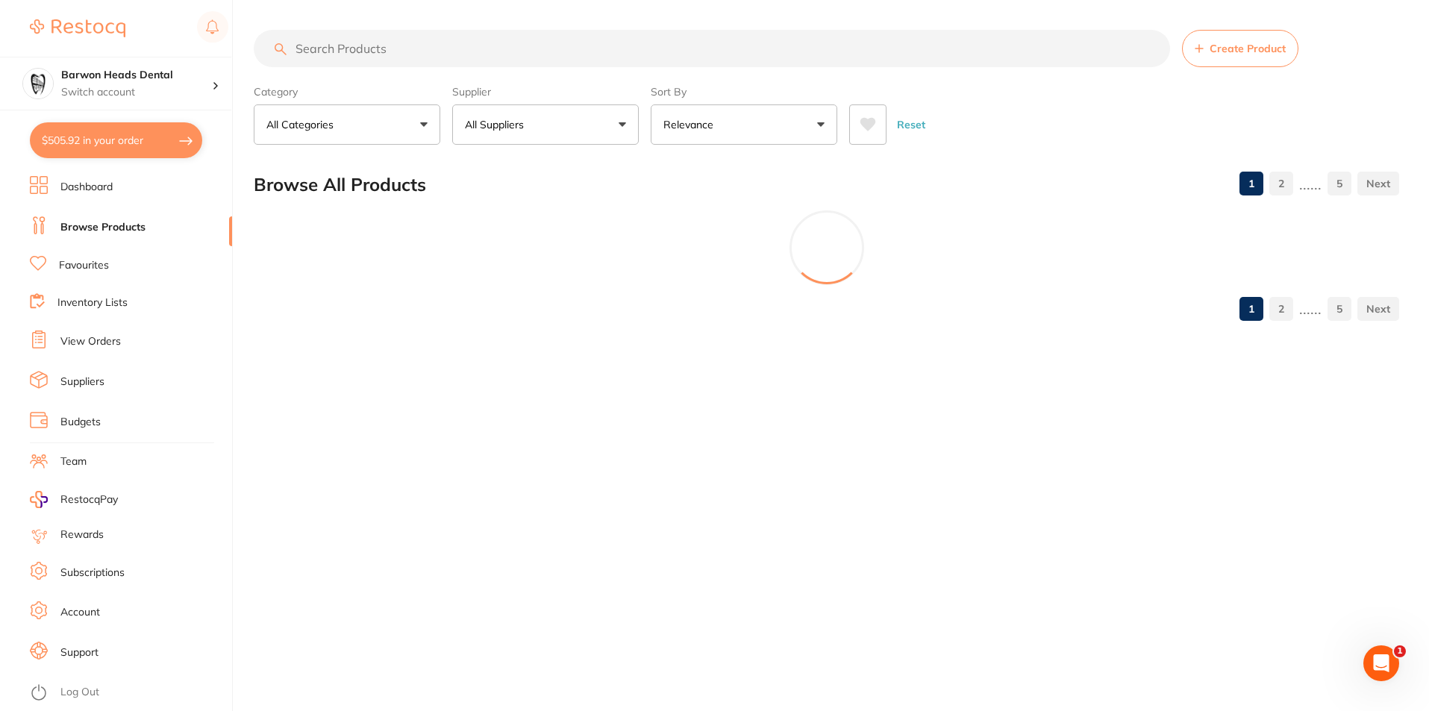
click at [126, 135] on button "$505.92 in your order" at bounding box center [116, 140] width 172 height 36
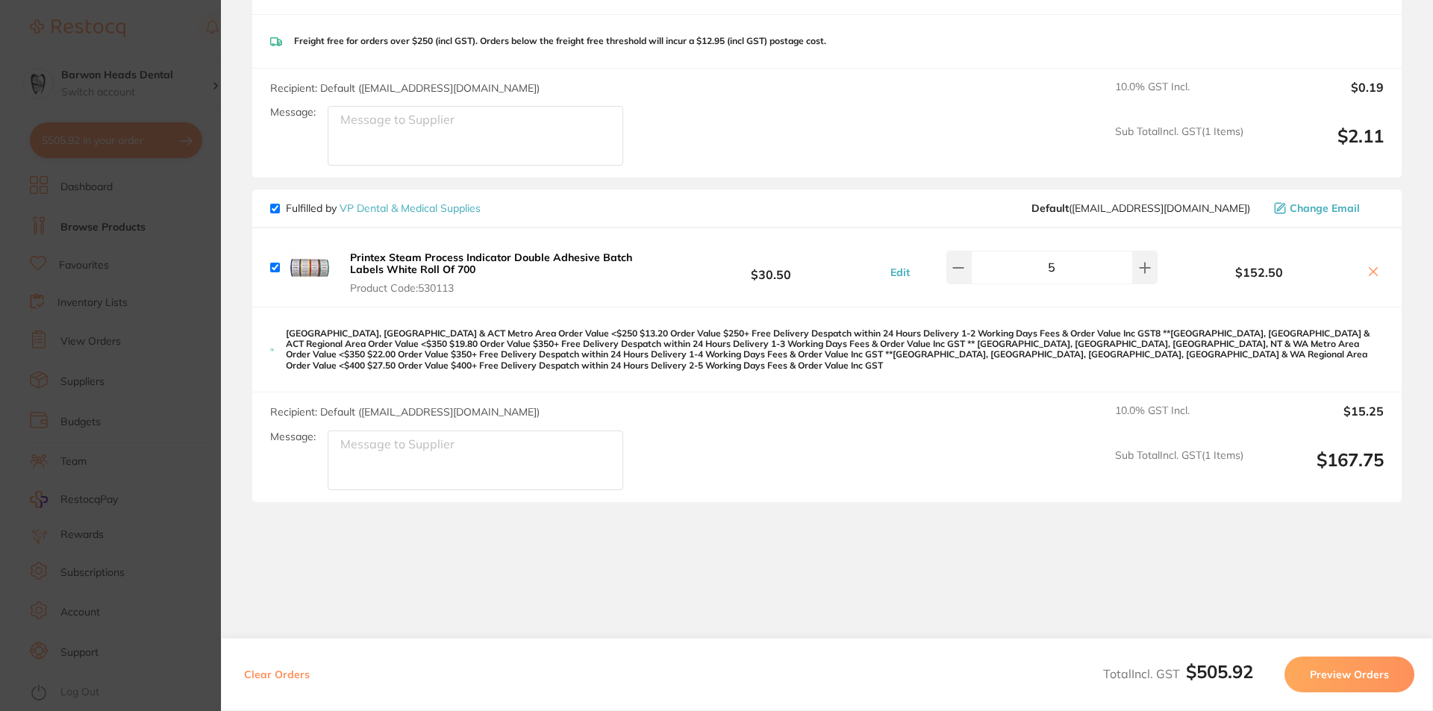
scroll to position [1224, 0]
